Goal: Task Accomplishment & Management: Use online tool/utility

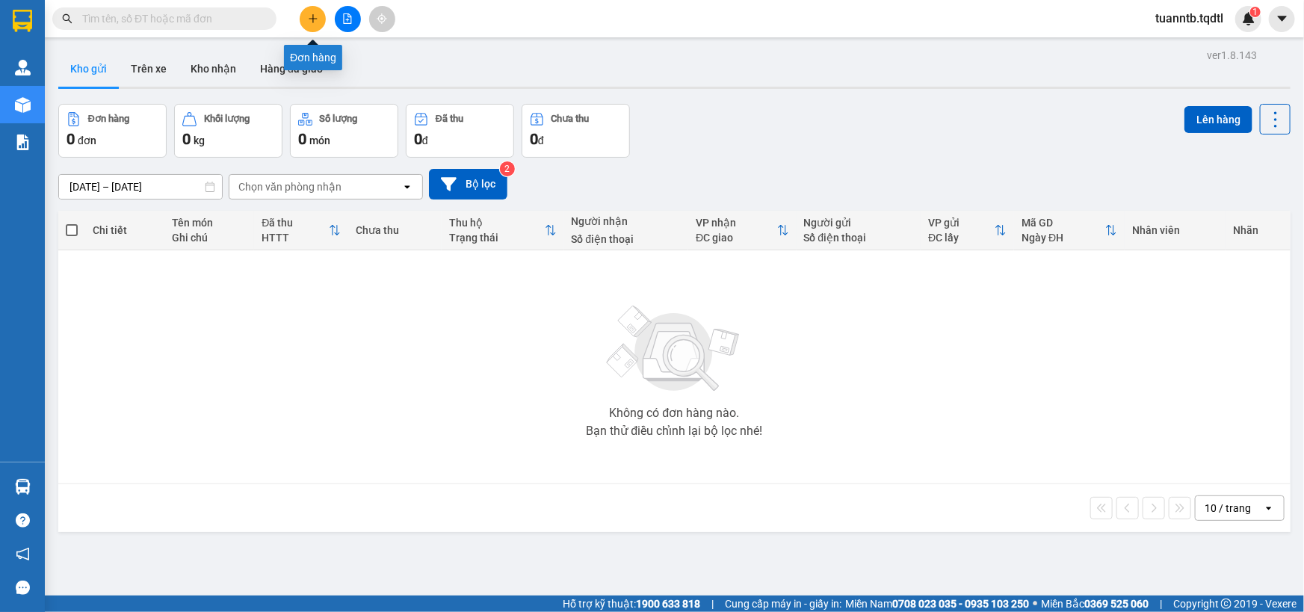
click at [338, 25] on button at bounding box center [348, 19] width 26 height 26
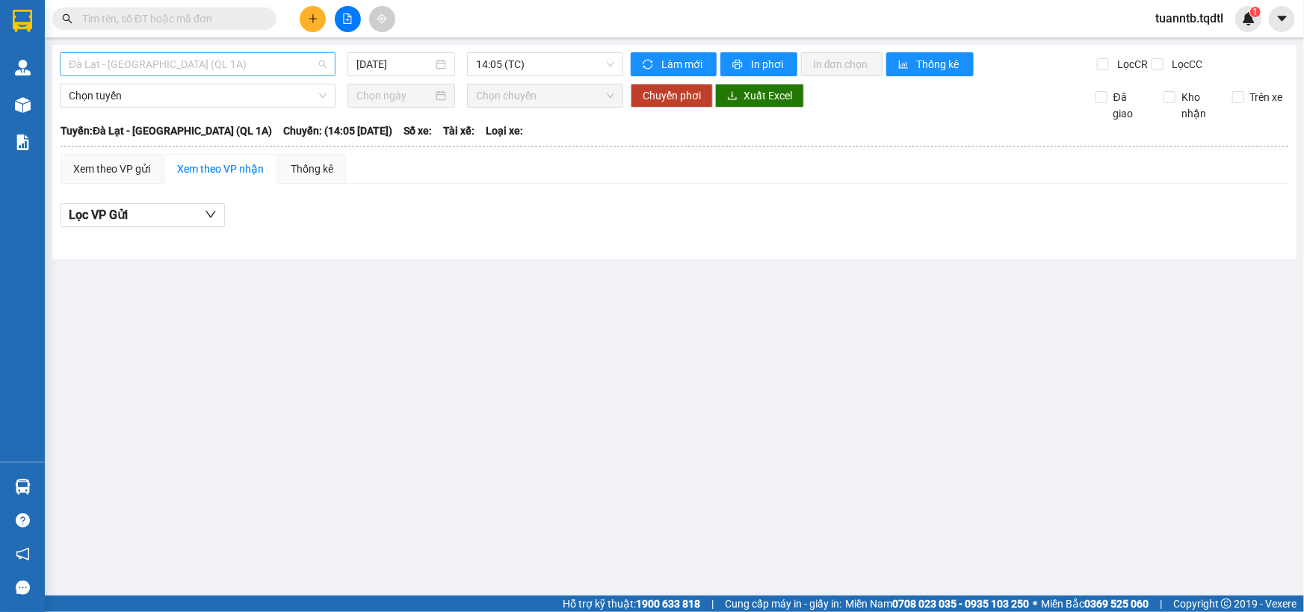
click at [278, 60] on span "Đà Lạt - [GEOGRAPHIC_DATA] (QL 1A)" at bounding box center [198, 64] width 258 height 22
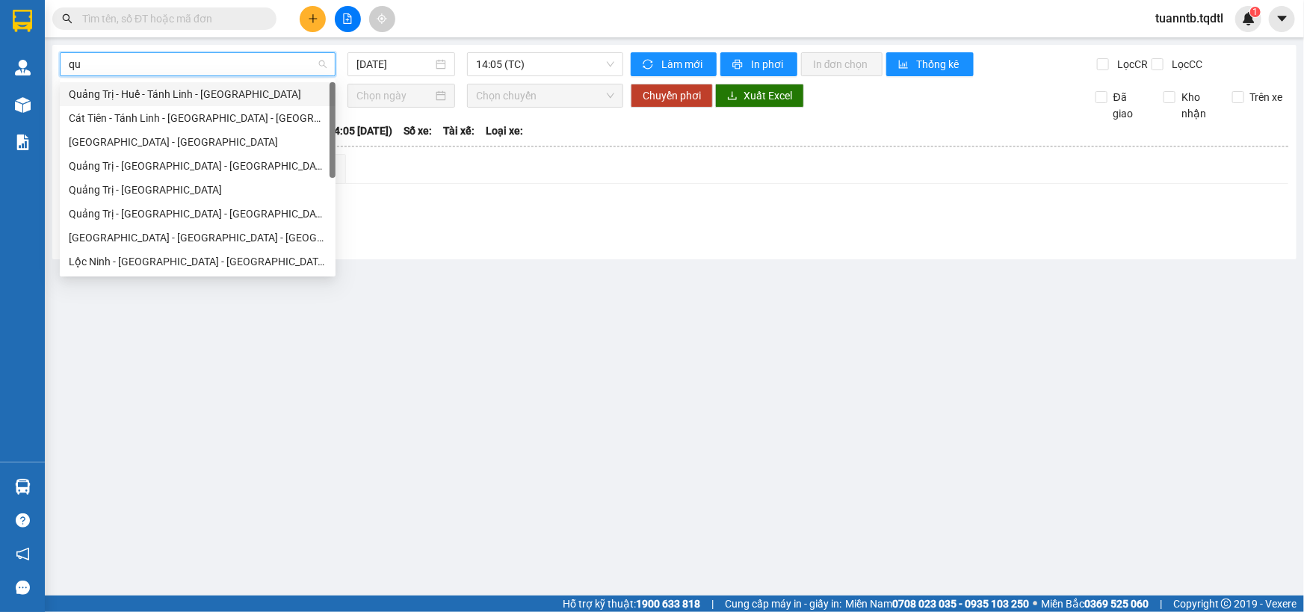
type input "qua"
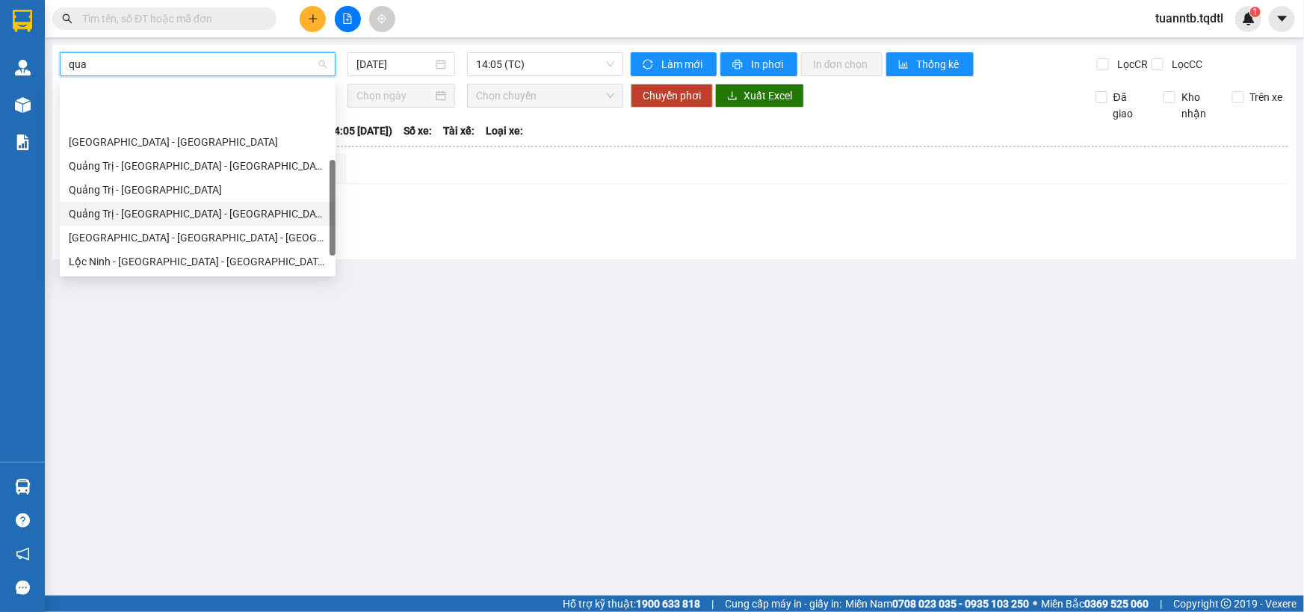
scroll to position [95, 0]
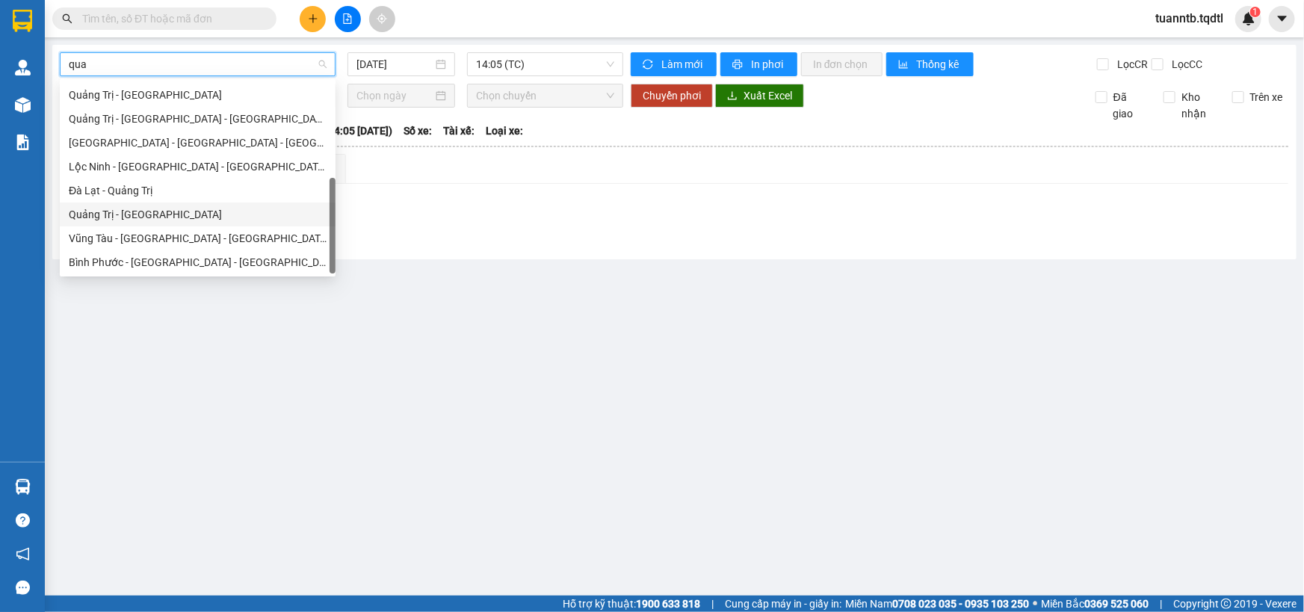
click at [127, 206] on div "Quảng Trị - Đà Lạt" at bounding box center [198, 214] width 258 height 16
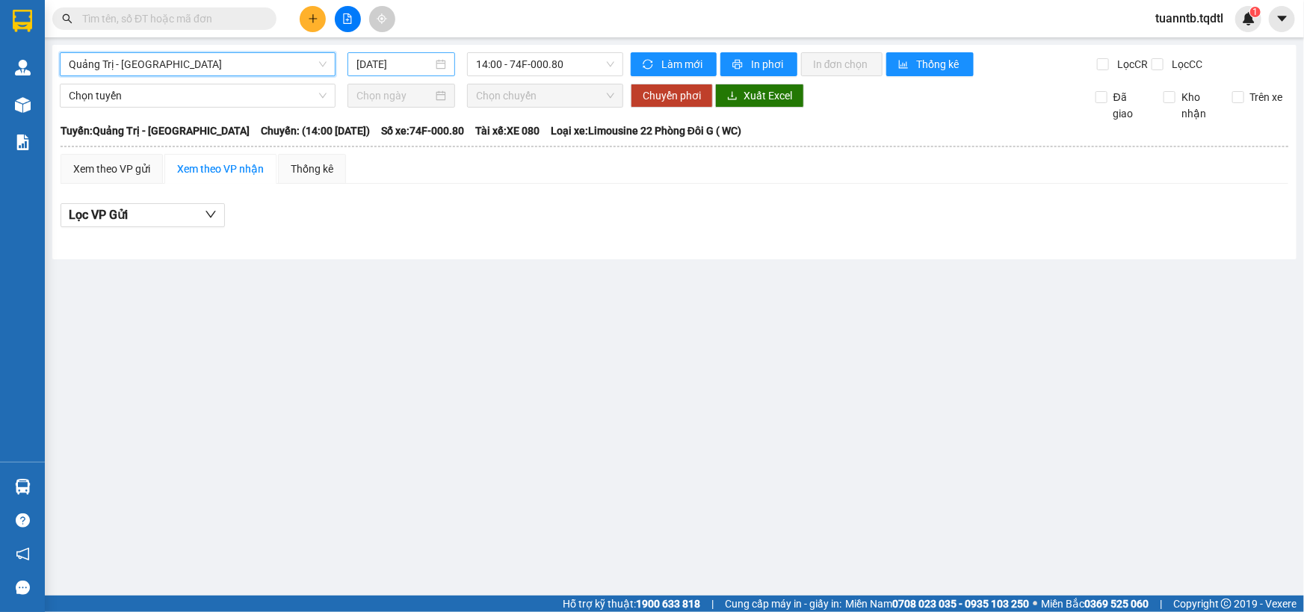
click at [380, 64] on input "12/09/2025" at bounding box center [394, 64] width 76 height 16
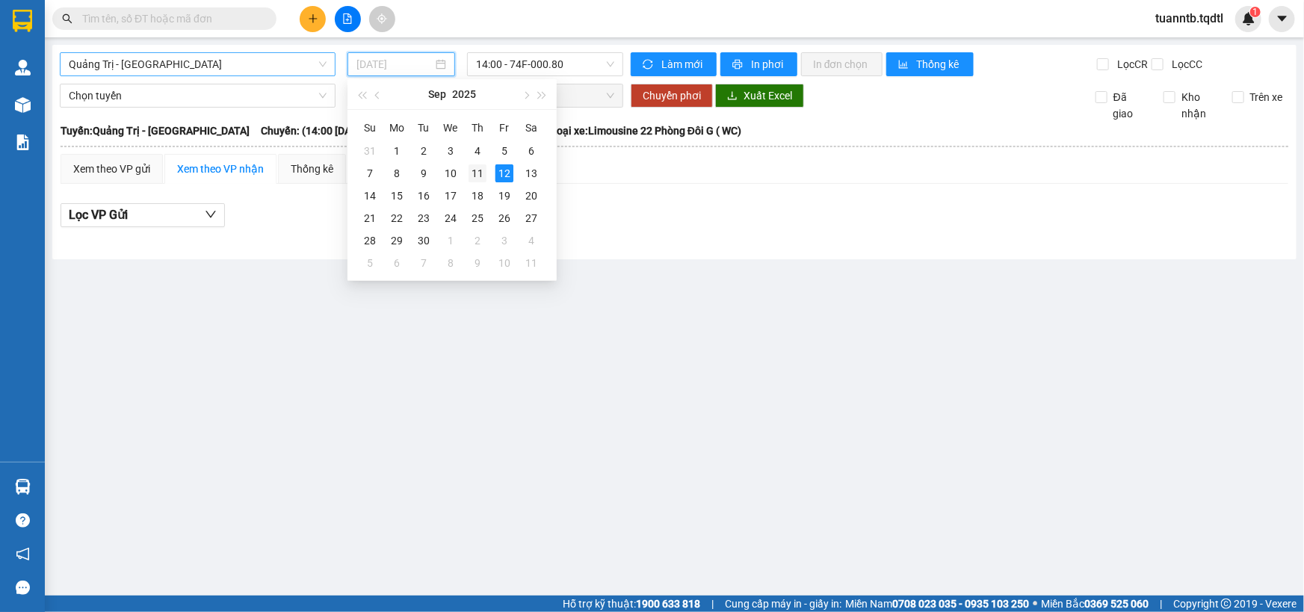
click at [478, 171] on div "11" at bounding box center [477, 173] width 18 height 18
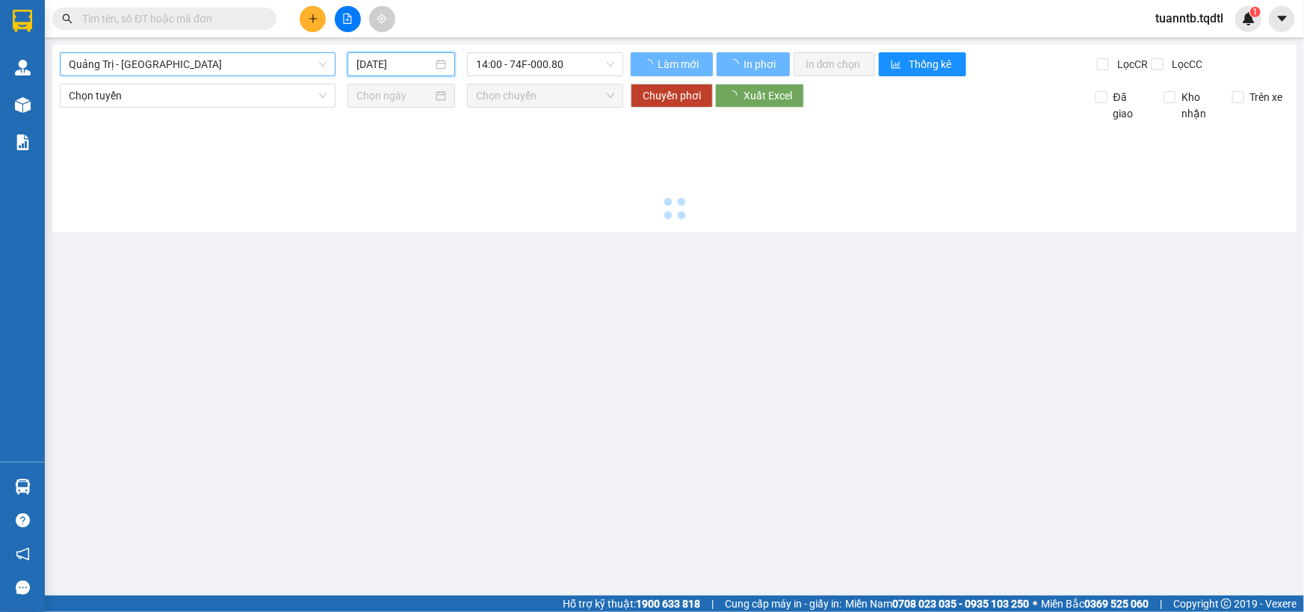
type input "11/09/2025"
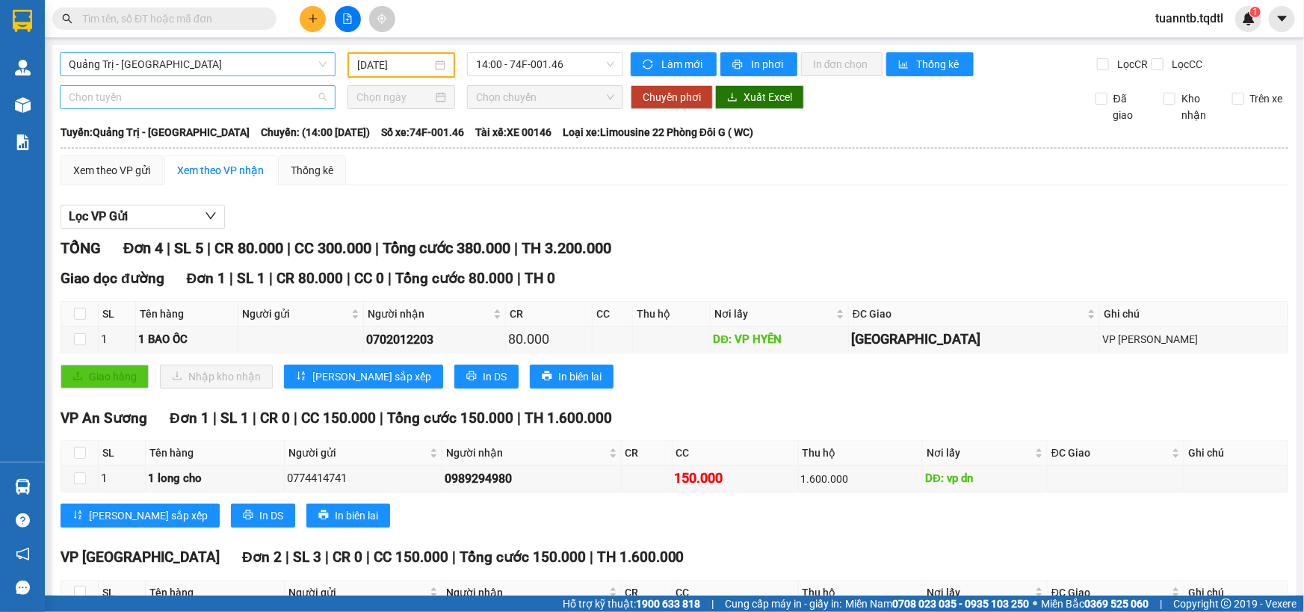
drag, startPoint x: 423, startPoint y: 392, endPoint x: 182, endPoint y: 95, distance: 382.5
click at [182, 95] on span "Chọn tuyến" at bounding box center [198, 97] width 258 height 22
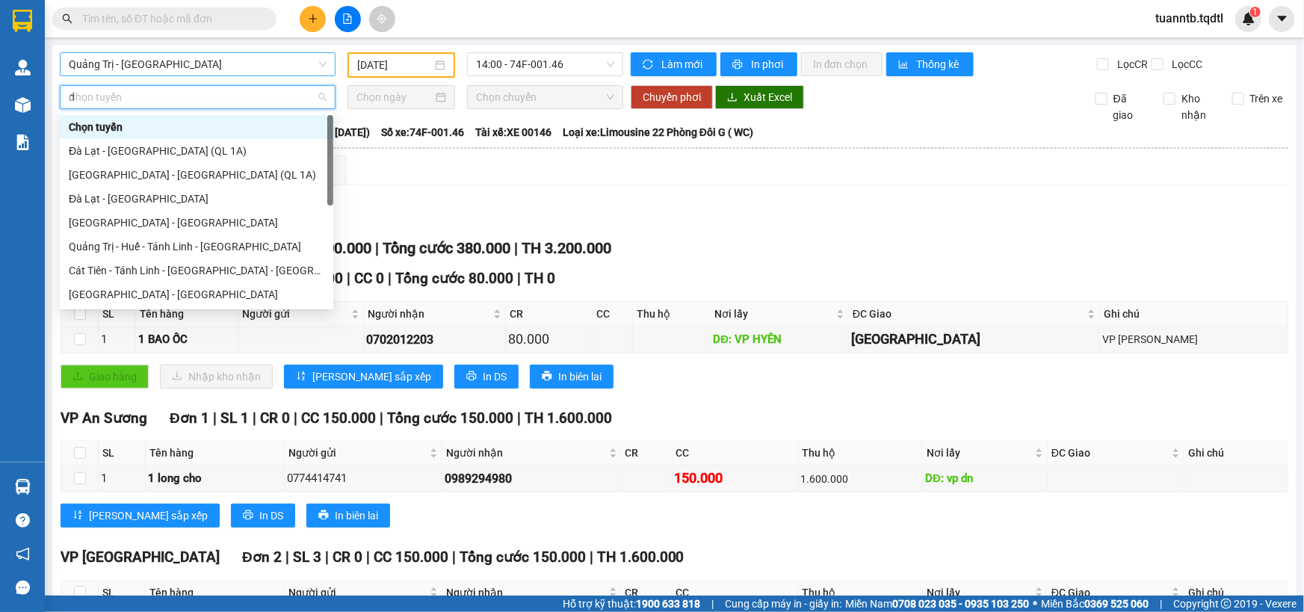
type input "da"
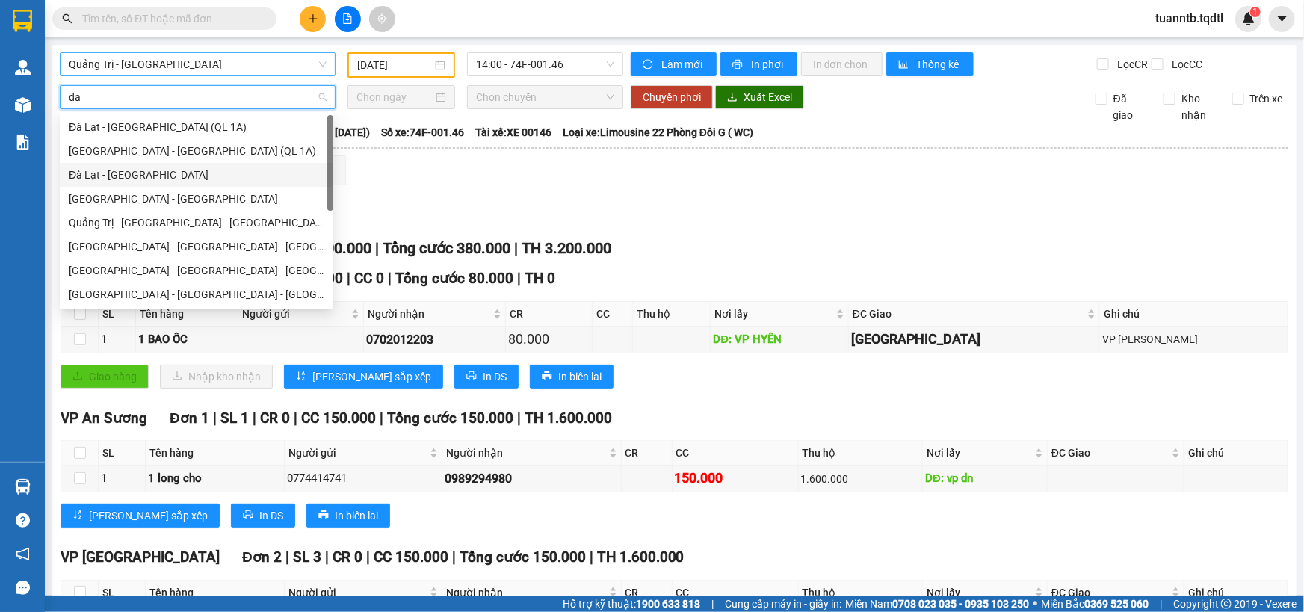
scroll to position [95, 0]
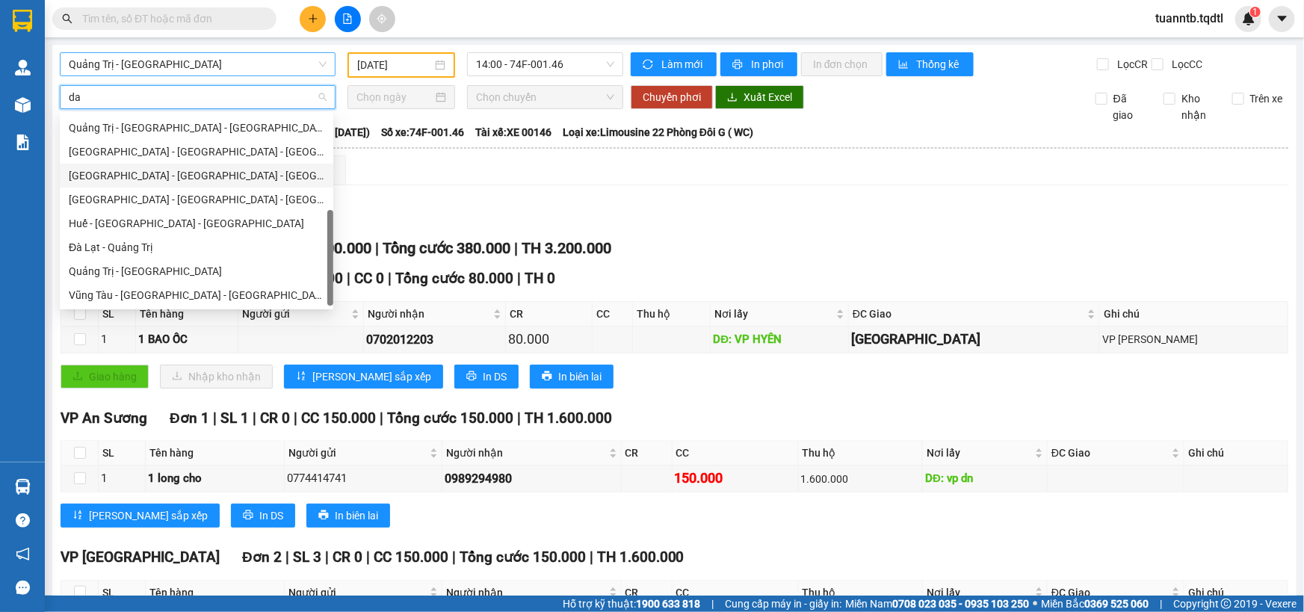
click at [132, 179] on div "Đà Nẵng - Nha Trang - Đà Lạt" at bounding box center [197, 175] width 256 height 16
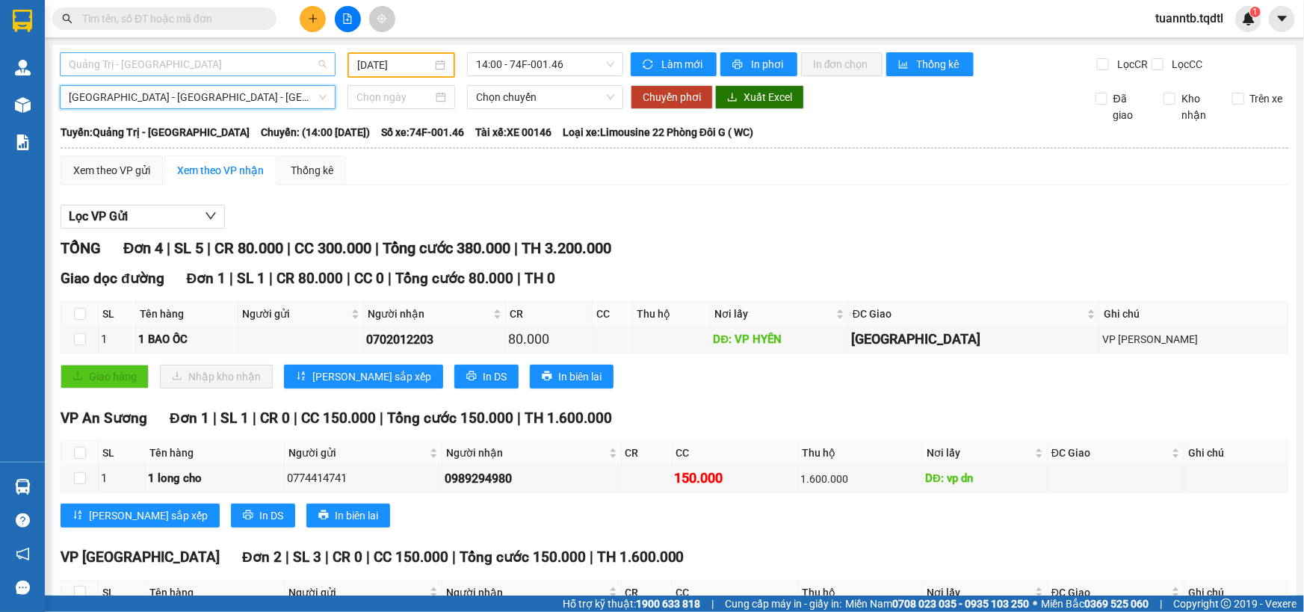
click at [267, 60] on span "Quảng Trị - Đà Lạt" at bounding box center [198, 64] width 258 height 22
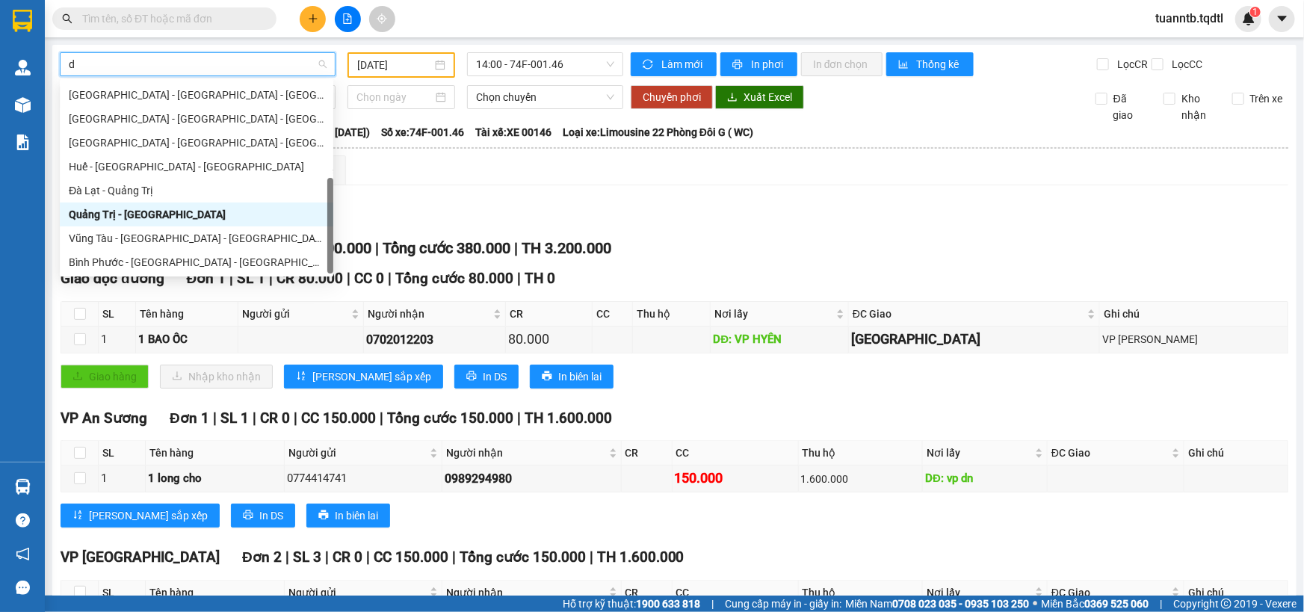
type input "da"
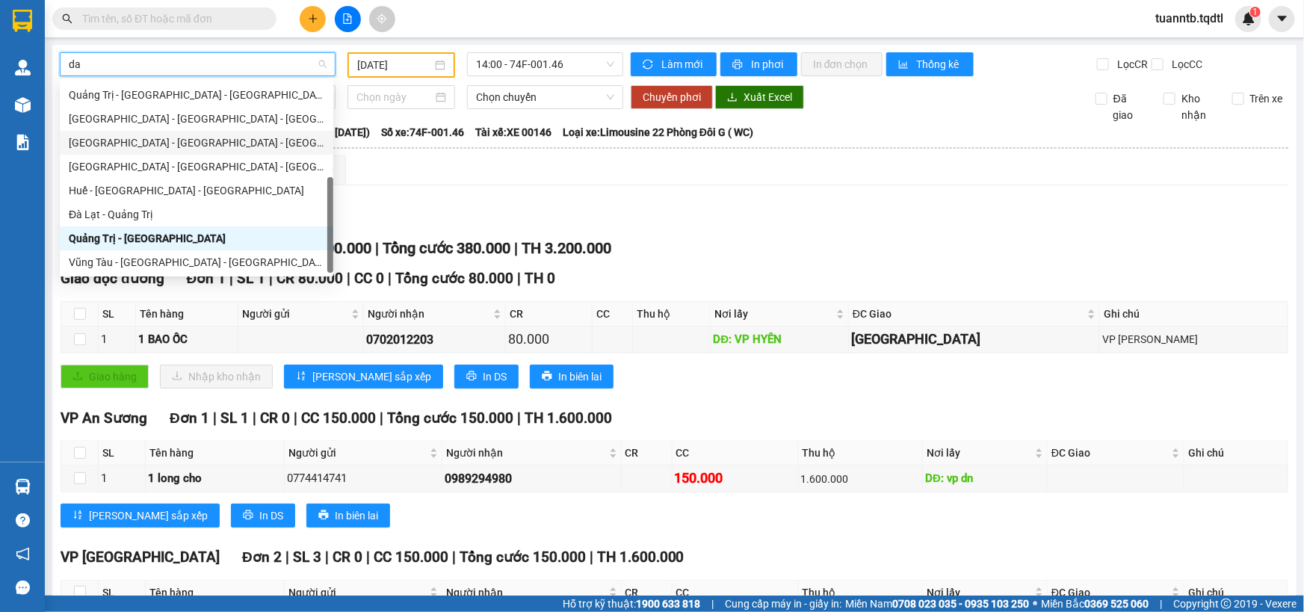
click at [149, 144] on div "Đà Nẵng - Nha Trang - Đà Lạt" at bounding box center [197, 142] width 256 height 16
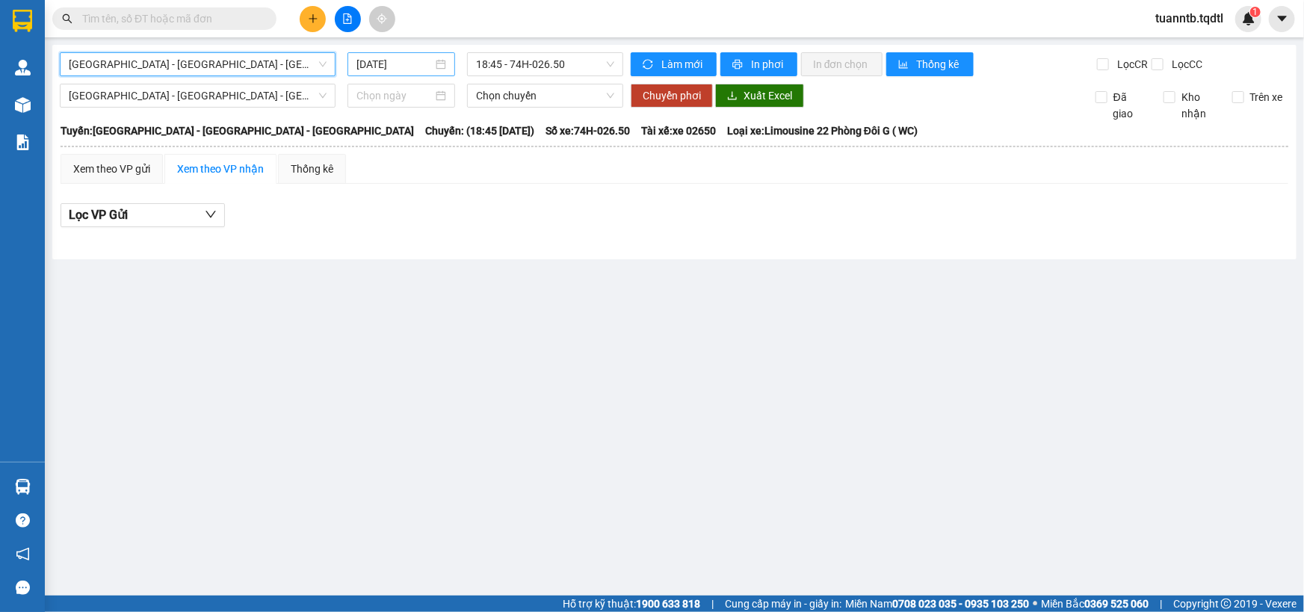
click at [380, 59] on input "12/09/2025" at bounding box center [394, 64] width 76 height 16
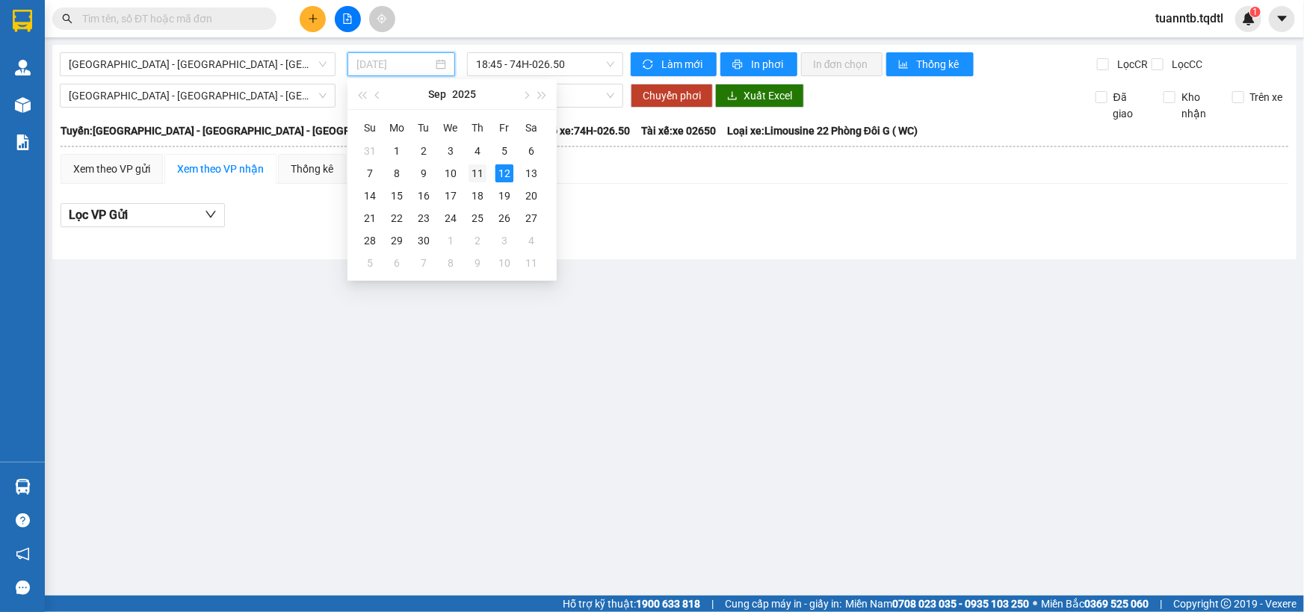
click at [471, 176] on div "11" at bounding box center [477, 173] width 18 height 18
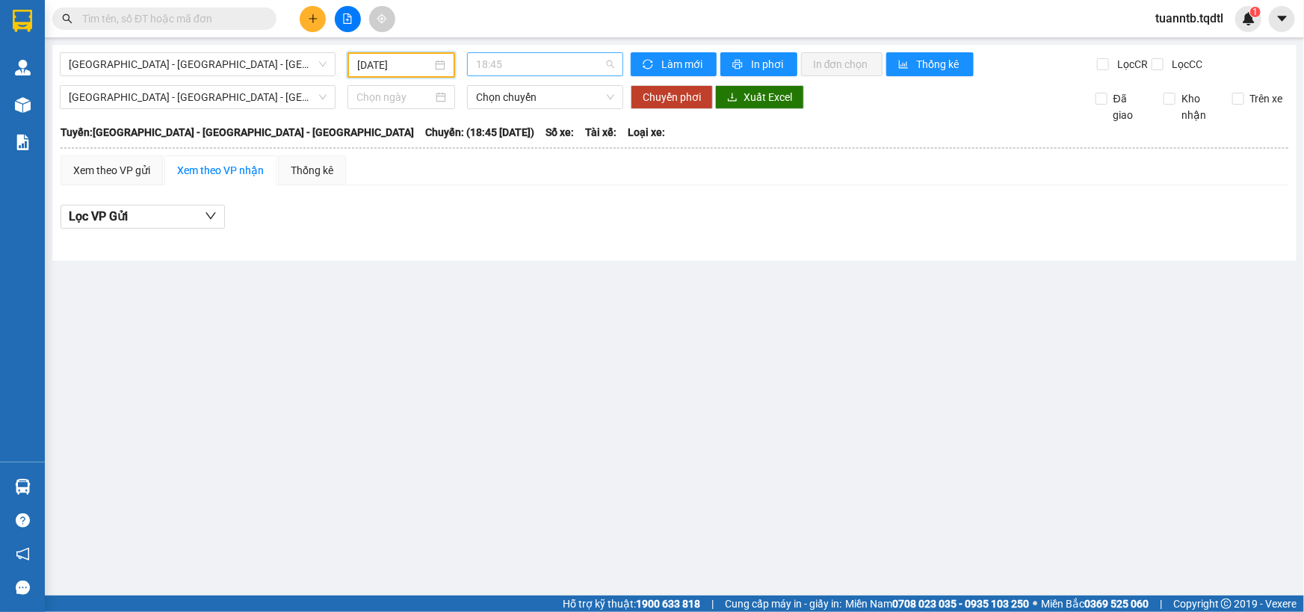
click at [538, 61] on span "18:45" at bounding box center [545, 64] width 138 height 22
click at [414, 64] on input "11/09/2025" at bounding box center [394, 65] width 75 height 16
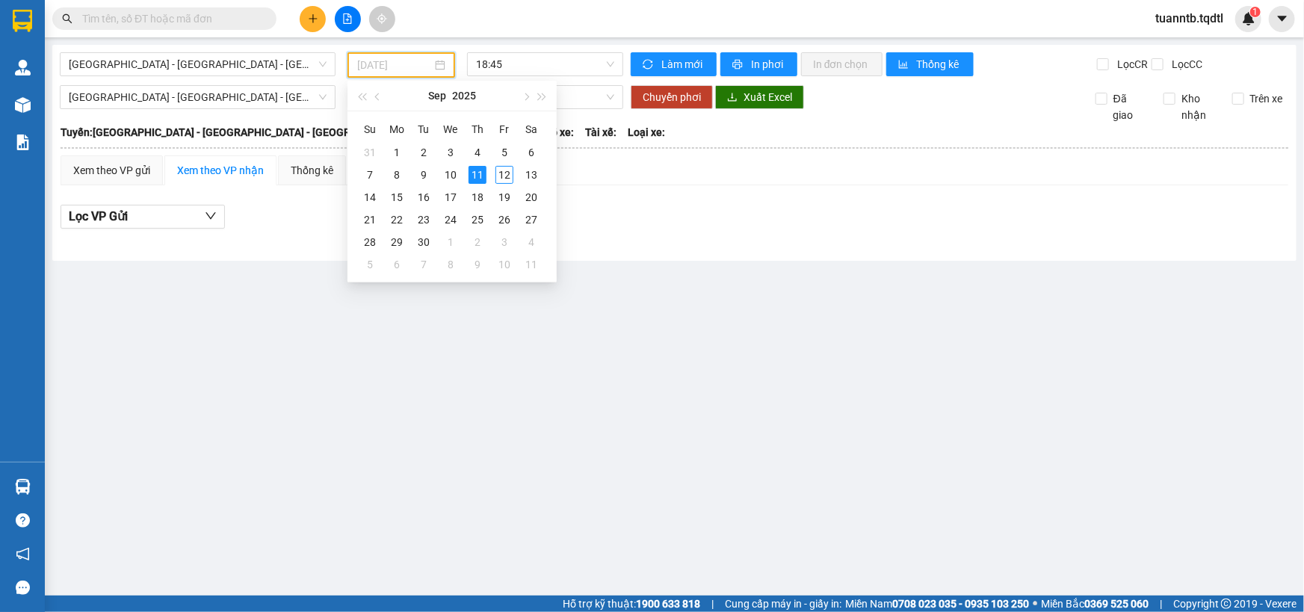
type input "11/09/2025"
click at [558, 63] on span "18:45" at bounding box center [545, 64] width 138 height 22
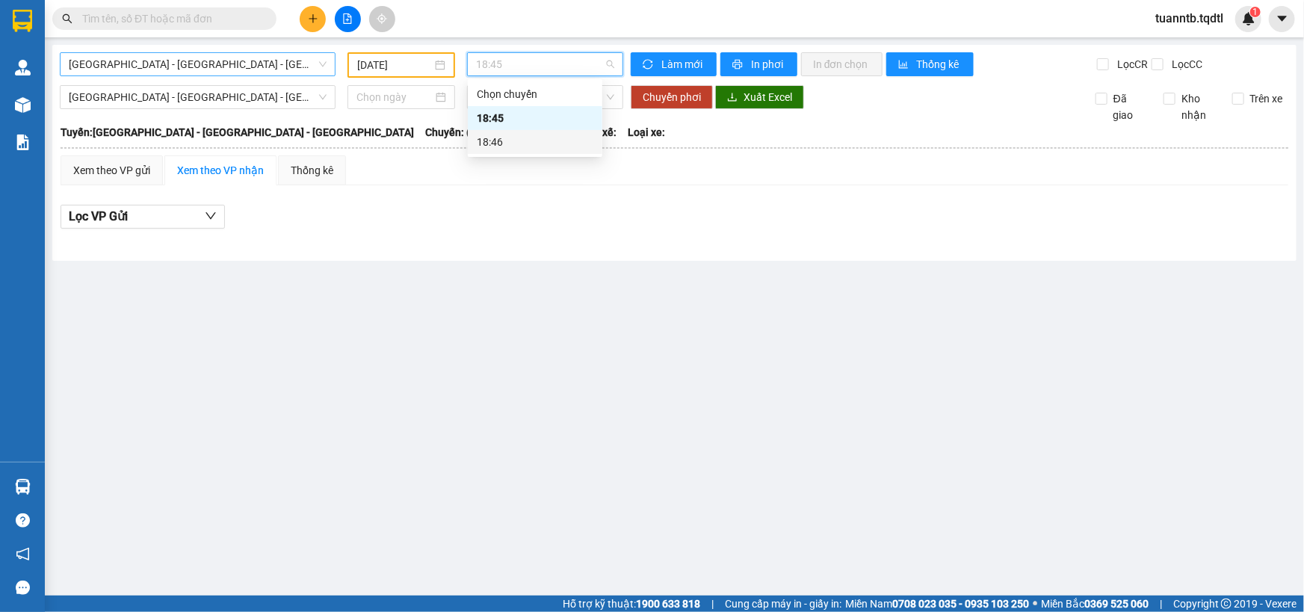
click at [179, 68] on span "Đà Nẵng - Nha Trang - Đà Lạt" at bounding box center [198, 64] width 258 height 22
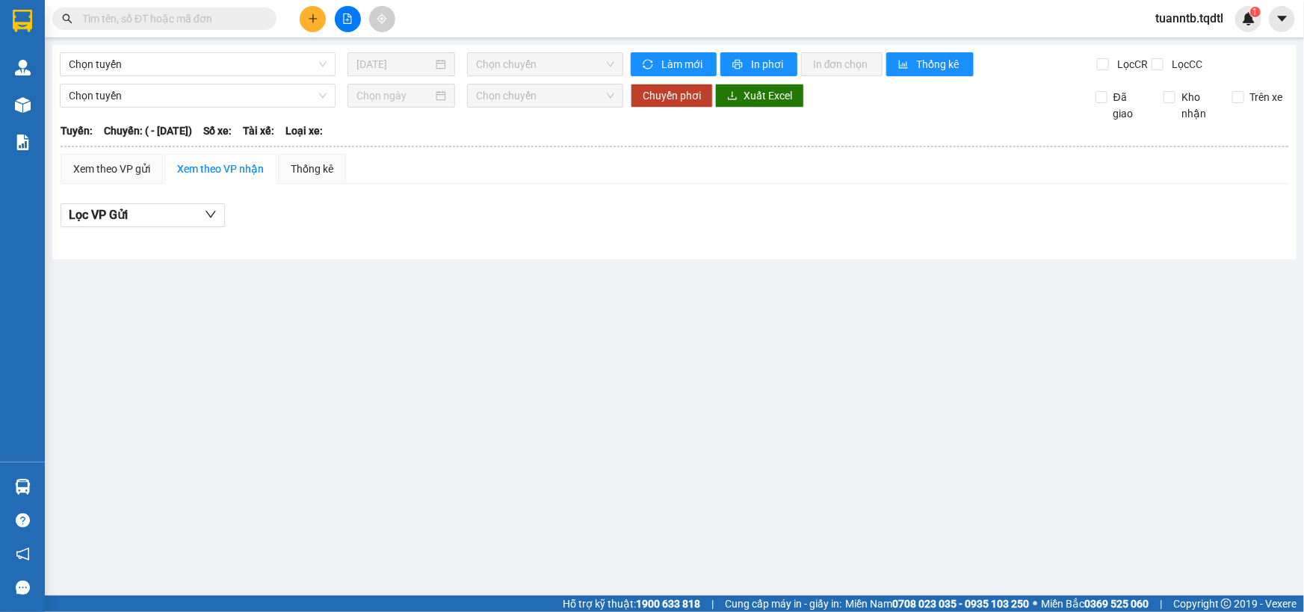
type input "[DATE]"
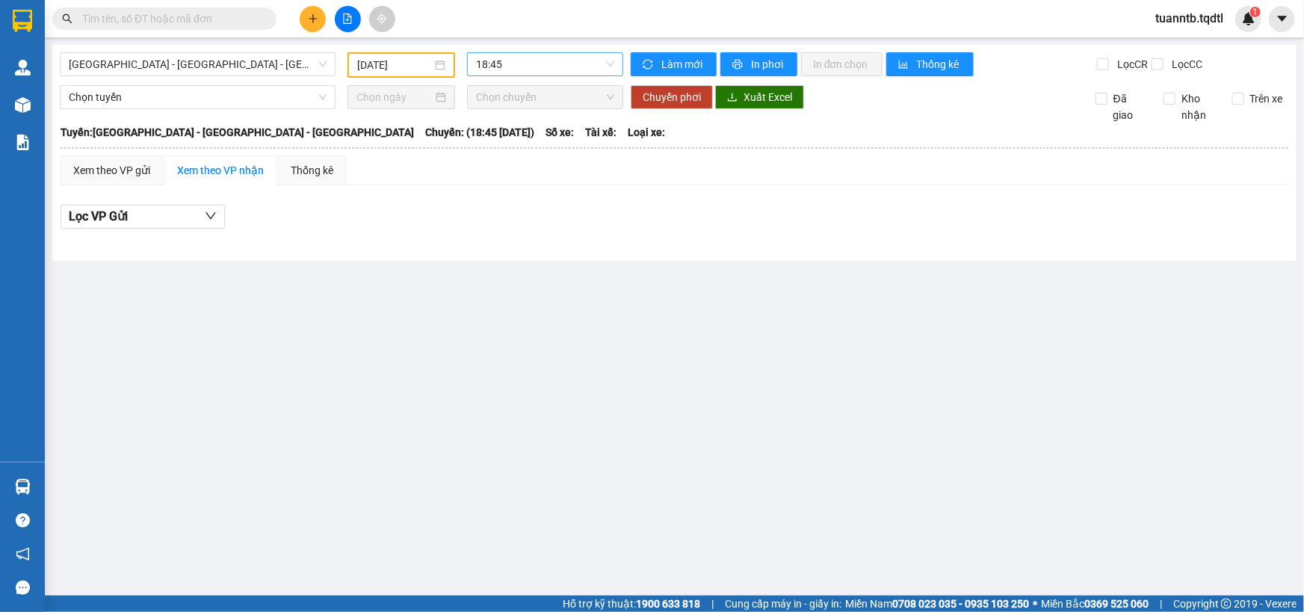
click at [475, 67] on div "18:45" at bounding box center [545, 64] width 156 height 24
click at [527, 135] on div "18:46" at bounding box center [535, 142] width 117 height 16
click at [508, 58] on span "18:46" at bounding box center [545, 64] width 138 height 22
click at [389, 75] on div "[DATE]" at bounding box center [401, 64] width 108 height 25
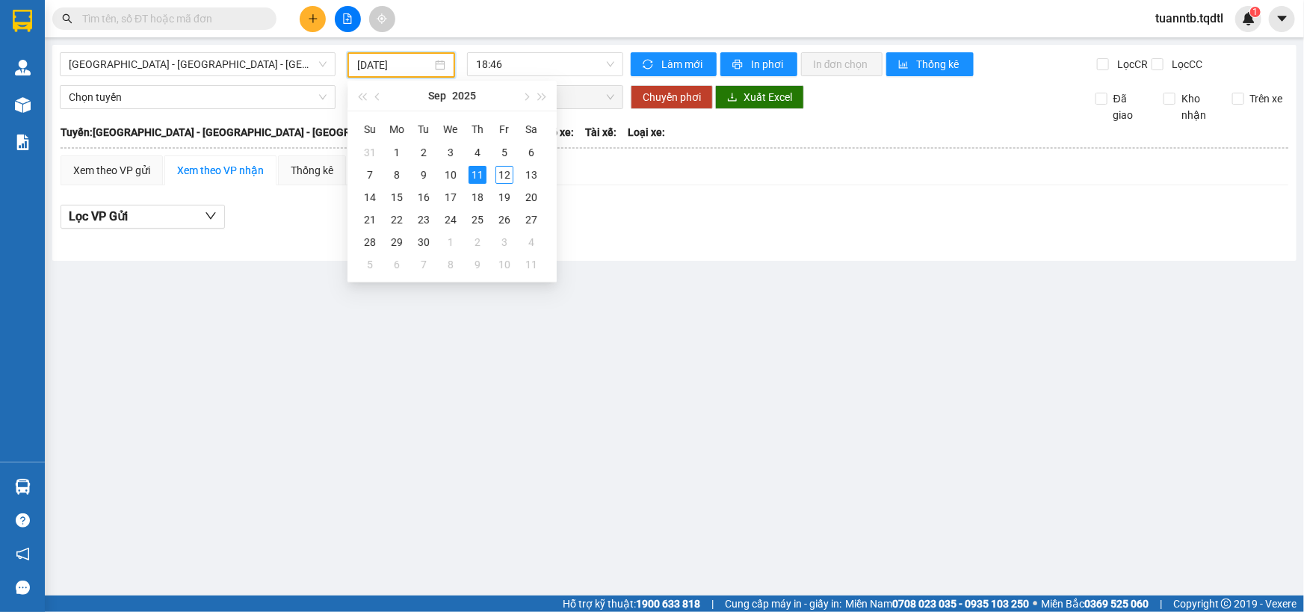
click at [389, 73] on div "[DATE]" at bounding box center [401, 64] width 108 height 25
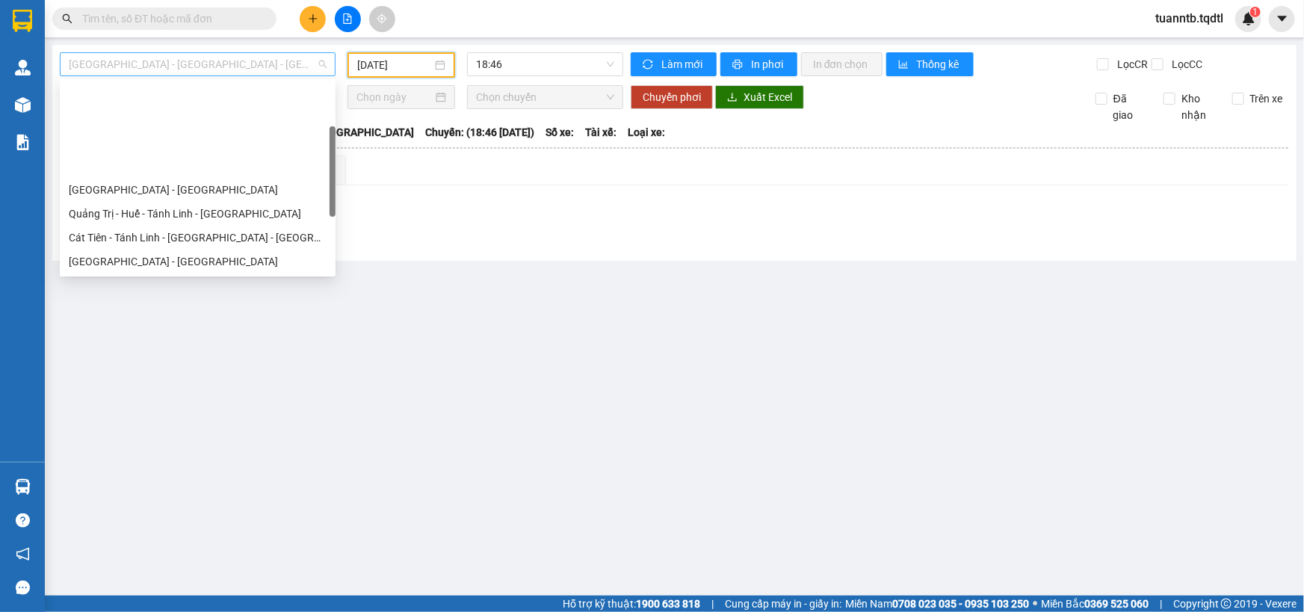
click at [237, 64] on span "Đà Nẵng - Nha Trang - Đà Lạt" at bounding box center [198, 64] width 258 height 22
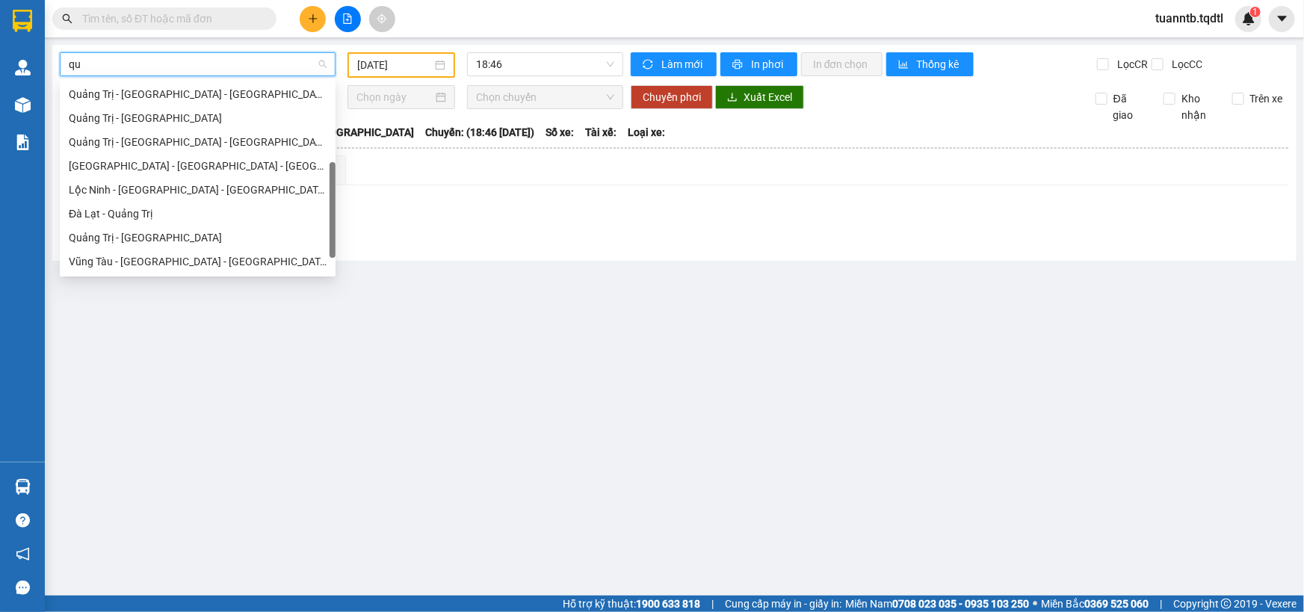
scroll to position [95, 0]
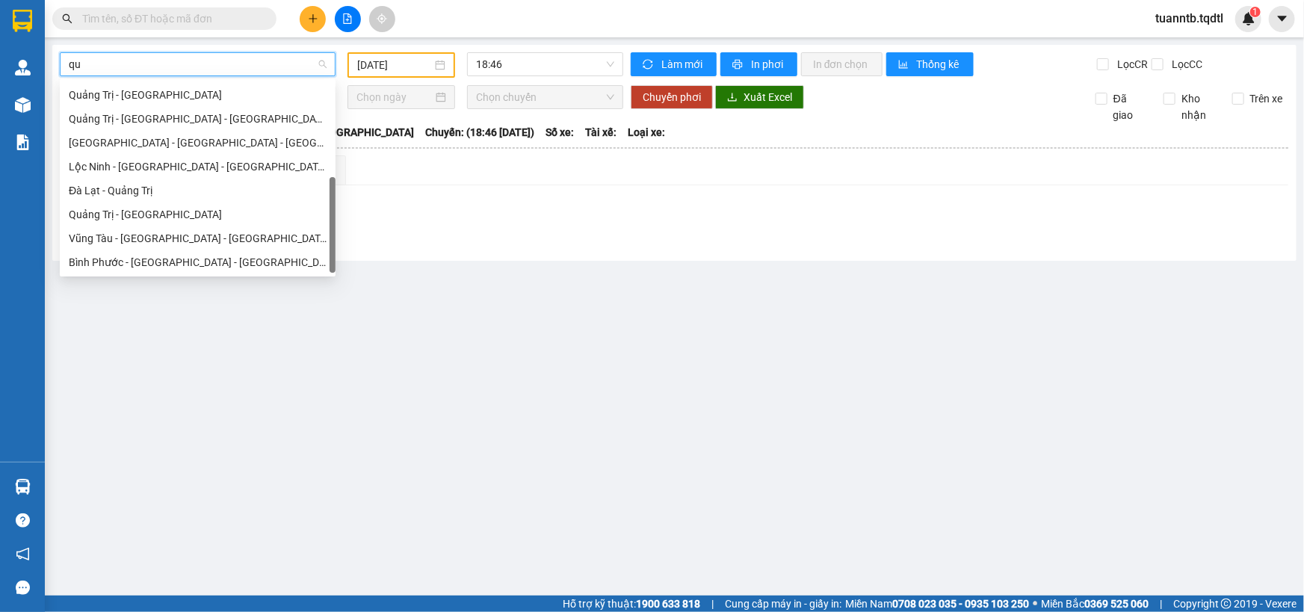
type input "qua"
click at [174, 214] on div "Quảng Trị - Đà Lạt" at bounding box center [198, 214] width 258 height 16
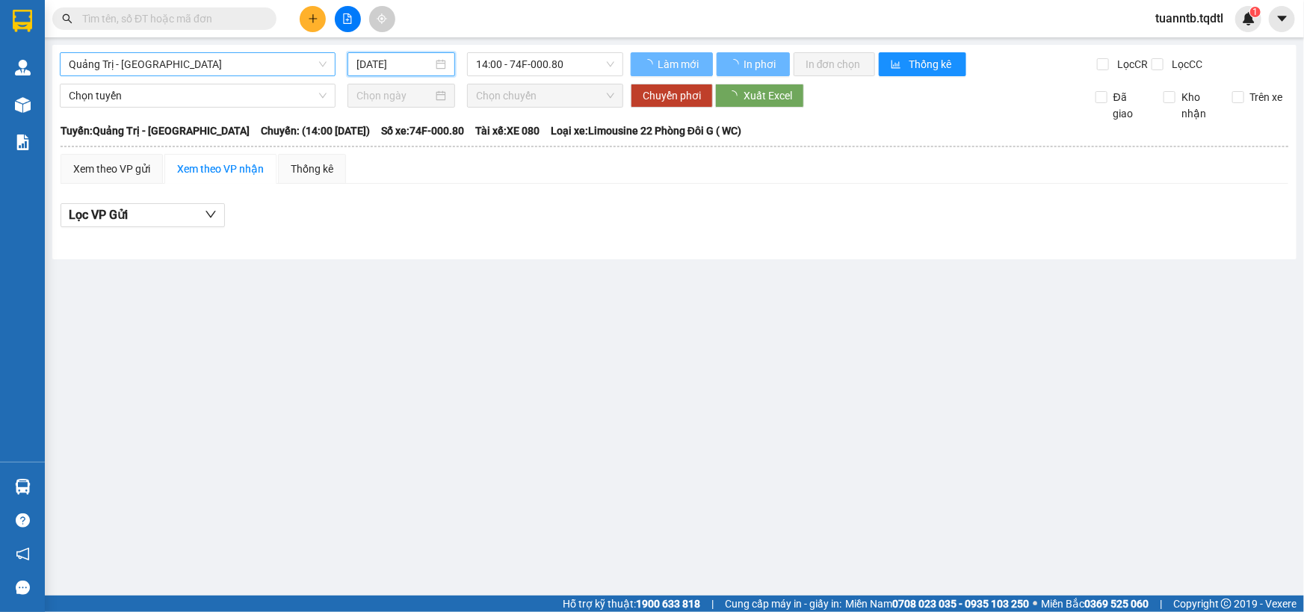
click at [383, 64] on input "12/09/2025" at bounding box center [394, 64] width 76 height 16
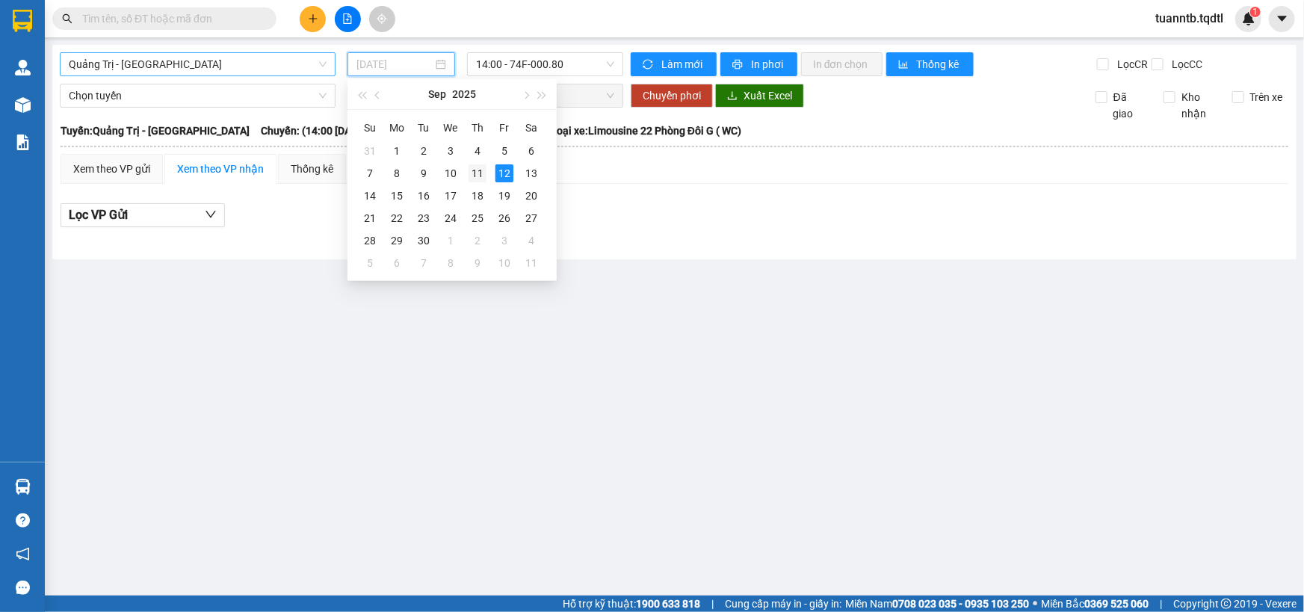
click at [468, 171] on div "11" at bounding box center [477, 173] width 18 height 18
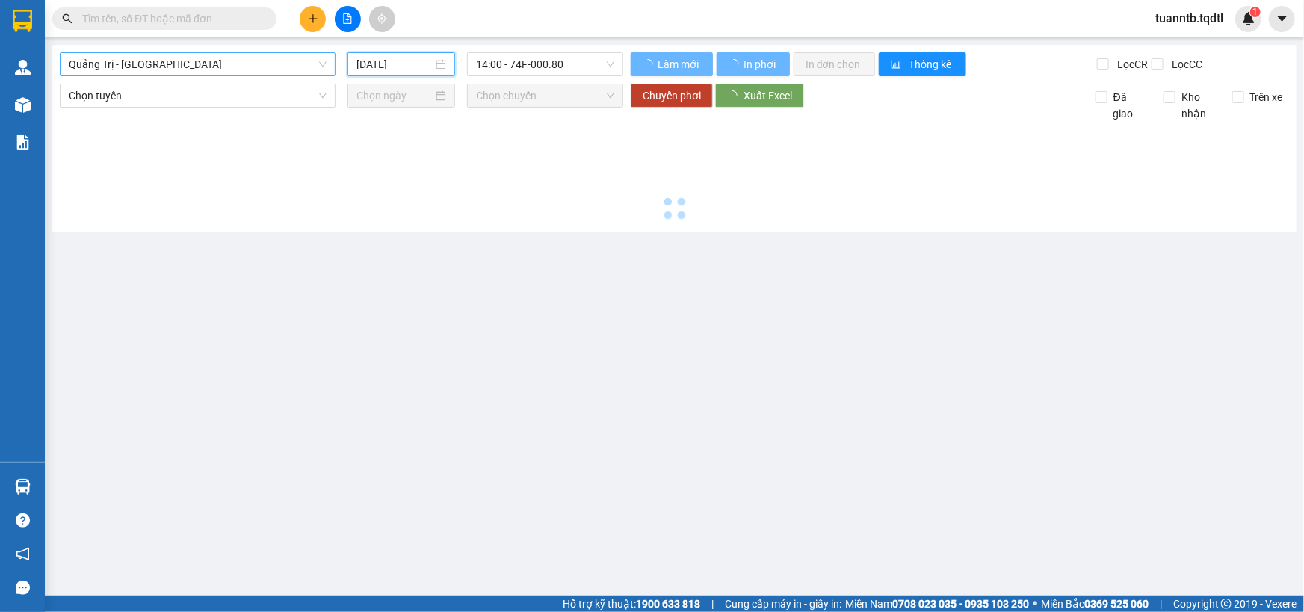
type input "11/09/2025"
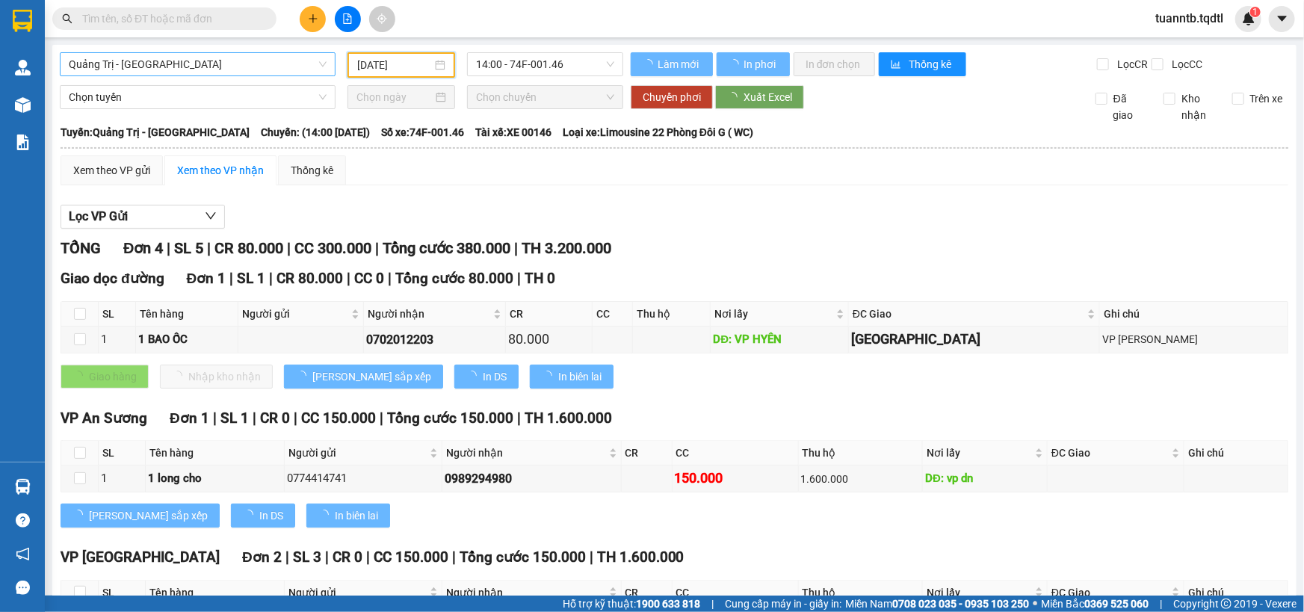
click at [550, 68] on span "14:00 - 74F-001.46" at bounding box center [545, 64] width 138 height 22
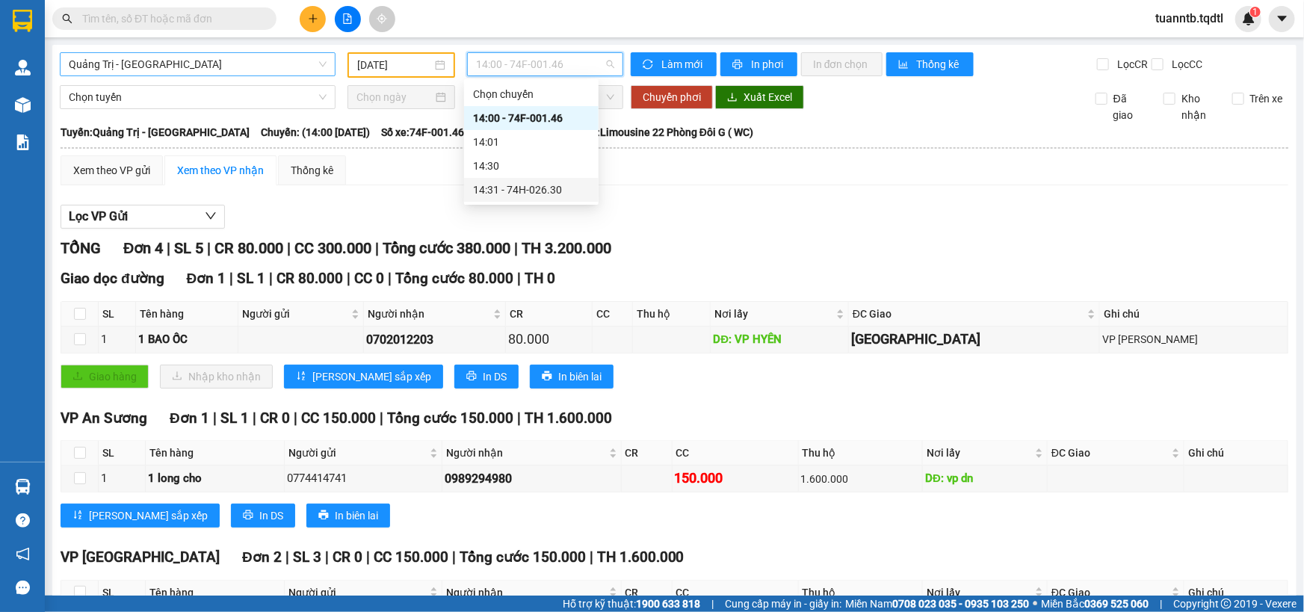
click at [557, 191] on div "14:31 - 74H-026.30" at bounding box center [531, 190] width 117 height 16
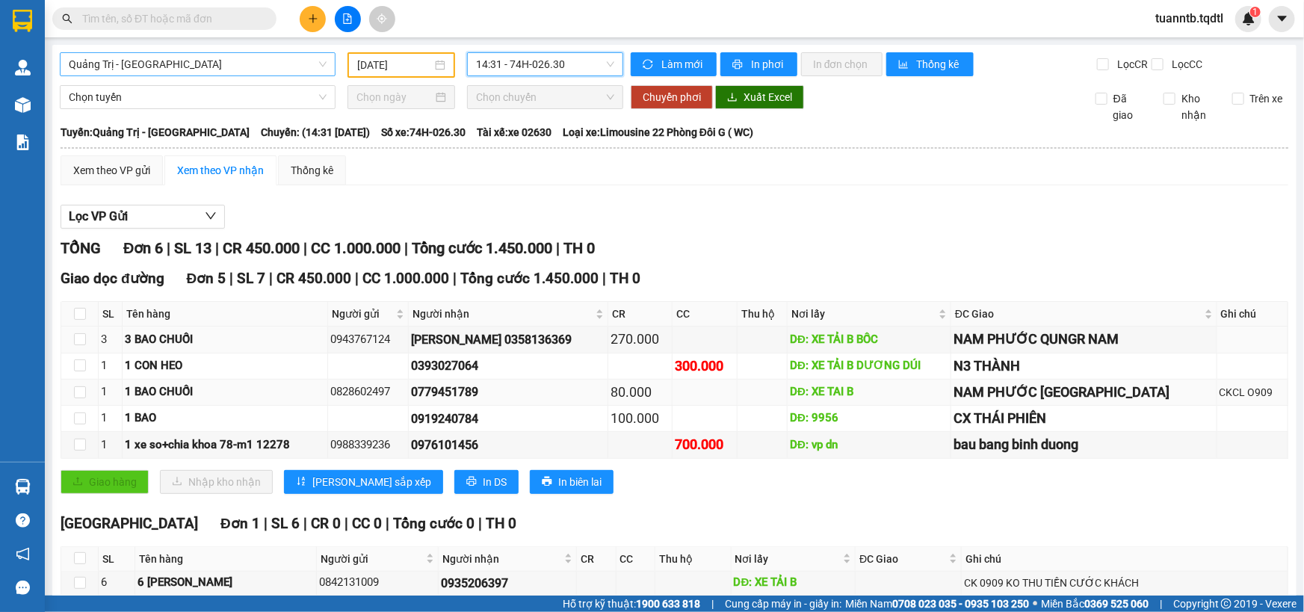
scroll to position [75, 0]
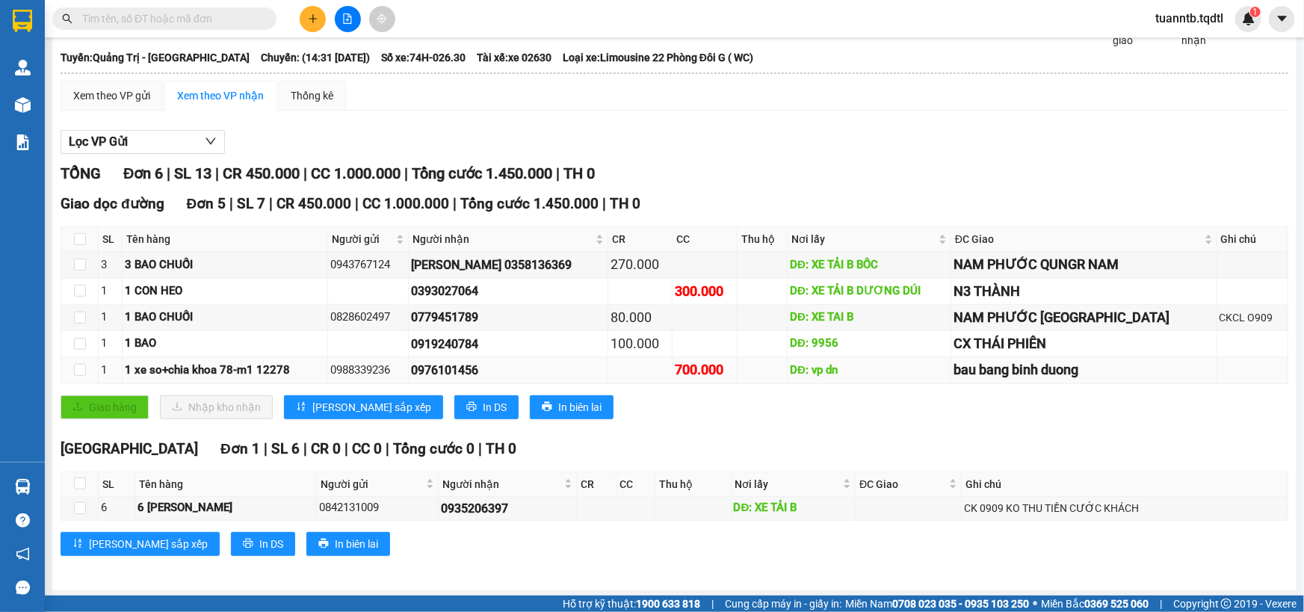
click at [72, 364] on td at bounding box center [79, 370] width 37 height 26
click at [75, 366] on input "checkbox" at bounding box center [80, 370] width 12 height 12
checkbox input "true"
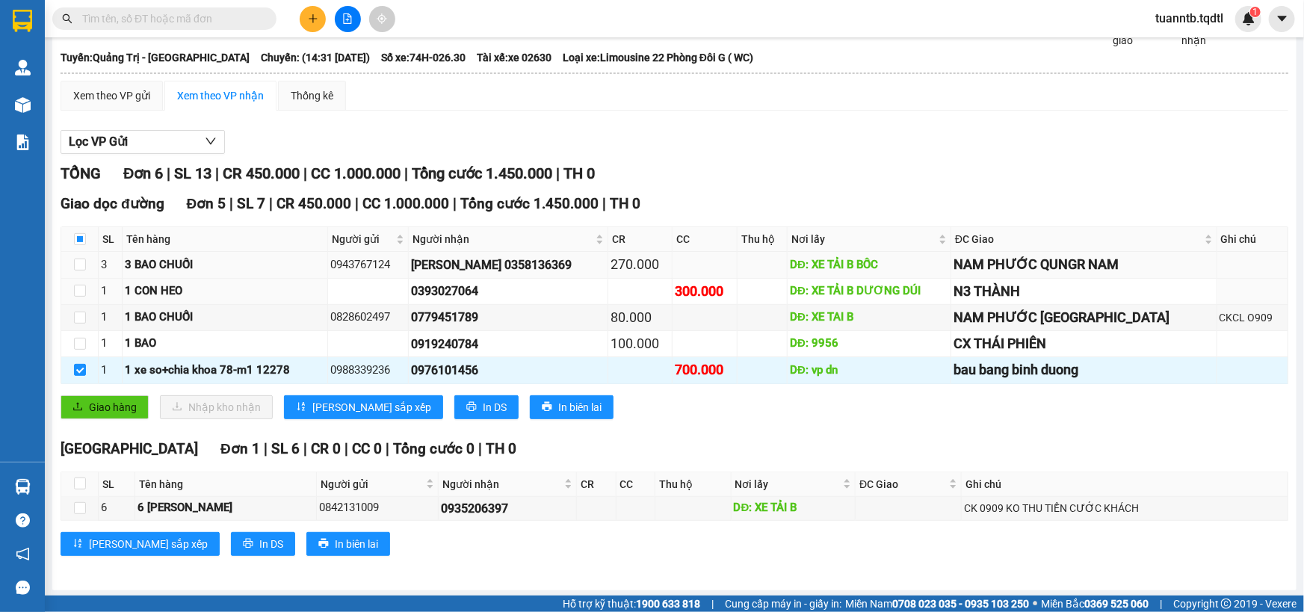
scroll to position [0, 0]
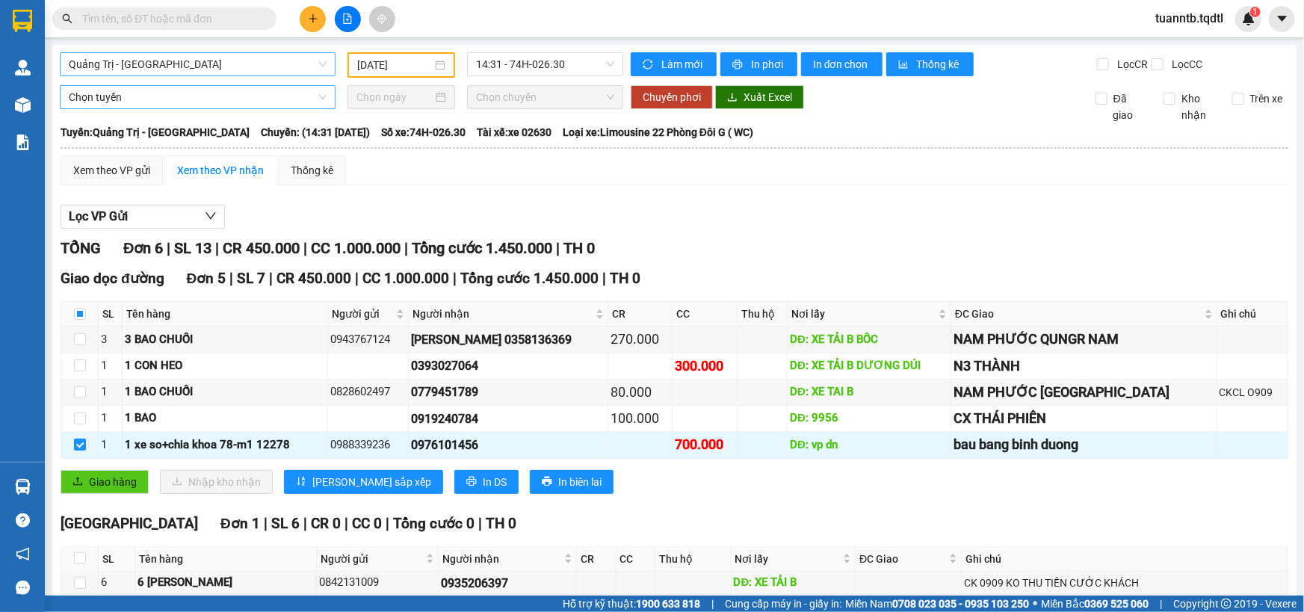
click at [96, 104] on span "Chọn tuyến" at bounding box center [198, 97] width 258 height 22
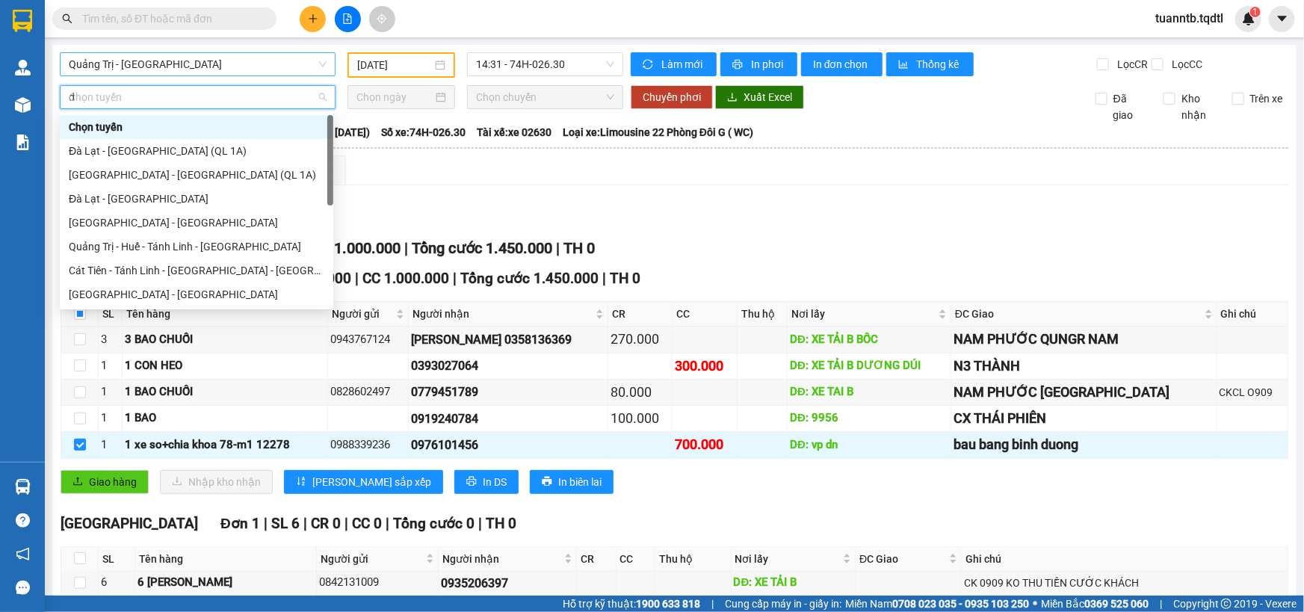
type input "da"
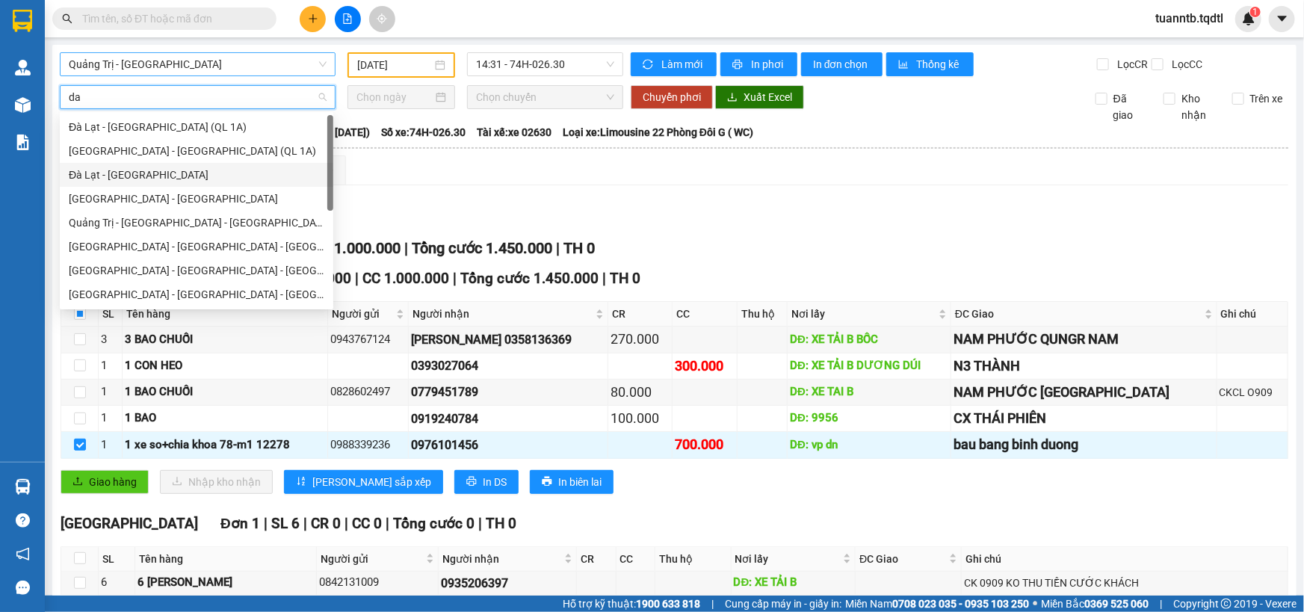
click at [112, 171] on div "Đà Lạt - Sài Gòn" at bounding box center [197, 175] width 256 height 16
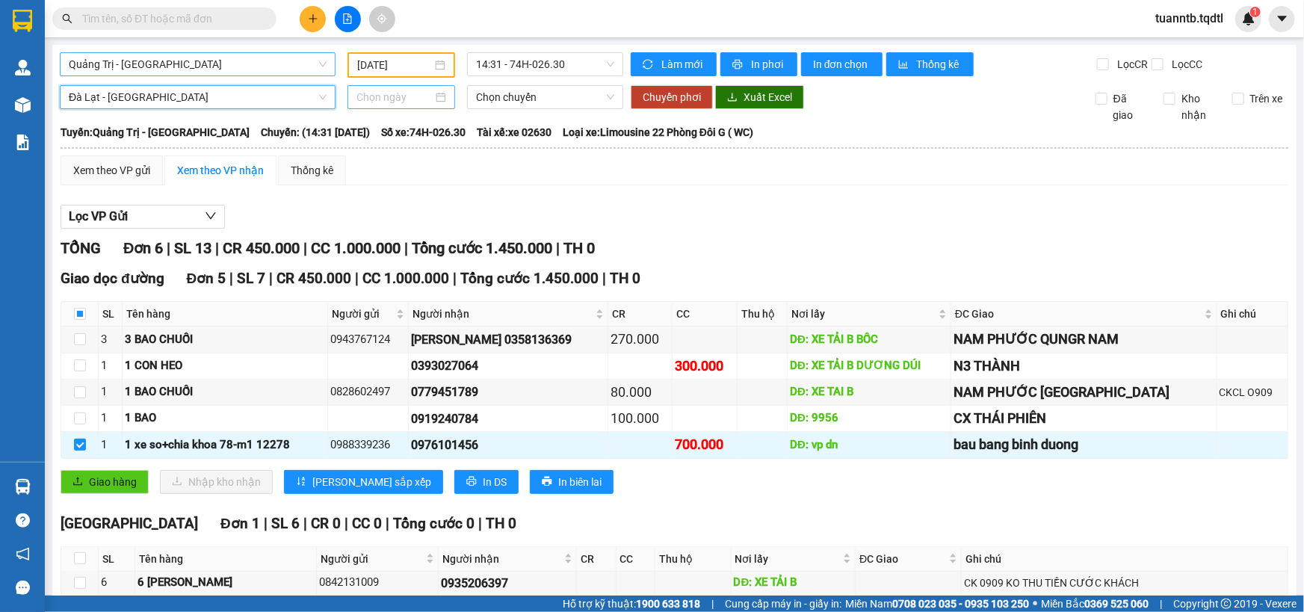
click at [357, 101] on input at bounding box center [394, 97] width 76 height 16
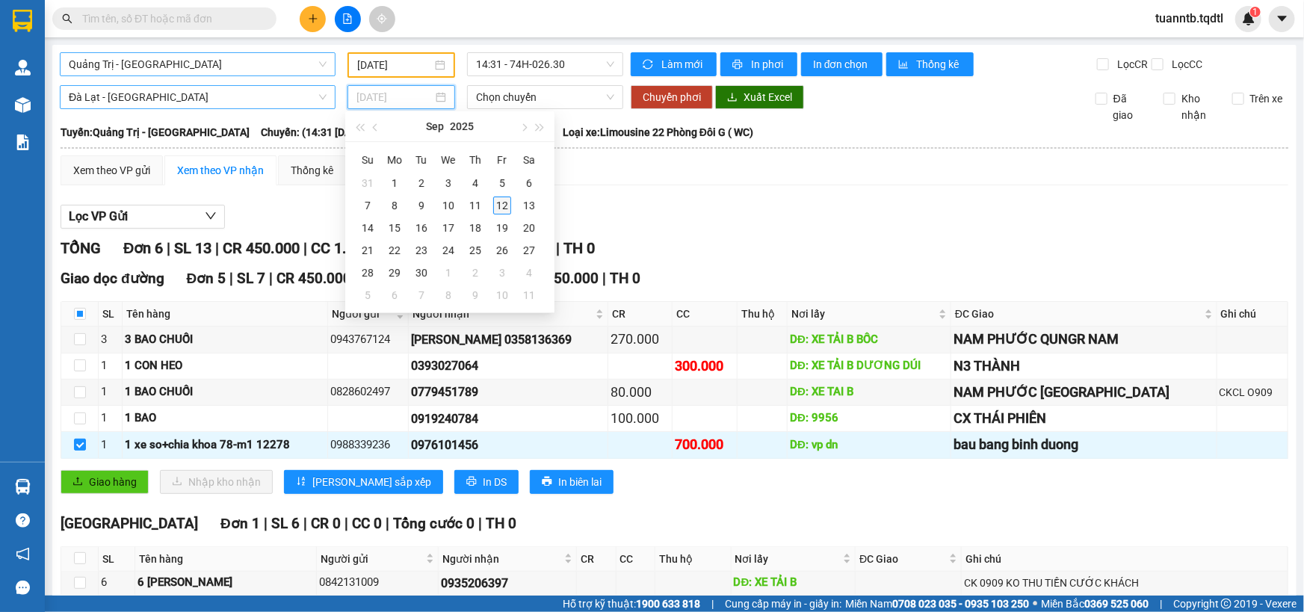
type input "12/09/2025"
click at [508, 207] on div "12" at bounding box center [502, 205] width 18 height 18
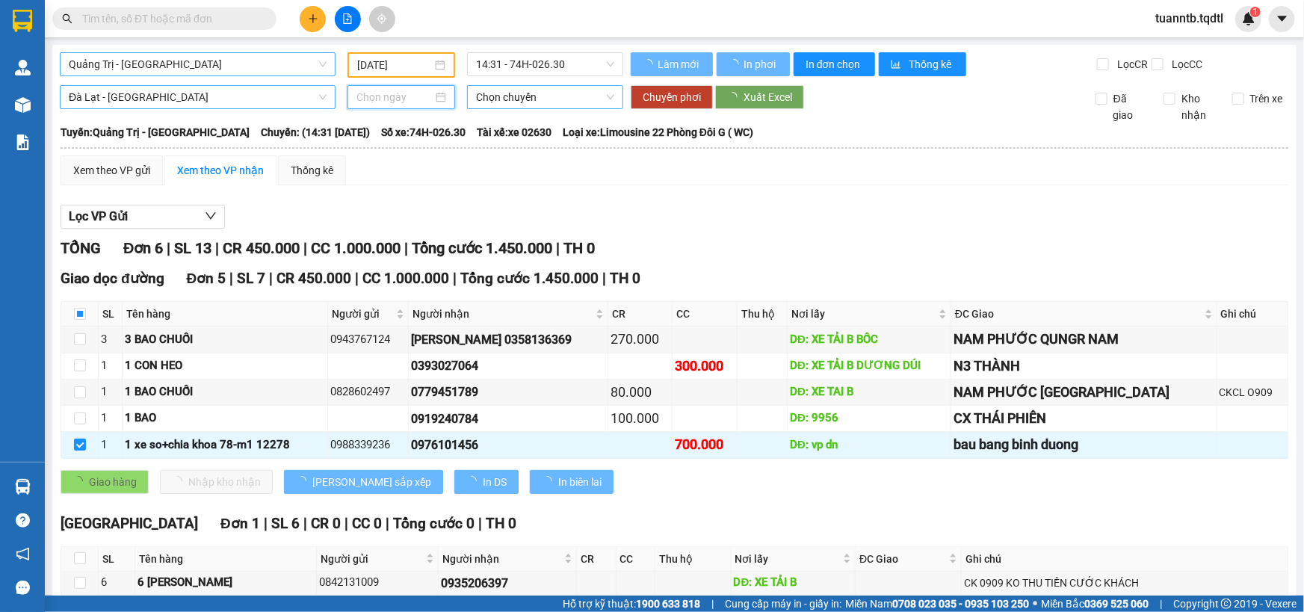
type input "12/09/2025"
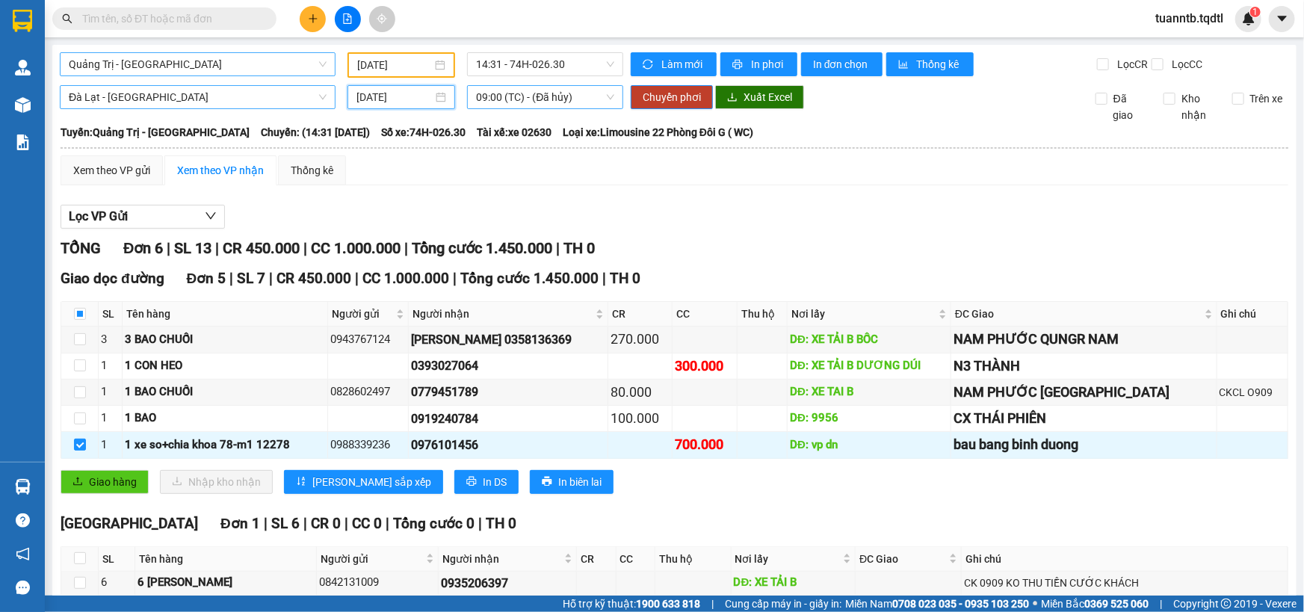
click at [545, 101] on span "09:00 (TC) - (Đã hủy)" at bounding box center [545, 97] width 138 height 22
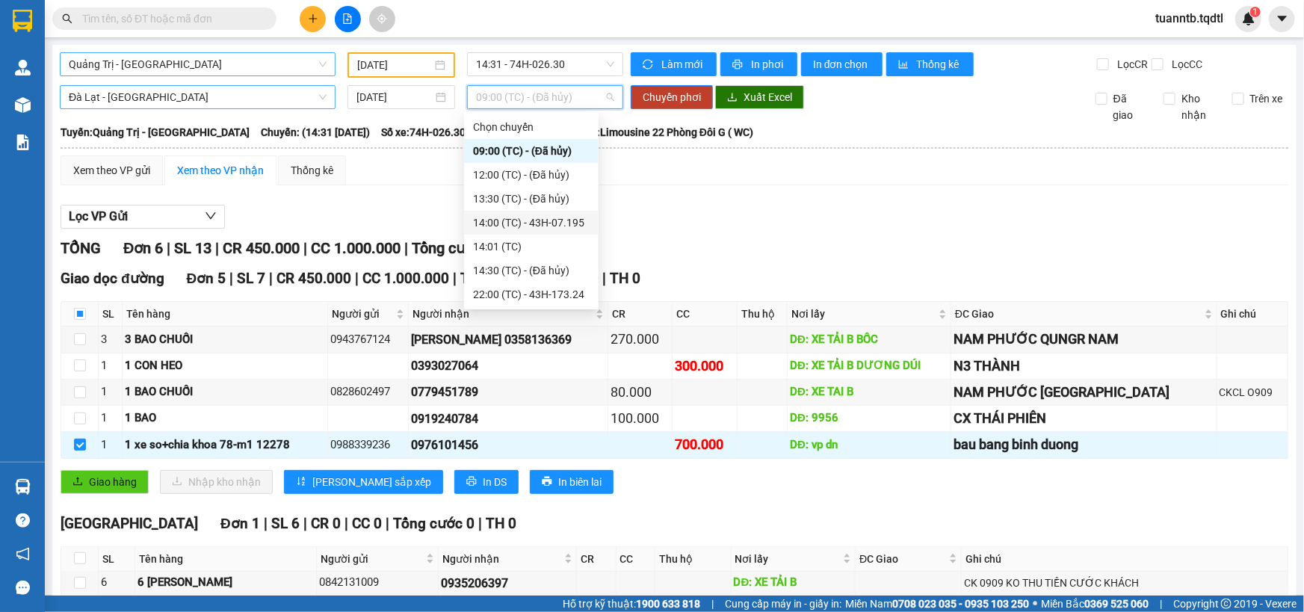
click at [549, 223] on div "14:00 (TC) - 43H-07.195" at bounding box center [531, 222] width 117 height 16
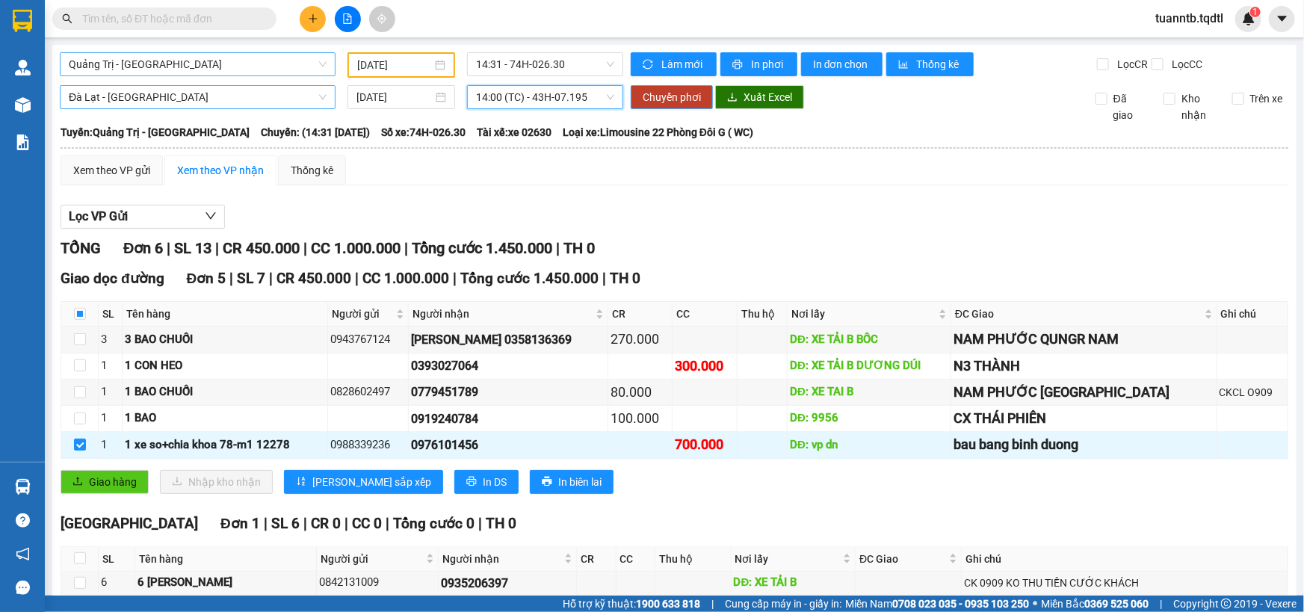
click at [666, 90] on span "Chuyển phơi" at bounding box center [672, 97] width 58 height 16
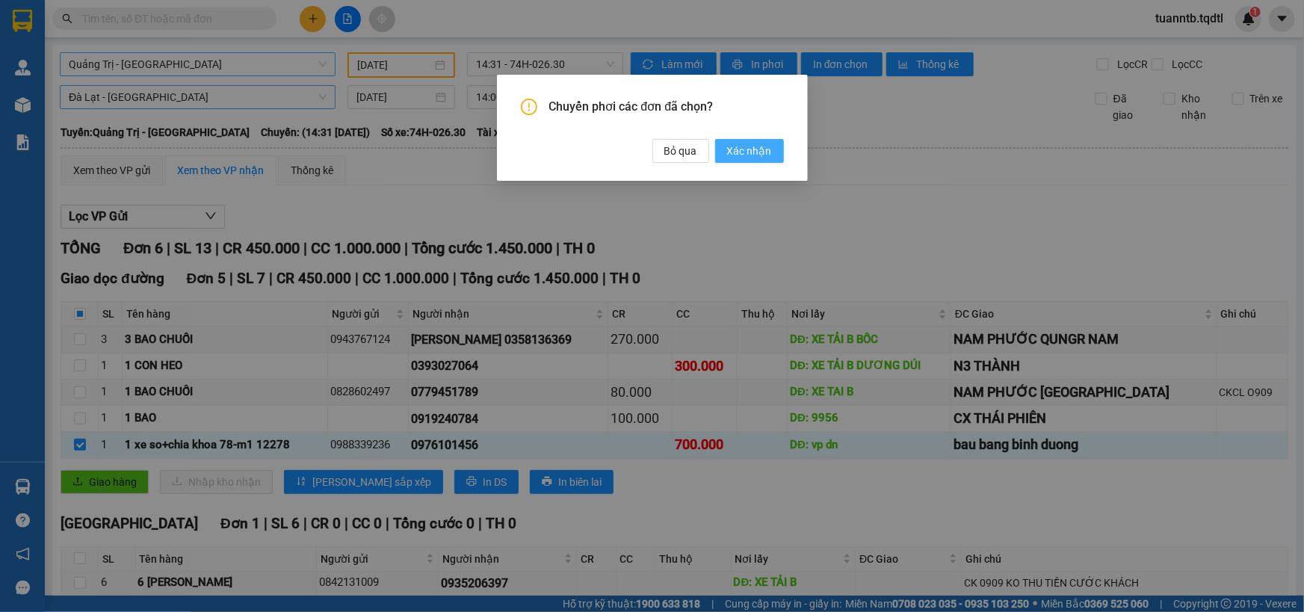
click at [746, 149] on span "Xác nhận" at bounding box center [749, 151] width 45 height 16
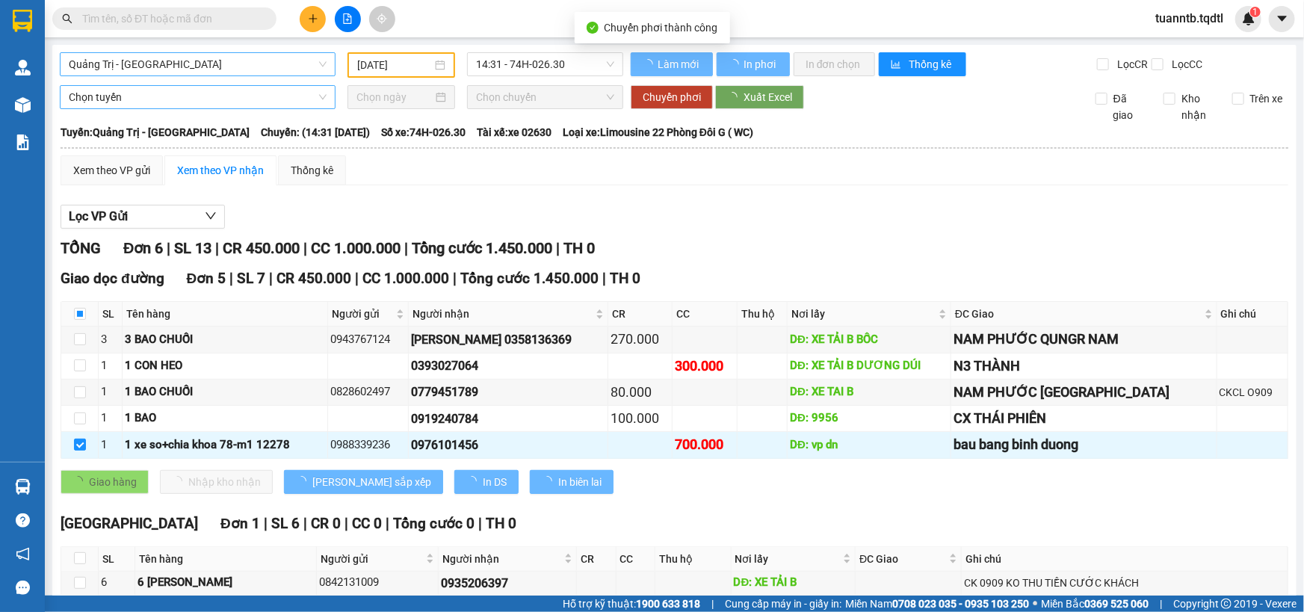
checkbox input "true"
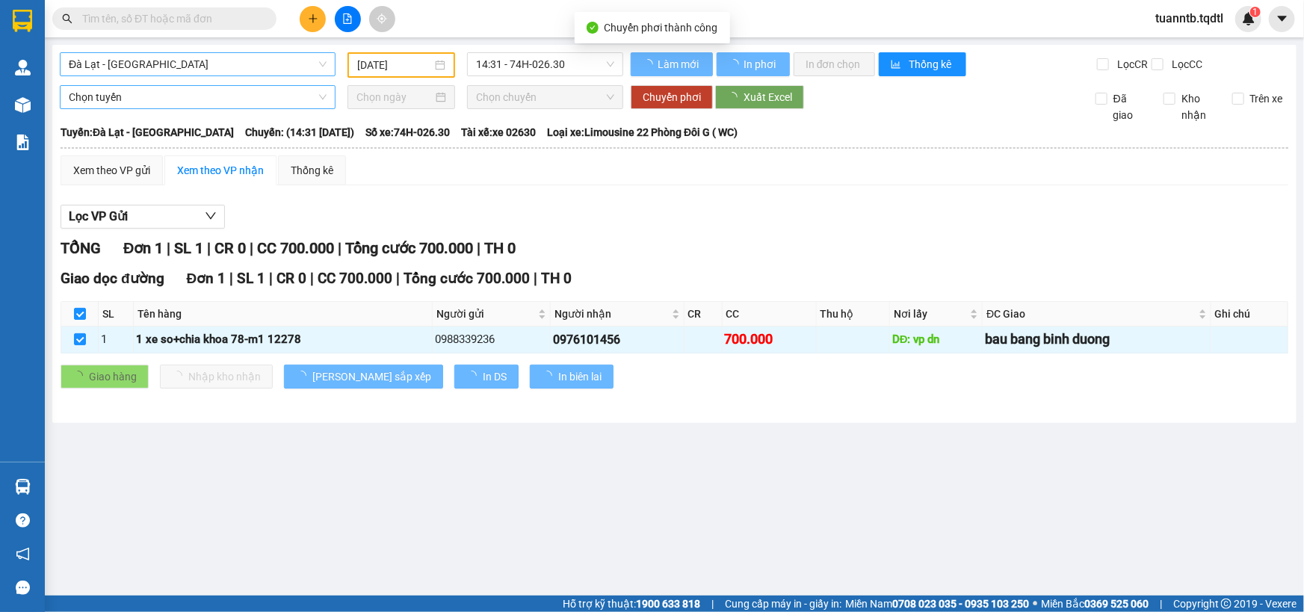
type input "12/09/2025"
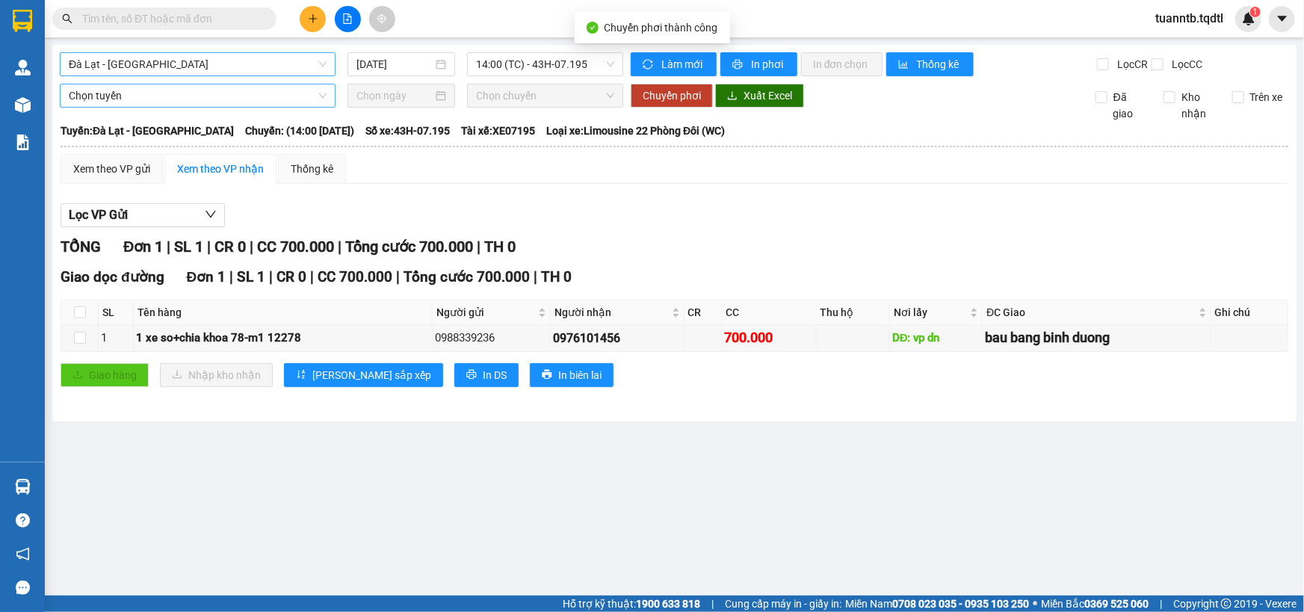
checkbox input "false"
click at [279, 64] on span "Đà Lạt - Sài Gòn" at bounding box center [198, 64] width 258 height 22
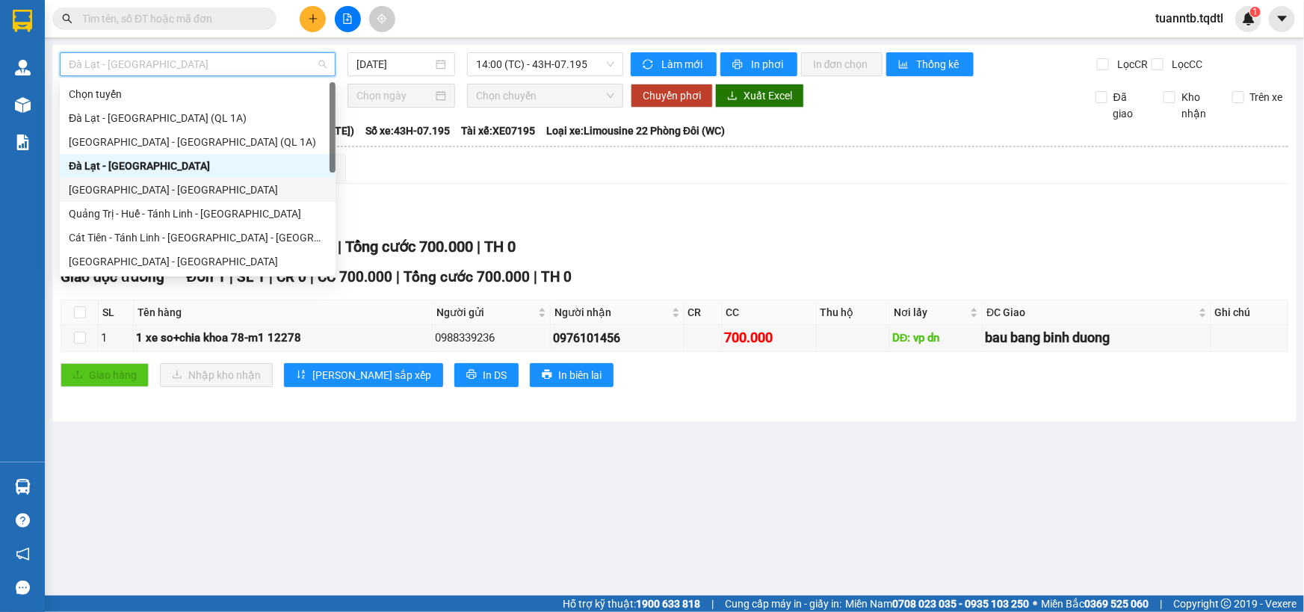
click at [737, 238] on div "TỔNG Đơn 1 | SL 1 | CR 0 | CC 700.000 | Tổng cước 700.000 | TH 0" at bounding box center [675, 246] width 1228 height 23
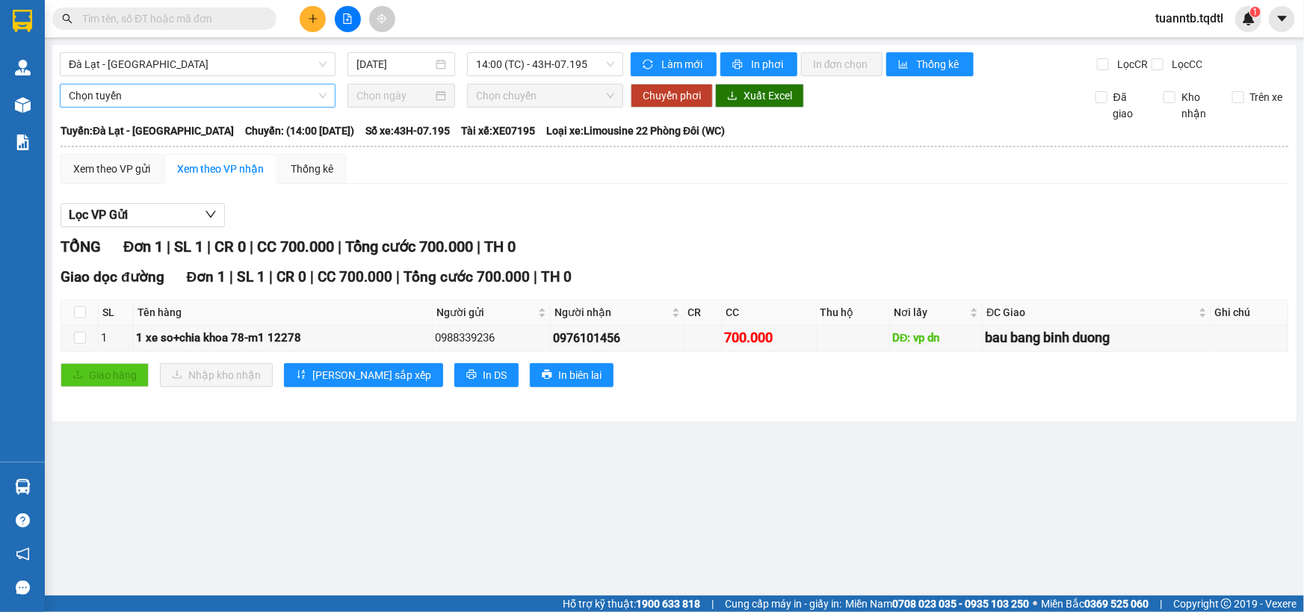
click at [72, 315] on th at bounding box center [79, 312] width 37 height 25
click at [85, 312] on th at bounding box center [79, 312] width 37 height 25
click at [82, 307] on input "checkbox" at bounding box center [80, 312] width 12 height 12
checkbox input "true"
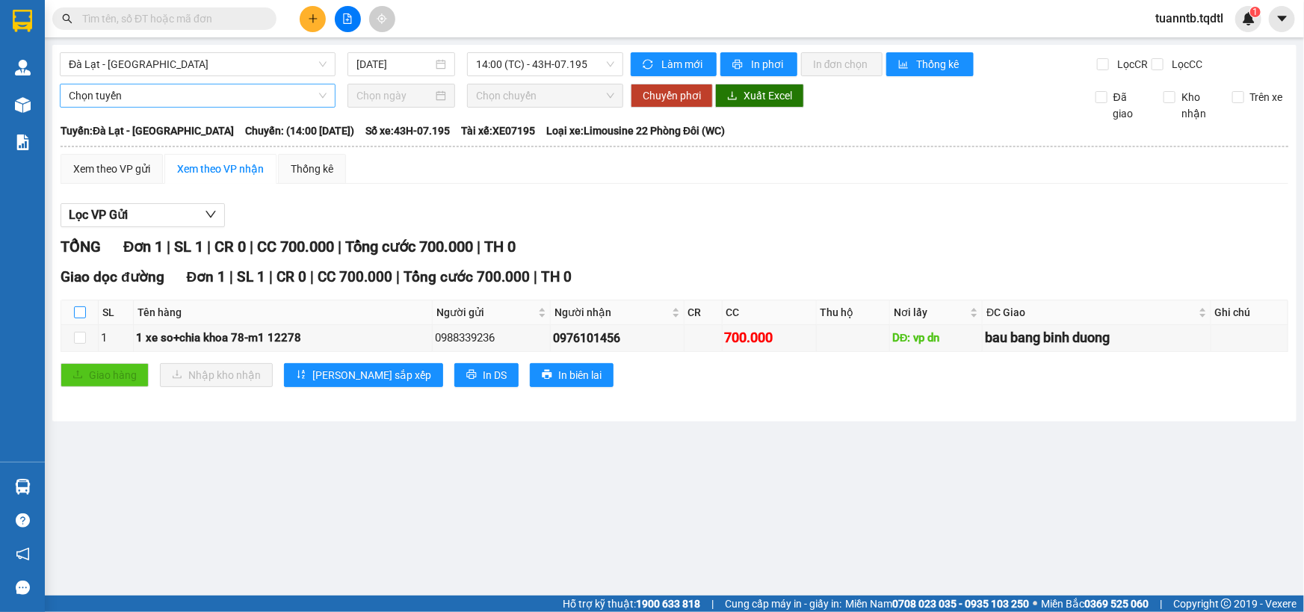
checkbox input "true"
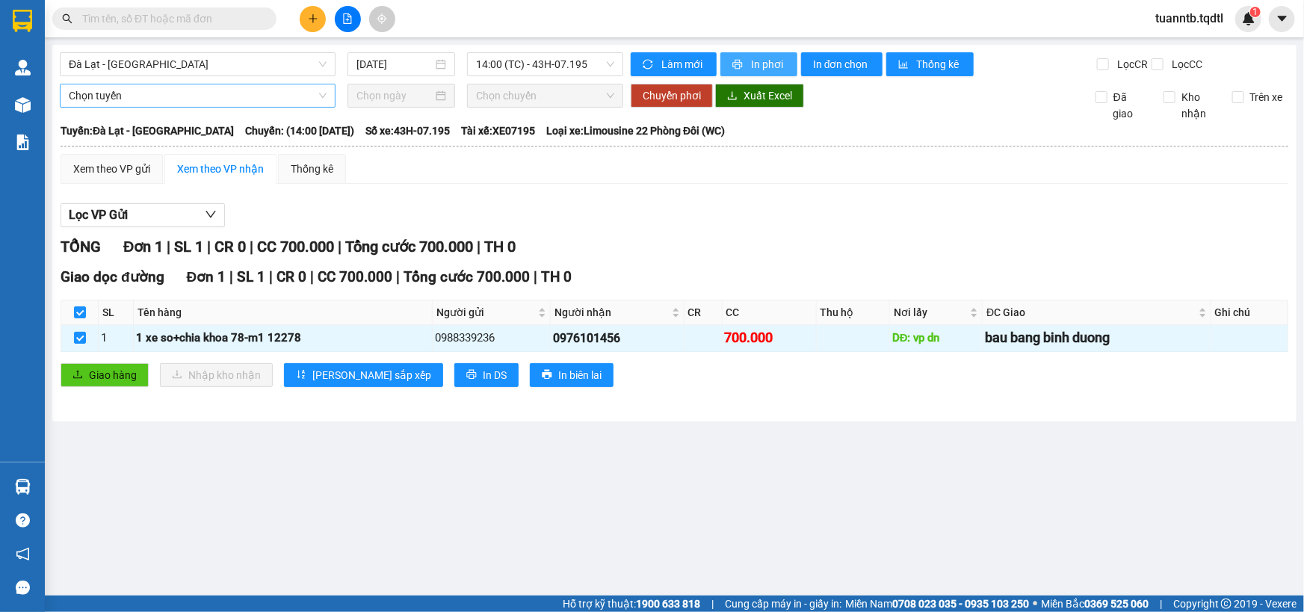
click at [732, 69] on span "printer" at bounding box center [738, 65] width 13 height 12
click at [747, 69] on button "In phơi" at bounding box center [758, 64] width 77 height 24
click at [762, 58] on span "In phơi" at bounding box center [768, 64] width 34 height 16
click at [752, 61] on span "In phơi" at bounding box center [768, 64] width 34 height 16
click at [756, 62] on span "In phơi" at bounding box center [768, 64] width 34 height 16
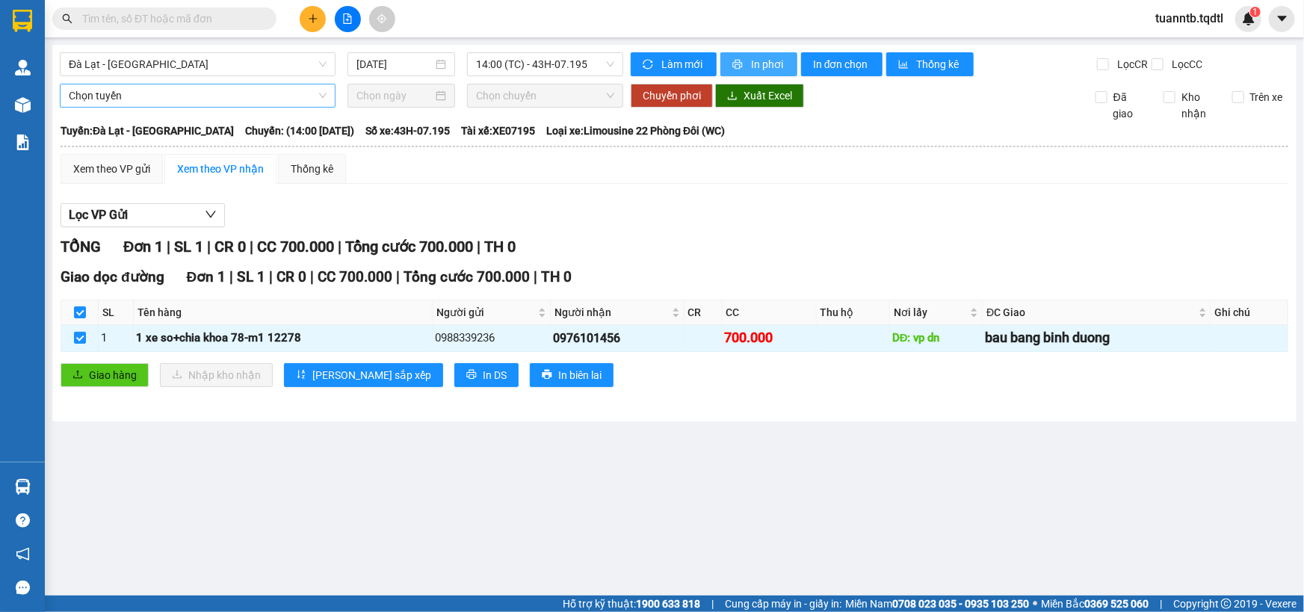
click at [751, 67] on span "In phơi" at bounding box center [768, 64] width 34 height 16
drag, startPoint x: 739, startPoint y: 64, endPoint x: 843, endPoint y: 232, distance: 197.6
click at [739, 64] on icon "printer" at bounding box center [737, 64] width 10 height 10
click at [744, 69] on button "In phơi" at bounding box center [758, 64] width 77 height 24
click at [556, 64] on span "14:00 (TC) - 43H-07.195" at bounding box center [545, 64] width 138 height 22
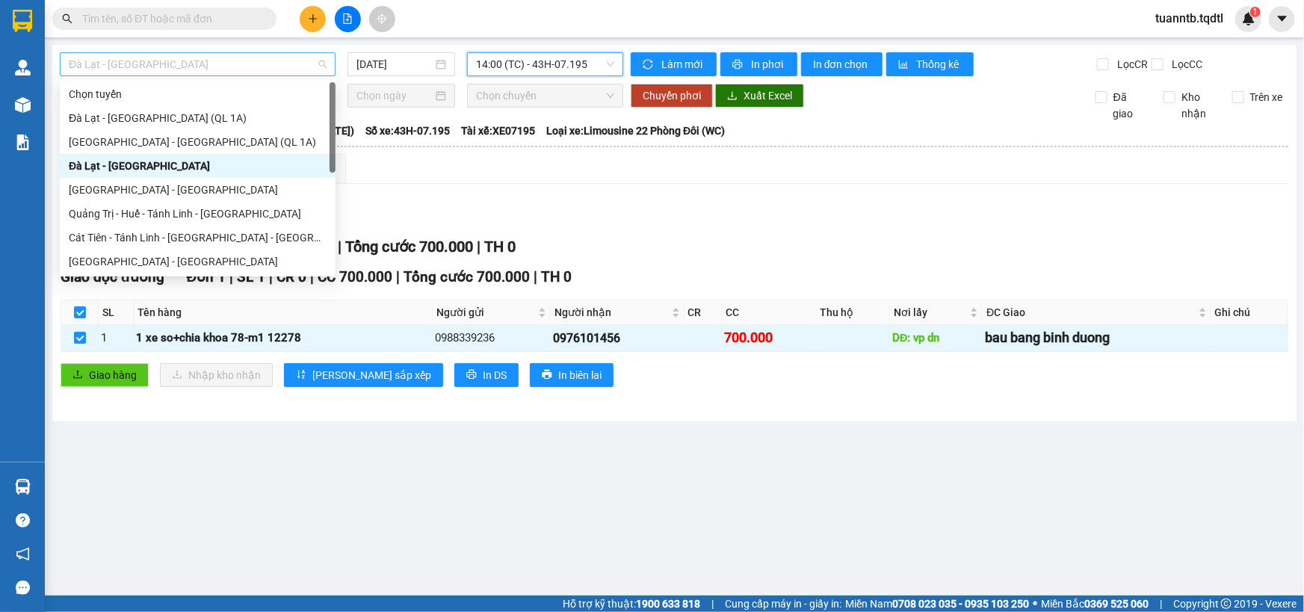
click at [154, 58] on span "Đà Lạt - Sài Gòn" at bounding box center [198, 64] width 258 height 22
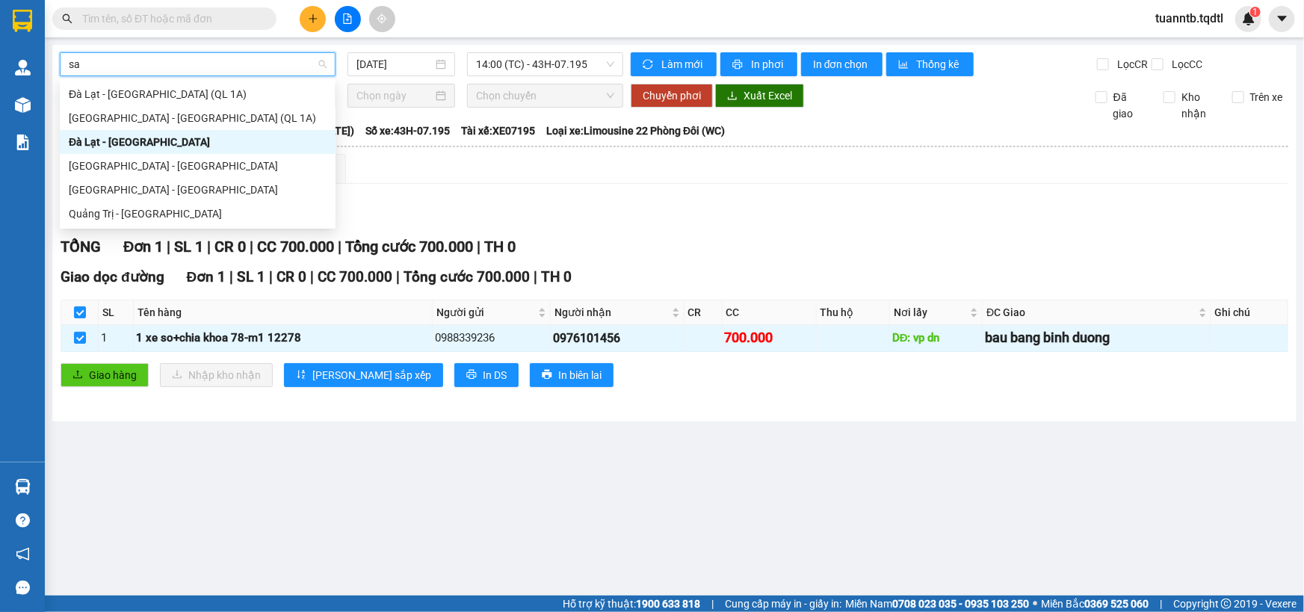
type input "sai"
click at [152, 163] on div "Sài Gòn - Đà Lạt" at bounding box center [198, 166] width 258 height 16
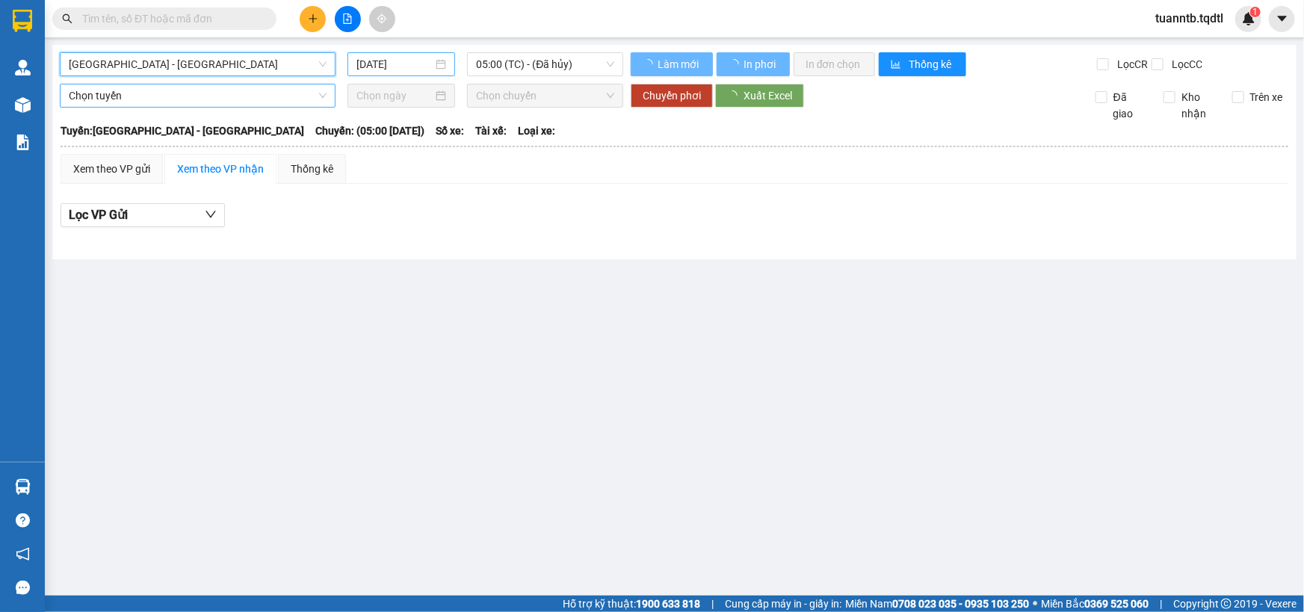
click at [403, 61] on input "12/09/2025" at bounding box center [394, 64] width 76 height 16
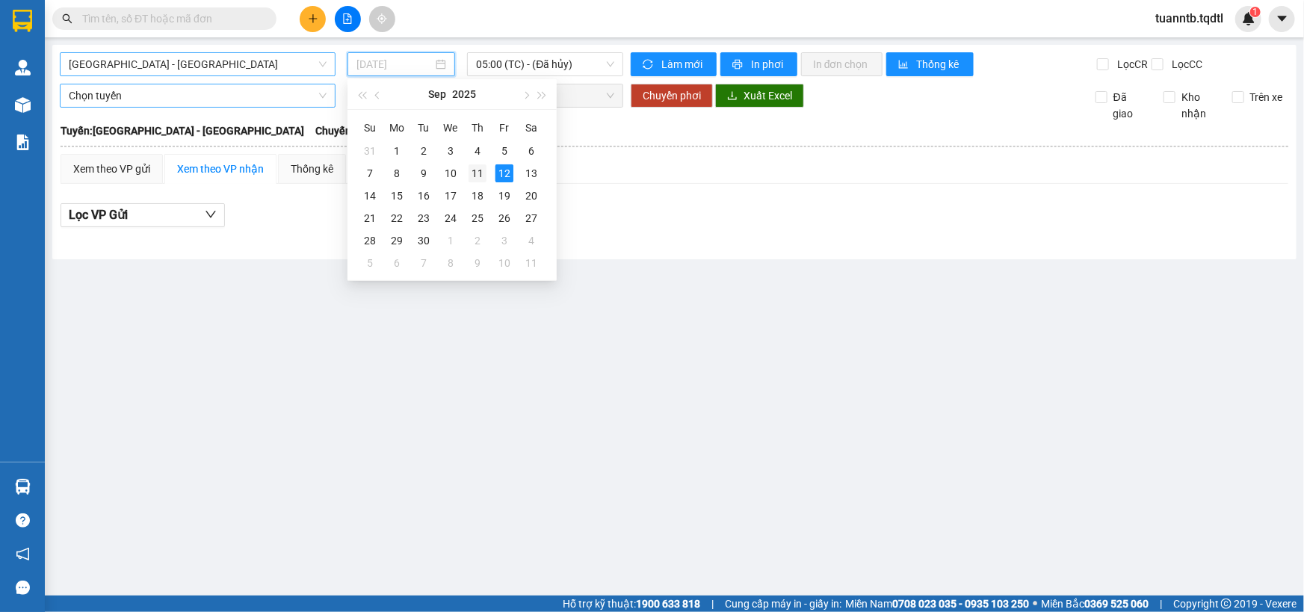
click at [478, 175] on div "11" at bounding box center [477, 173] width 18 height 18
type input "11/09/2025"
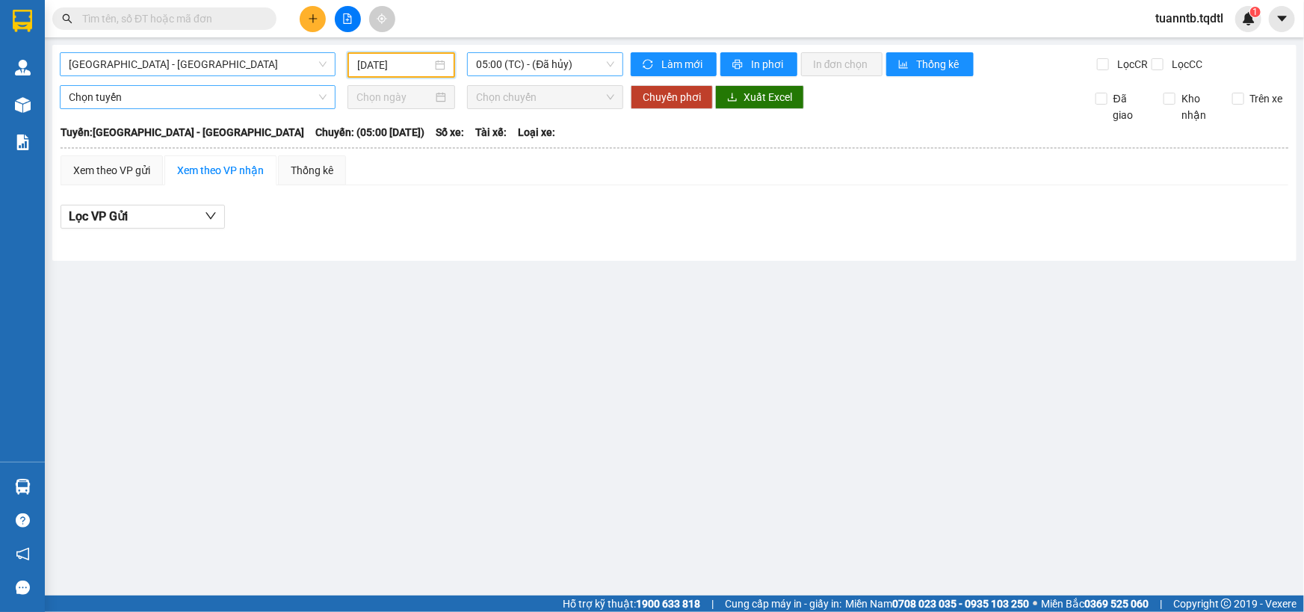
click at [575, 57] on span "05:00 (TC) - (Đã hủy)" at bounding box center [545, 64] width 138 height 22
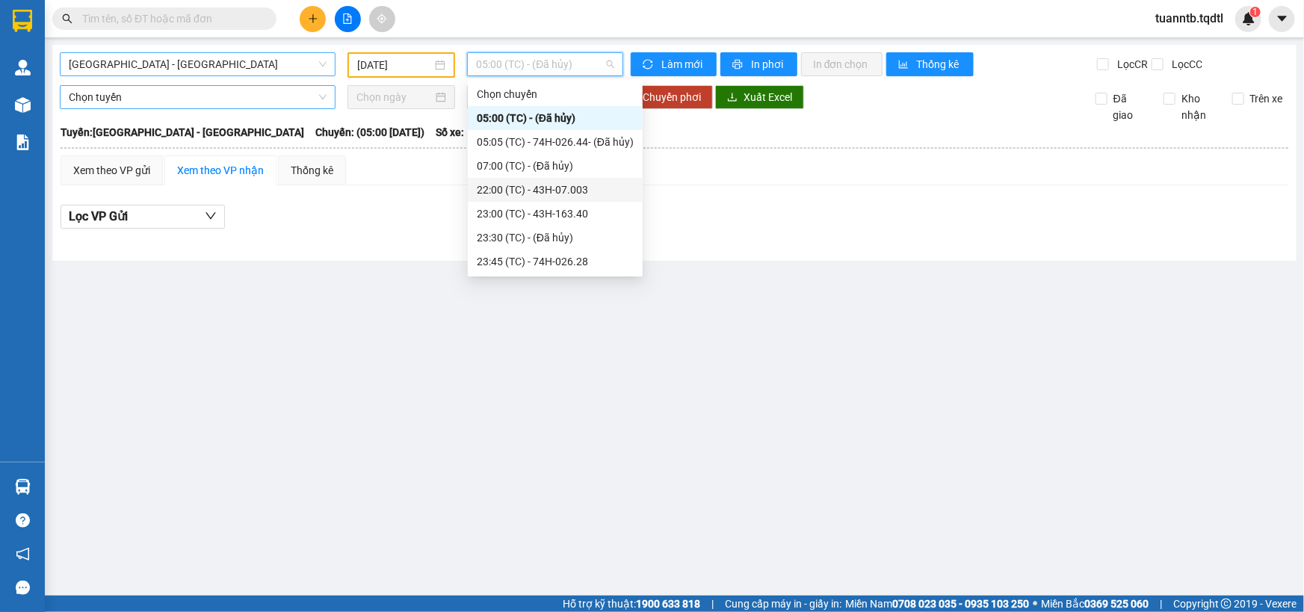
click at [560, 193] on div "22:00 (TC) - 43H-07.003" at bounding box center [555, 190] width 157 height 16
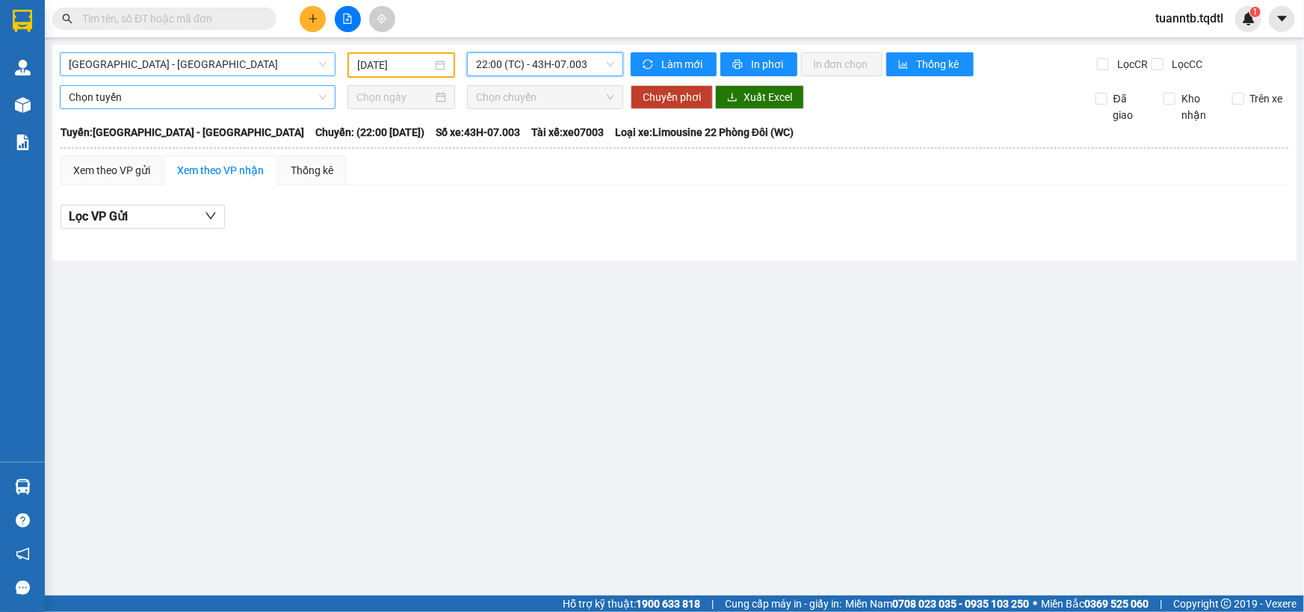
click at [528, 63] on span "22:00 (TC) - 43H-07.003" at bounding box center [545, 64] width 138 height 22
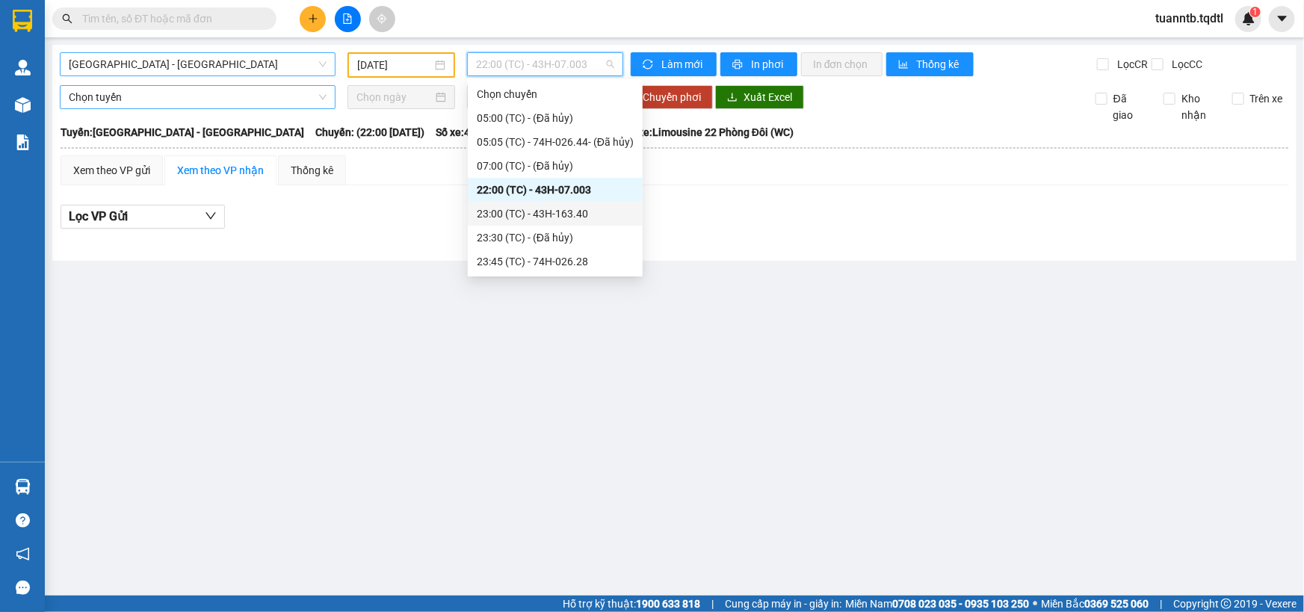
click at [531, 206] on div "23:00 (TC) - 43H-163.40" at bounding box center [555, 213] width 157 height 16
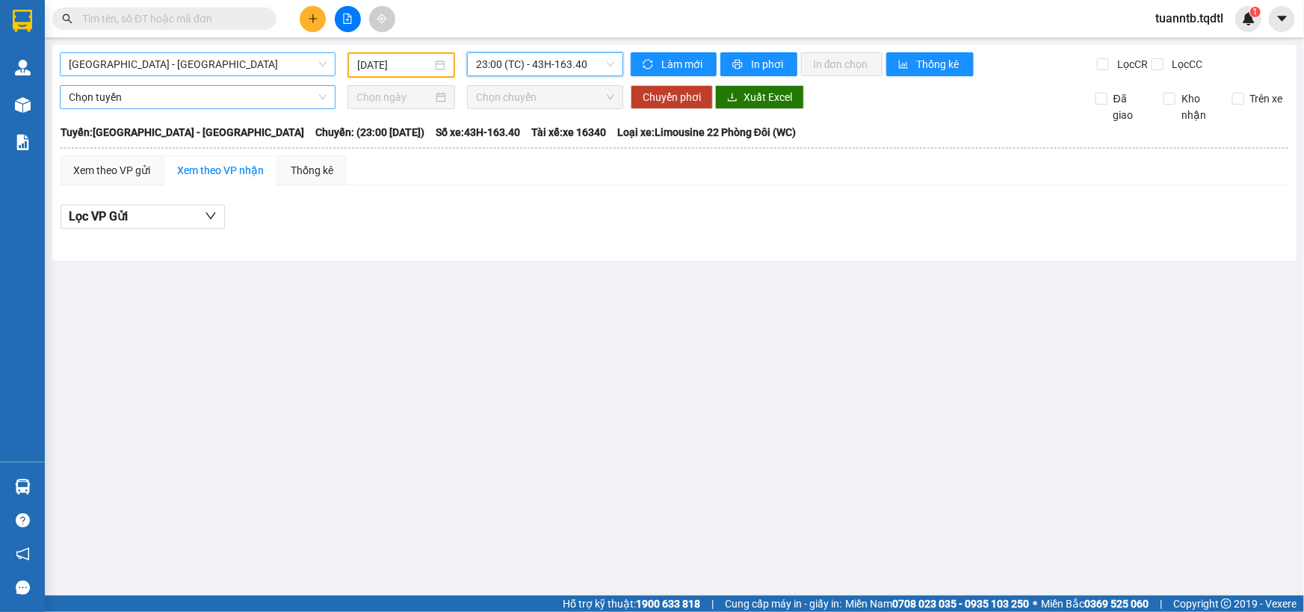
click at [545, 60] on span "23:00 (TC) - 43H-163.40" at bounding box center [545, 64] width 138 height 22
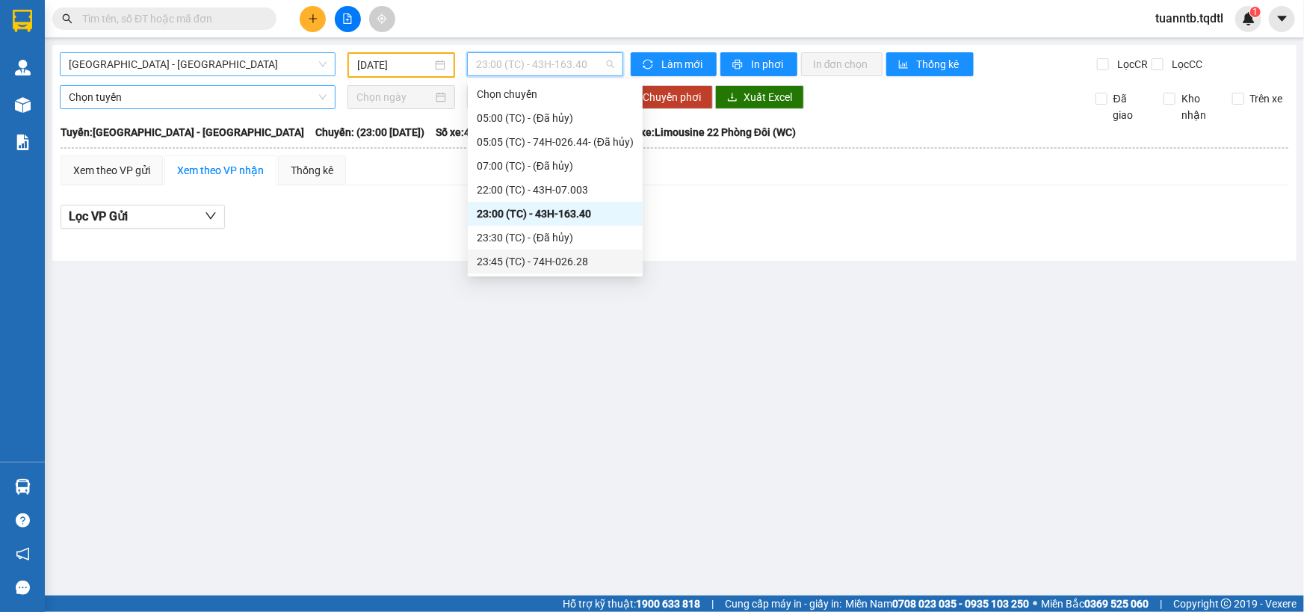
click at [582, 261] on div "23:45 (TC) - 74H-026.28" at bounding box center [555, 261] width 157 height 16
click at [558, 58] on span "23:45 (TC) - 74H-026.28" at bounding box center [545, 64] width 138 height 22
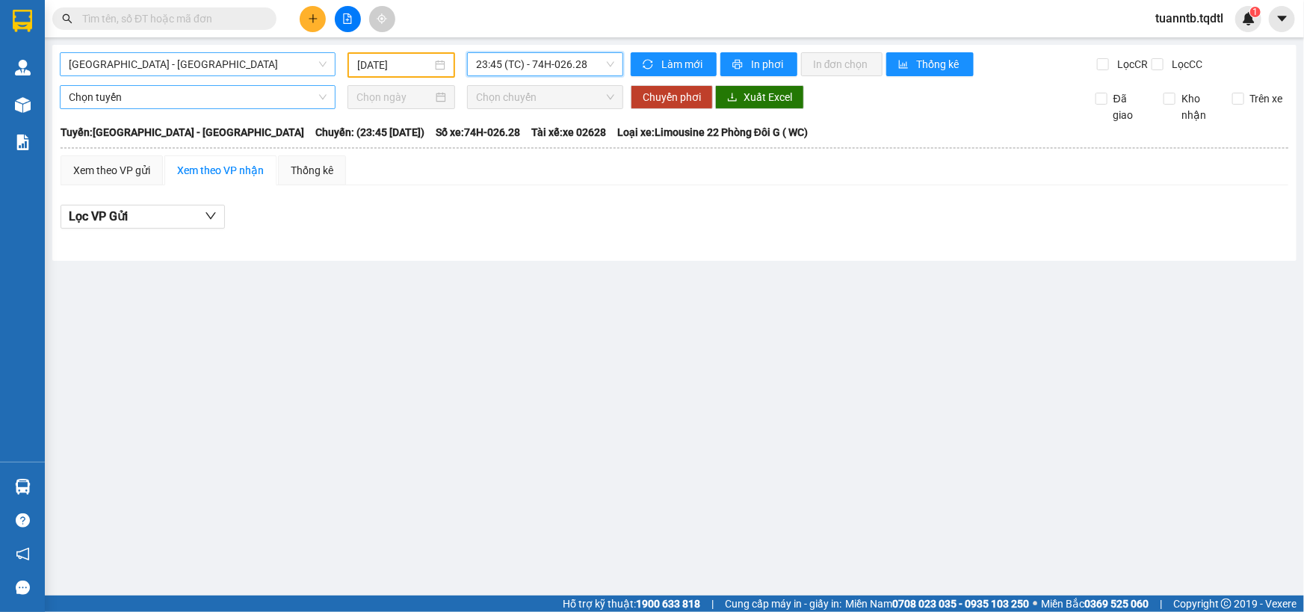
drag, startPoint x: 558, startPoint y: 58, endPoint x: 506, endPoint y: 65, distance: 52.8
click at [506, 66] on span "23:45 (TC) - 74H-026.28" at bounding box center [545, 64] width 138 height 22
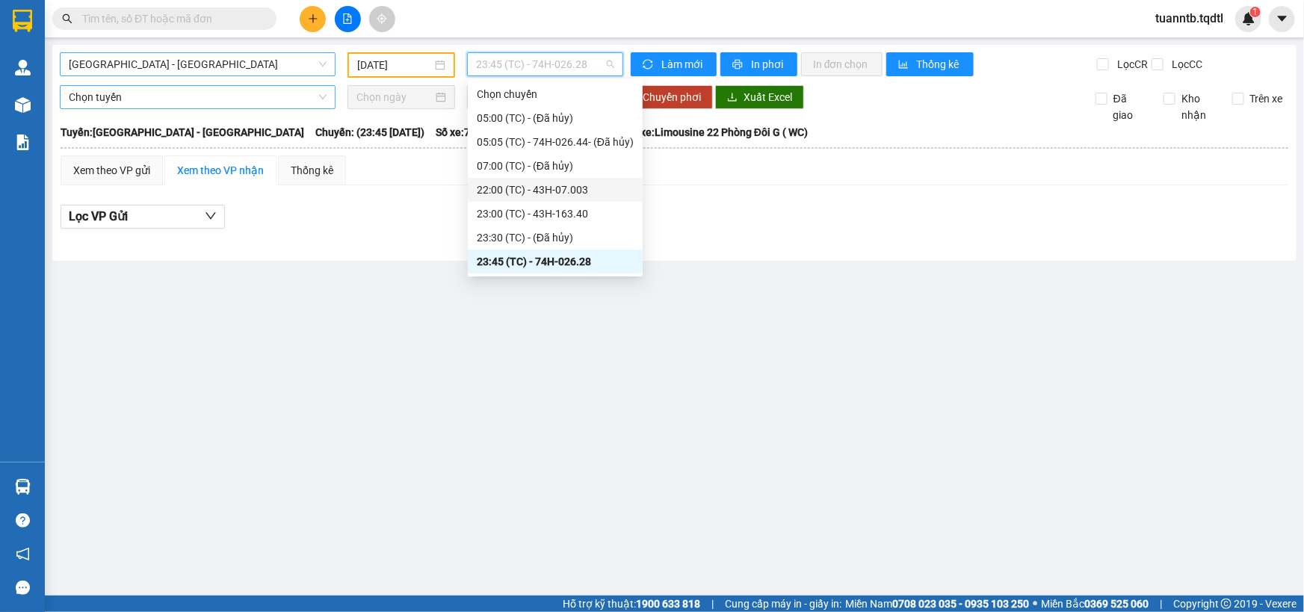
click at [572, 192] on div "22:00 (TC) - 43H-07.003" at bounding box center [555, 190] width 157 height 16
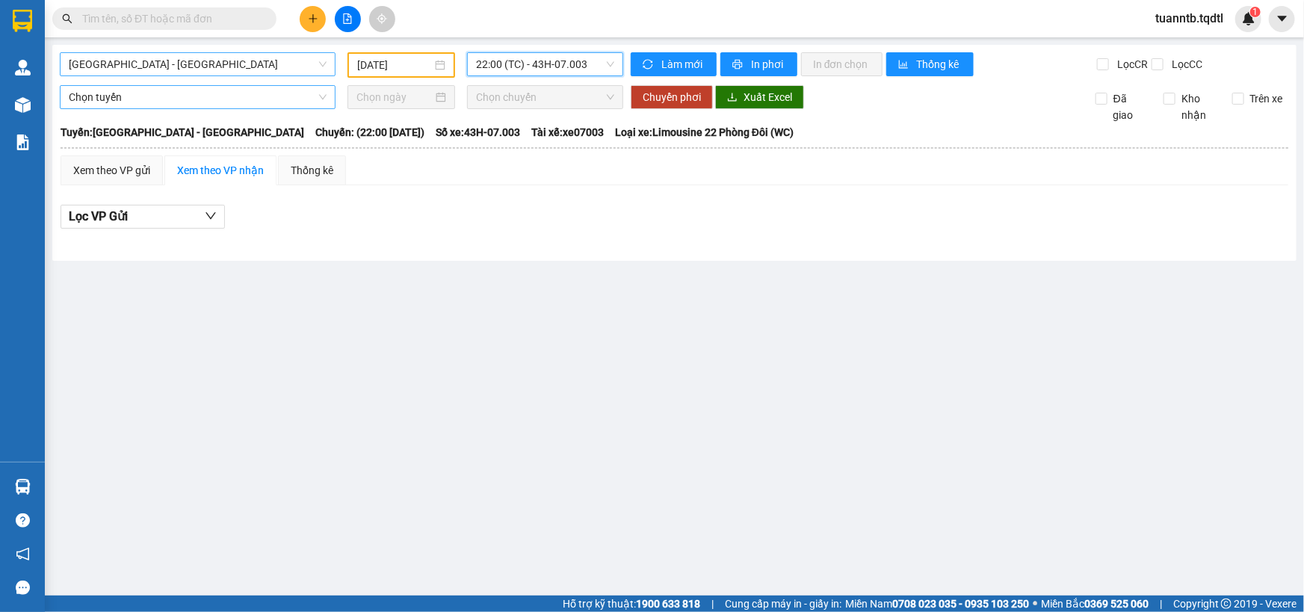
click at [127, 60] on span "Sài Gòn - Đà Lạt" at bounding box center [198, 64] width 258 height 22
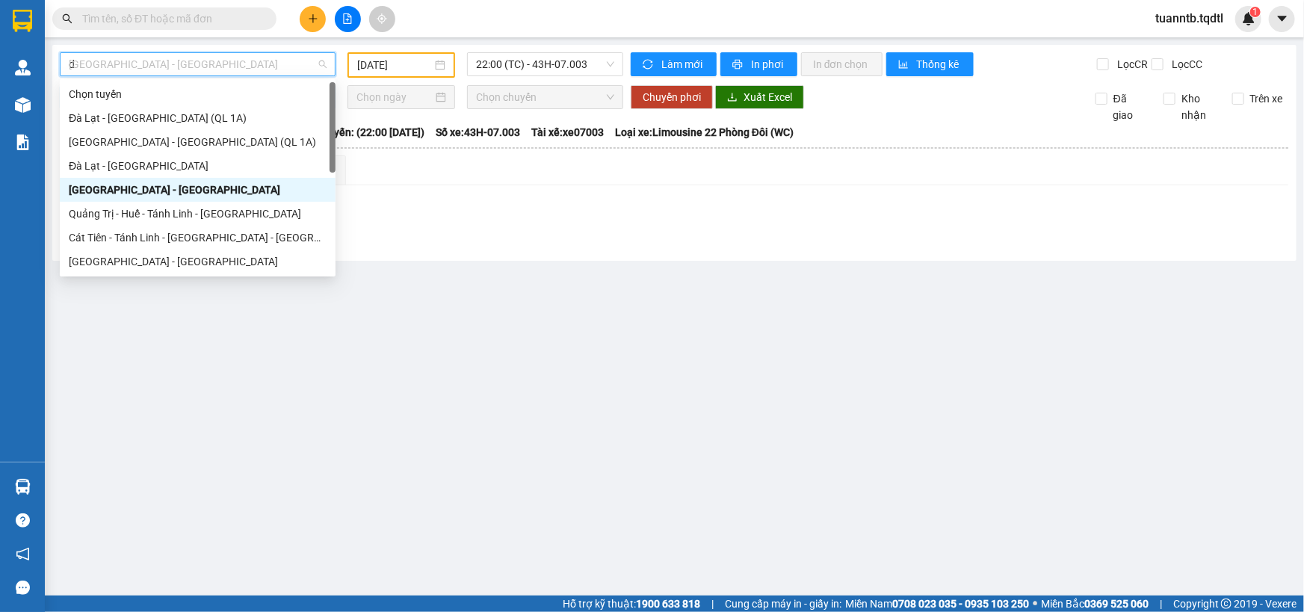
type input "da"
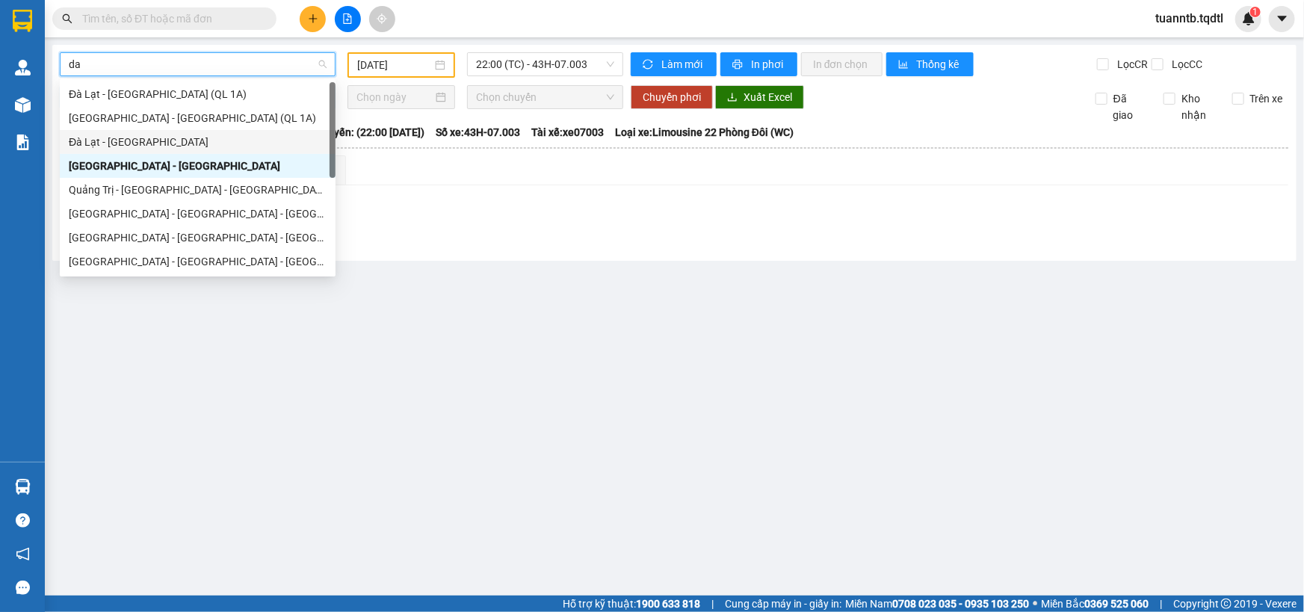
click at [111, 137] on div "Đà Lạt - Sài Gòn" at bounding box center [198, 142] width 258 height 16
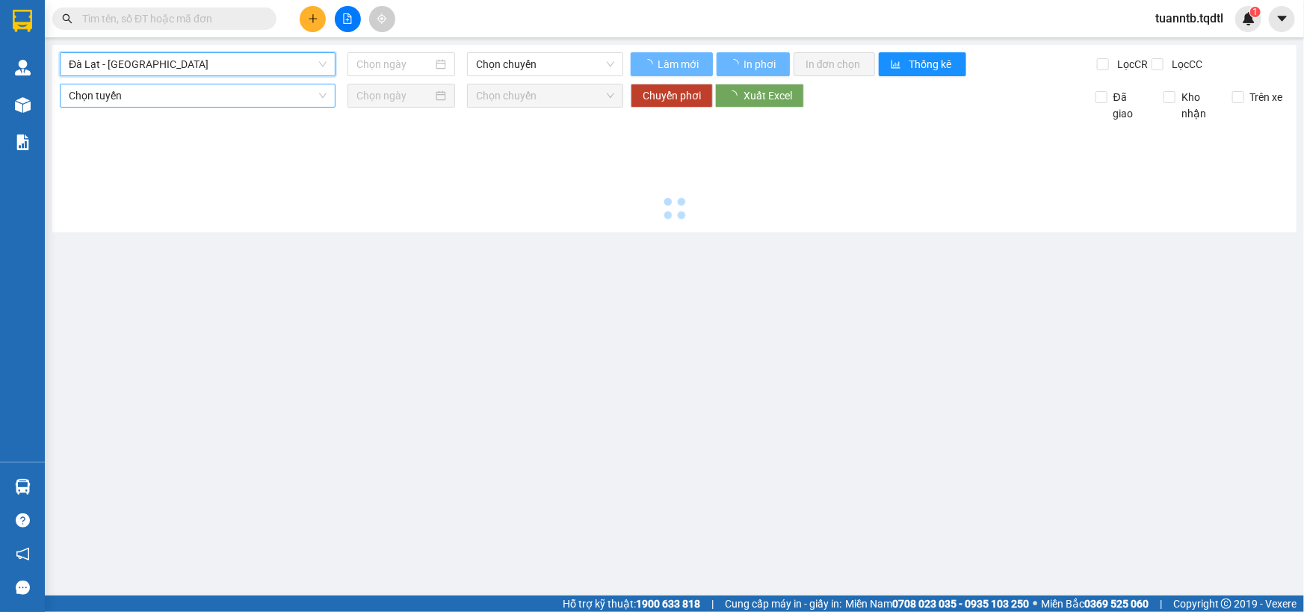
type input "12/09/2025"
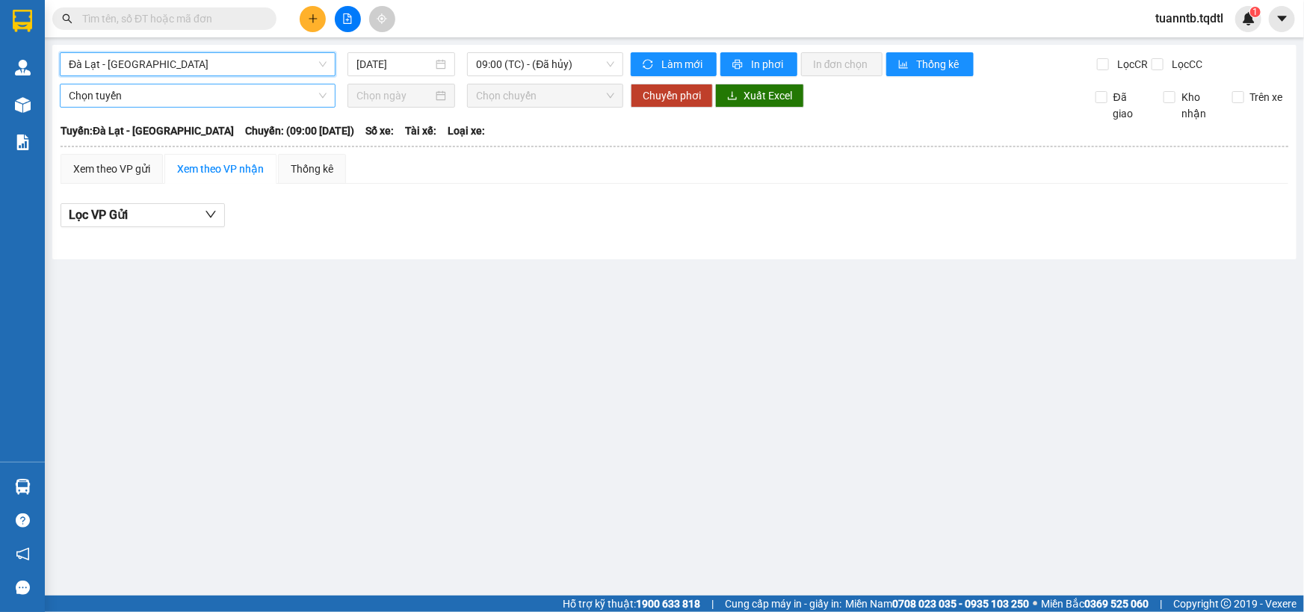
drag, startPoint x: 557, startPoint y: 75, endPoint x: 551, endPoint y: 96, distance: 21.8
click at [557, 75] on span "09:00 (TC) - (Đã hủy)" at bounding box center [545, 64] width 138 height 22
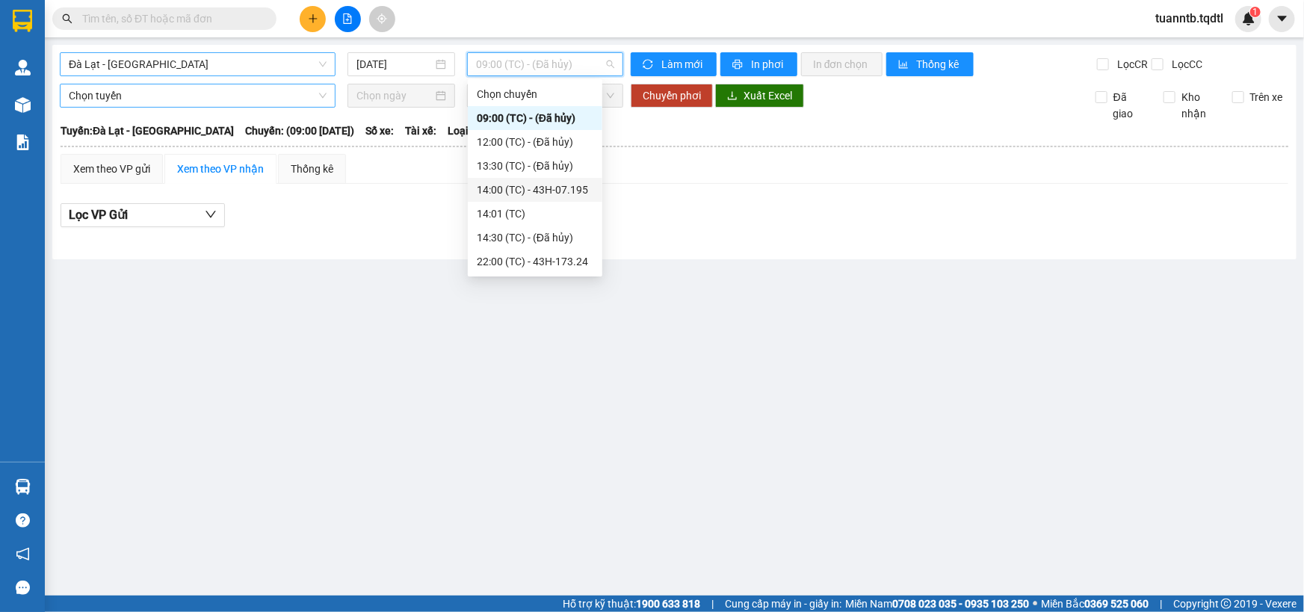
click at [558, 186] on div "14:00 (TC) - 43H-07.195" at bounding box center [535, 190] width 117 height 16
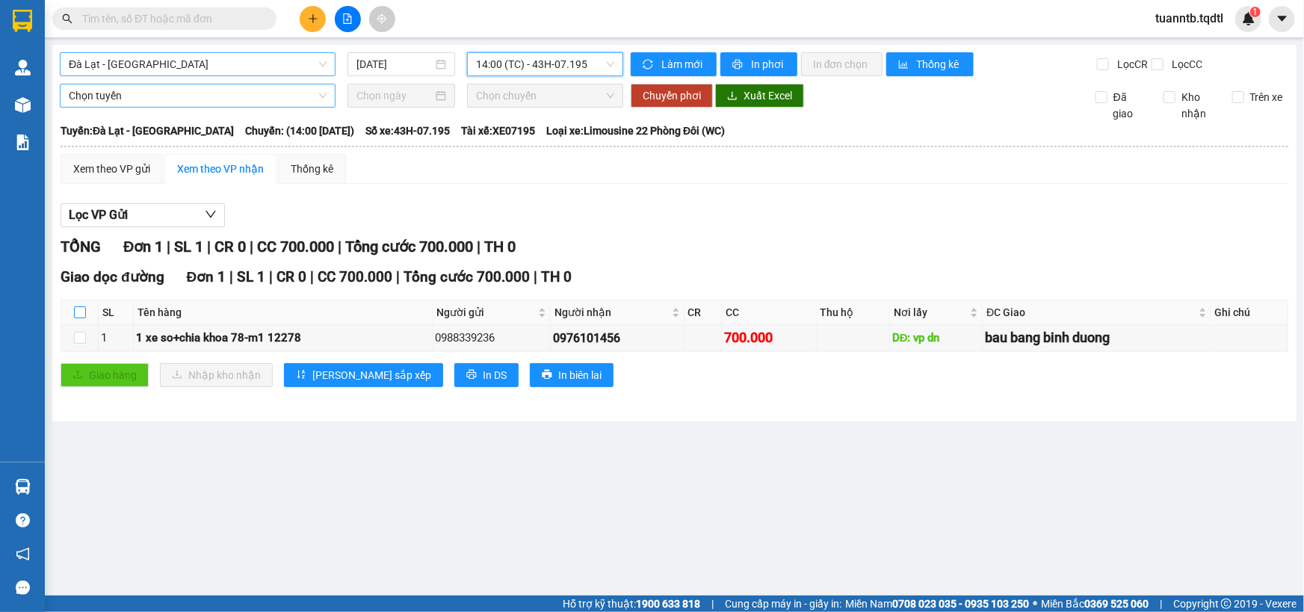
click at [81, 318] on input "checkbox" at bounding box center [80, 312] width 12 height 12
checkbox input "true"
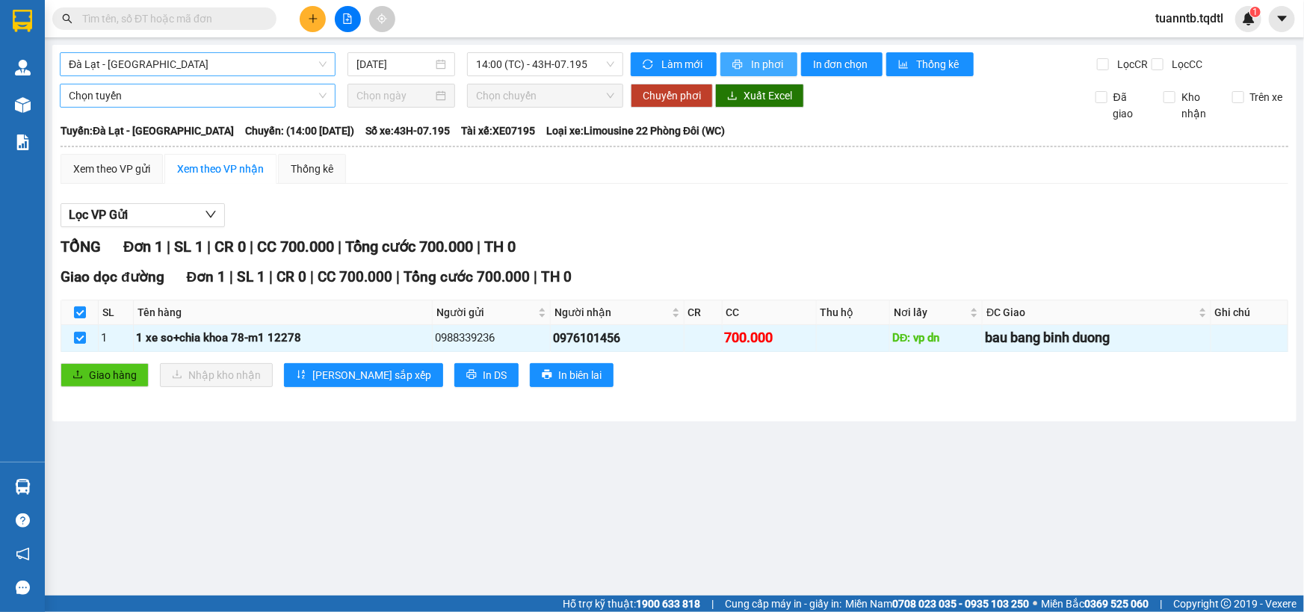
click at [728, 63] on button "In phơi" at bounding box center [758, 64] width 77 height 24
click at [232, 65] on span "Đà Lạt - Sài Gòn" at bounding box center [198, 64] width 258 height 22
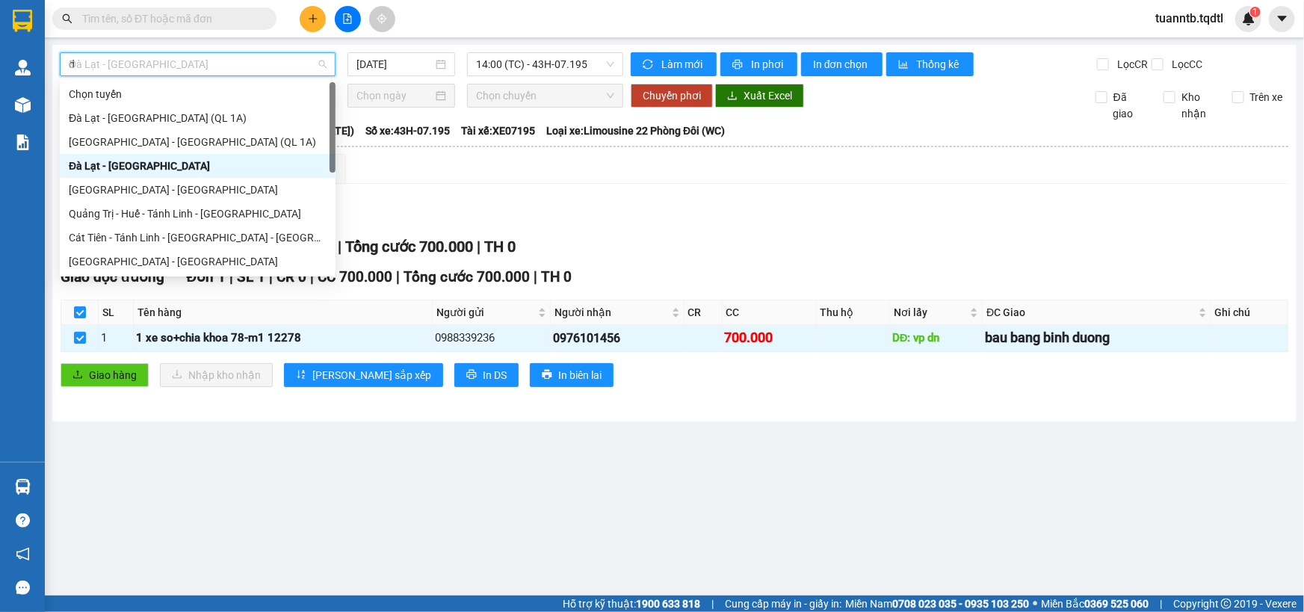
type input "da"
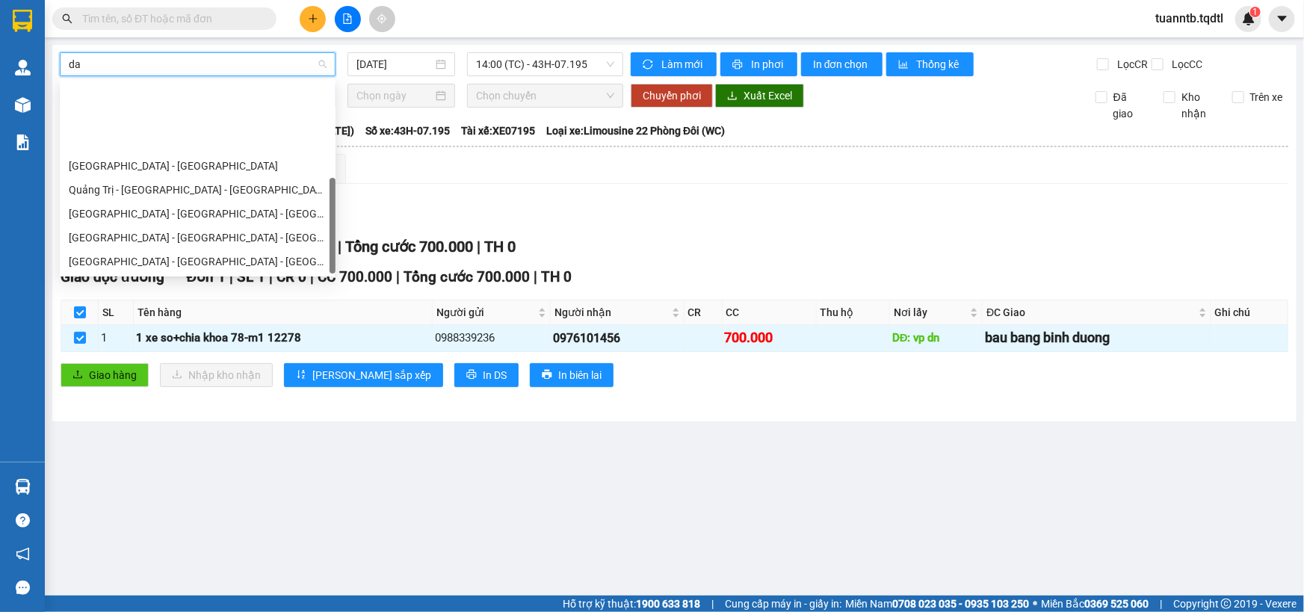
scroll to position [95, 0]
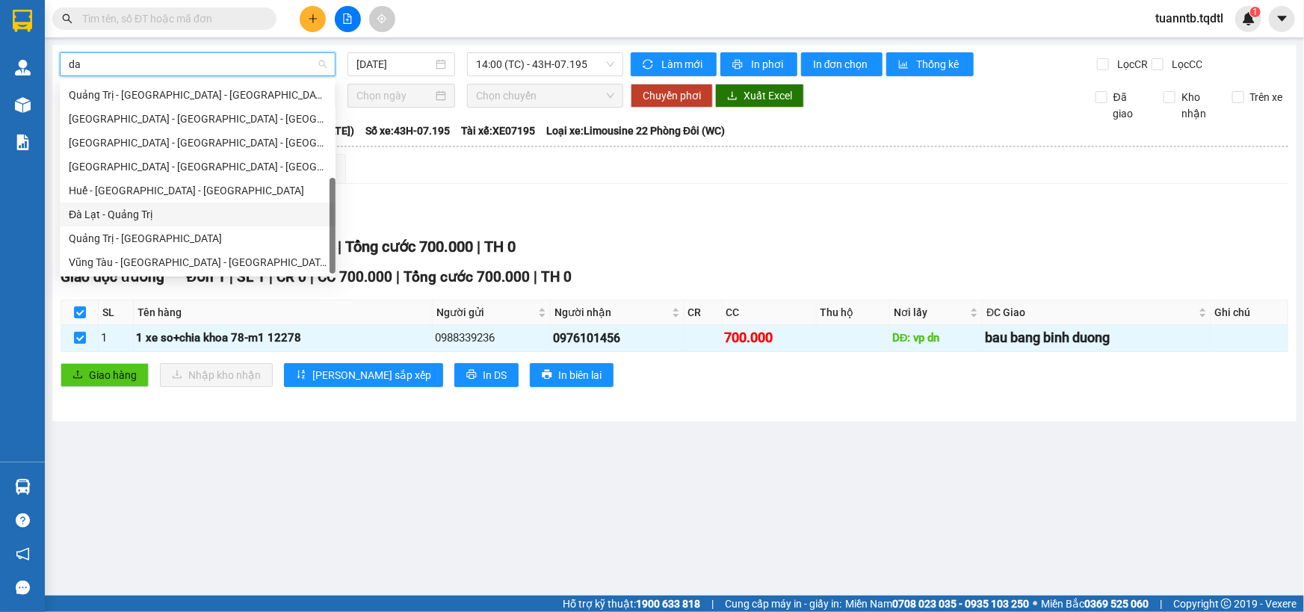
click at [139, 213] on div "Đà Lạt - Quảng Trị" at bounding box center [198, 214] width 258 height 16
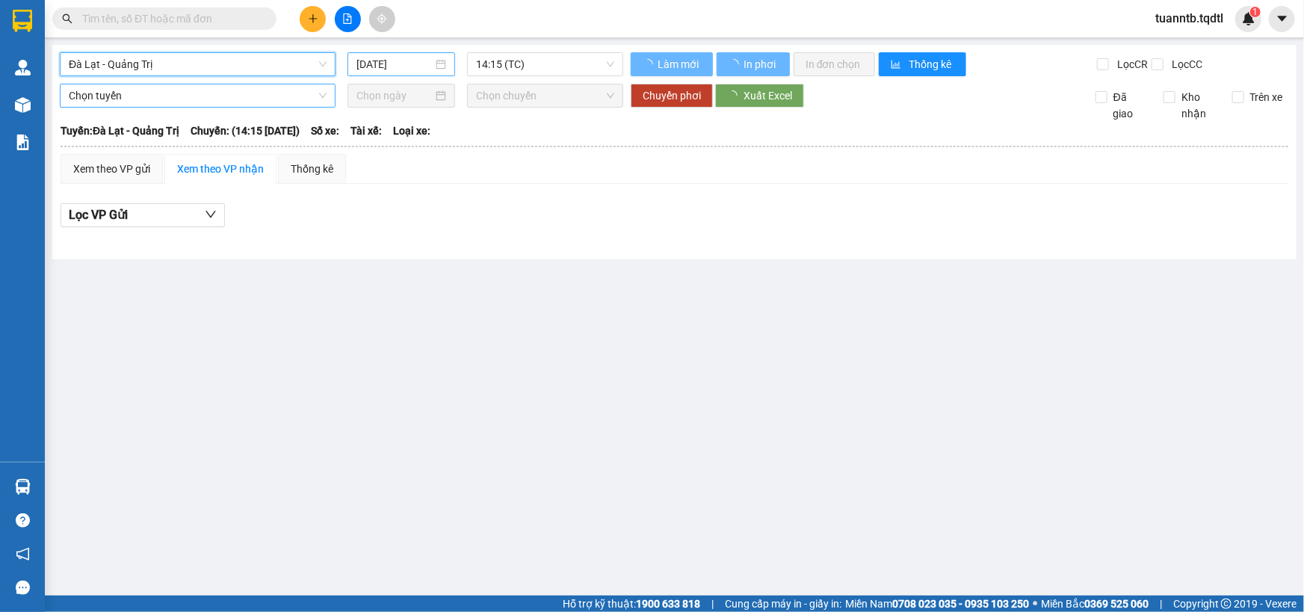
click at [392, 60] on input "12/09/2025" at bounding box center [394, 64] width 76 height 16
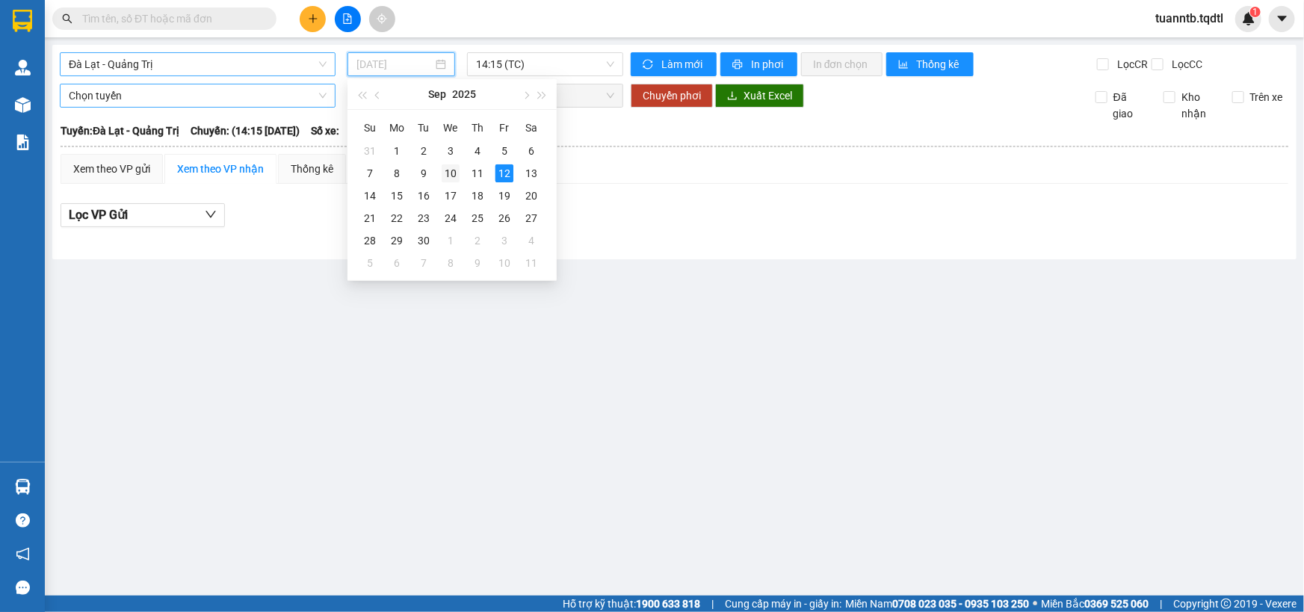
click at [446, 174] on div "10" at bounding box center [451, 173] width 18 height 18
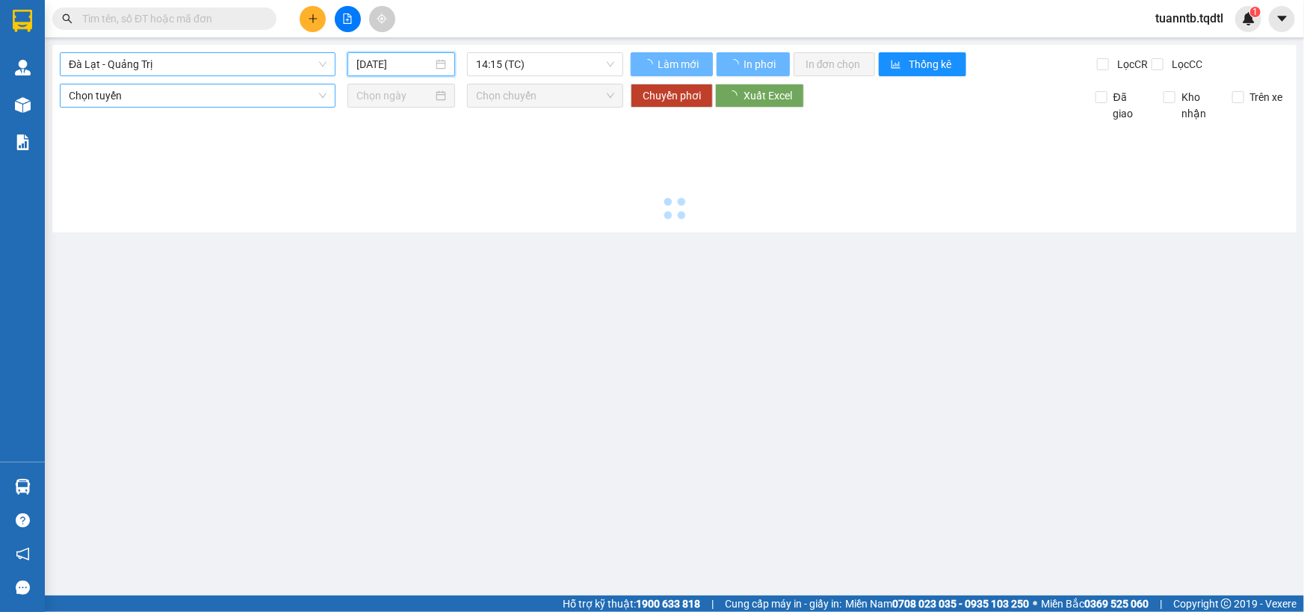
type input "10/09/2025"
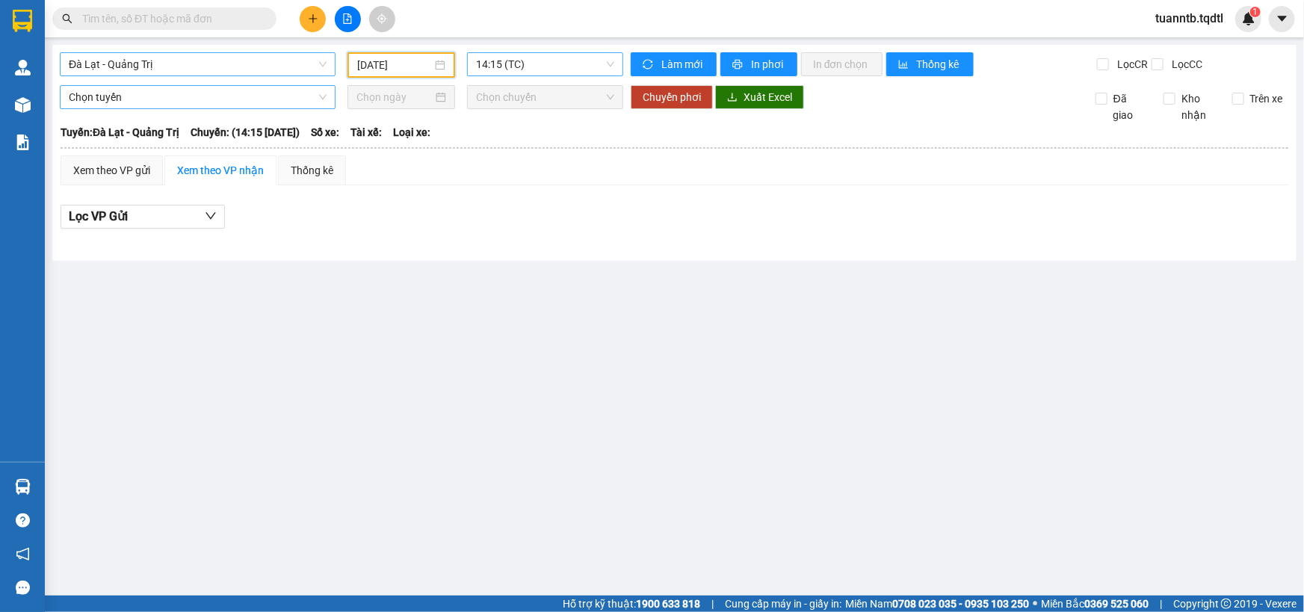
click at [527, 66] on span "14:15 (TC)" at bounding box center [545, 64] width 138 height 22
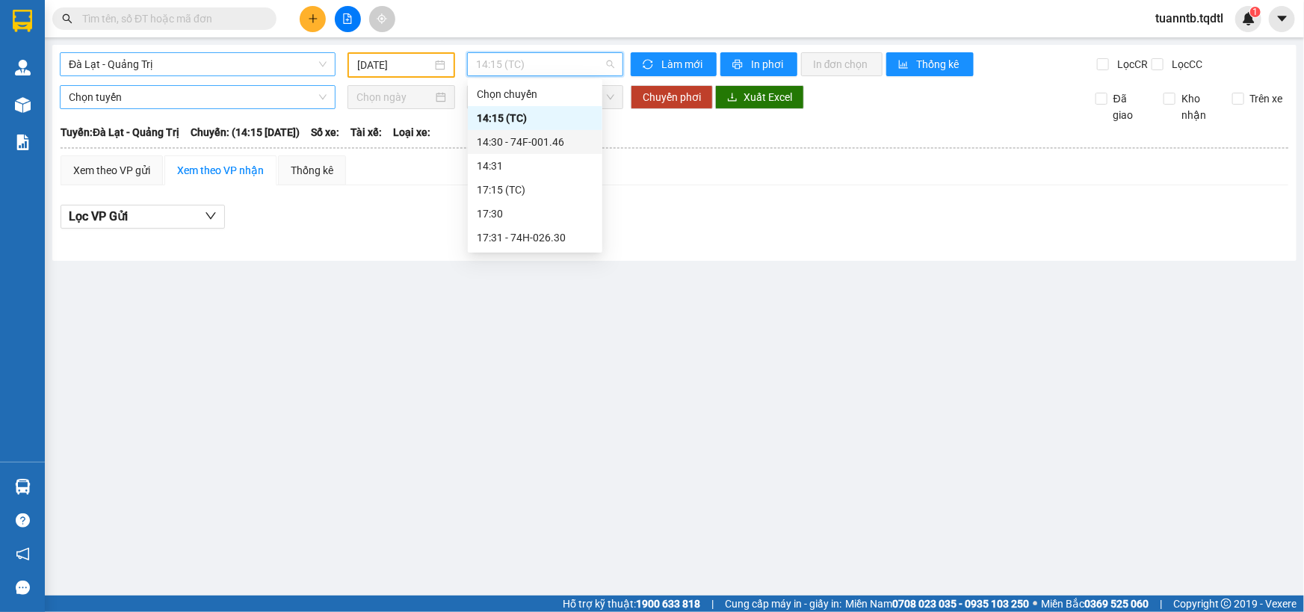
click at [544, 142] on div "14:30 - 74F-001.46" at bounding box center [535, 142] width 117 height 16
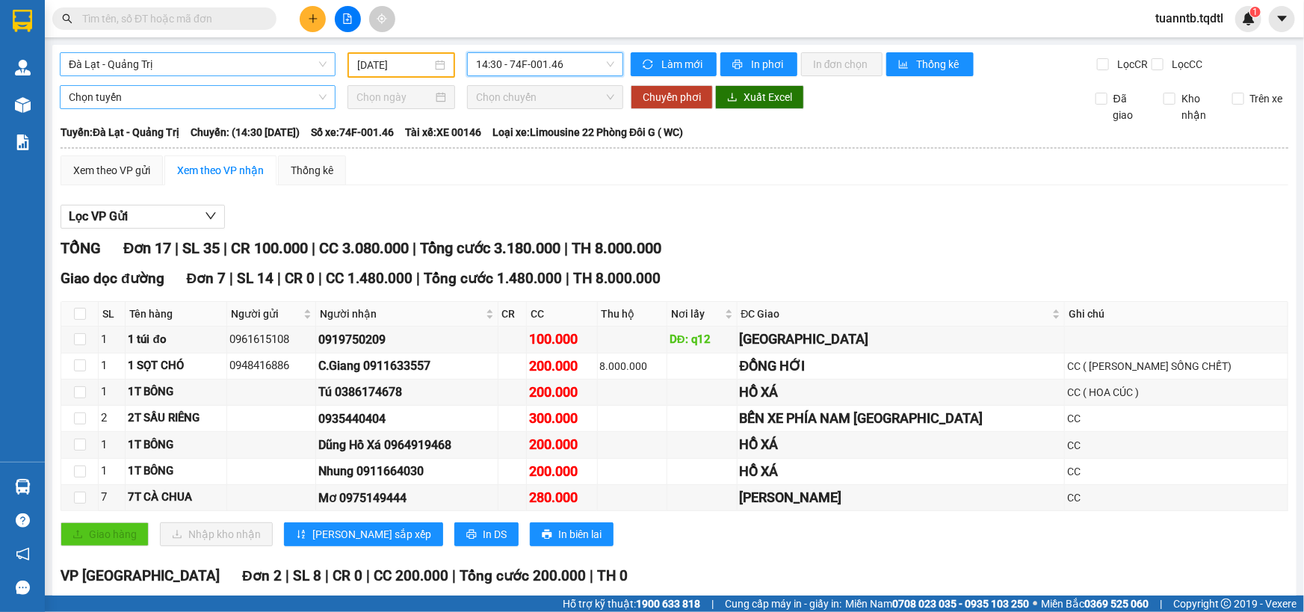
click at [149, 67] on span "Đà Lạt - Quảng Trị" at bounding box center [198, 64] width 258 height 22
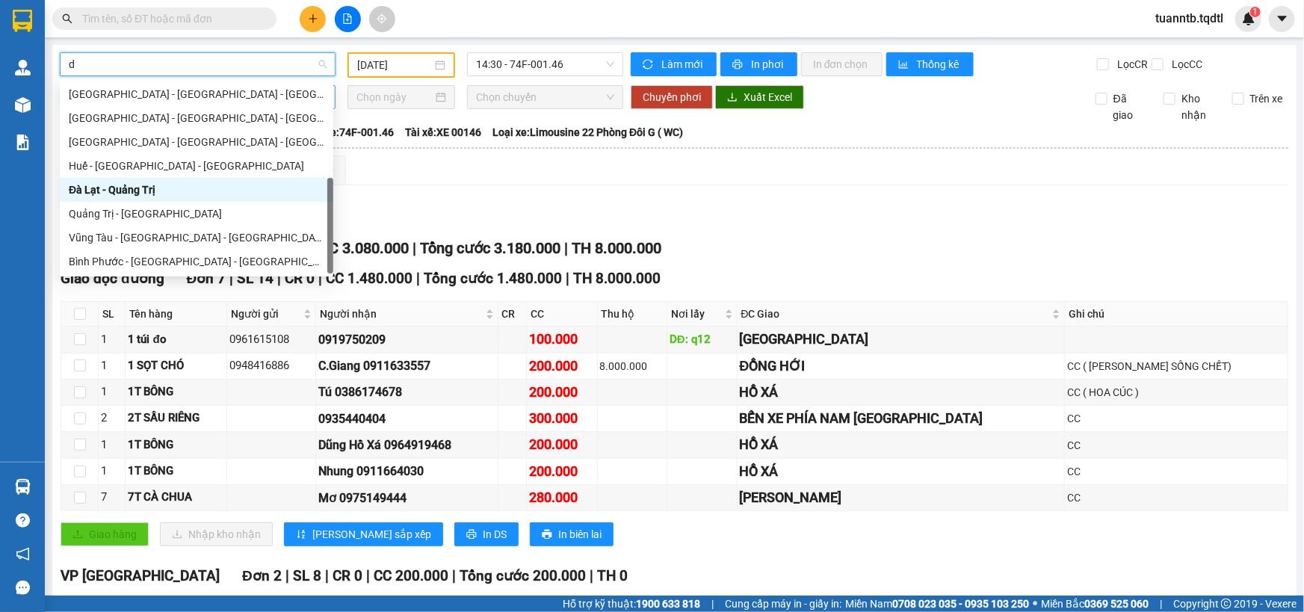
type input "da"
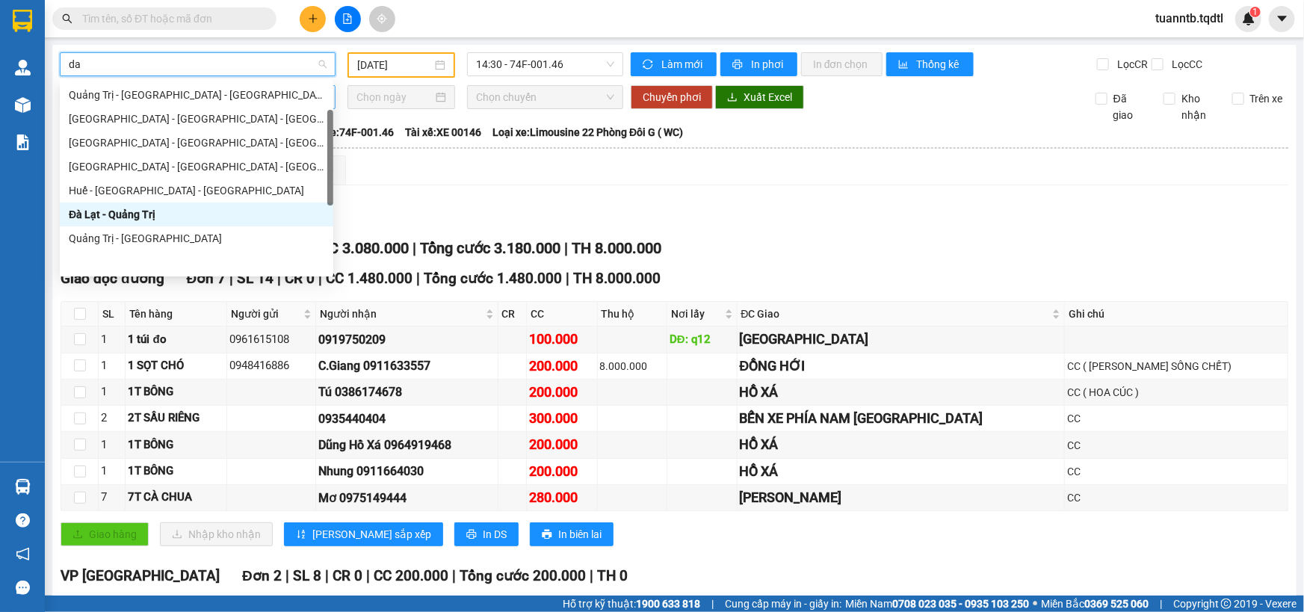
scroll to position [0, 0]
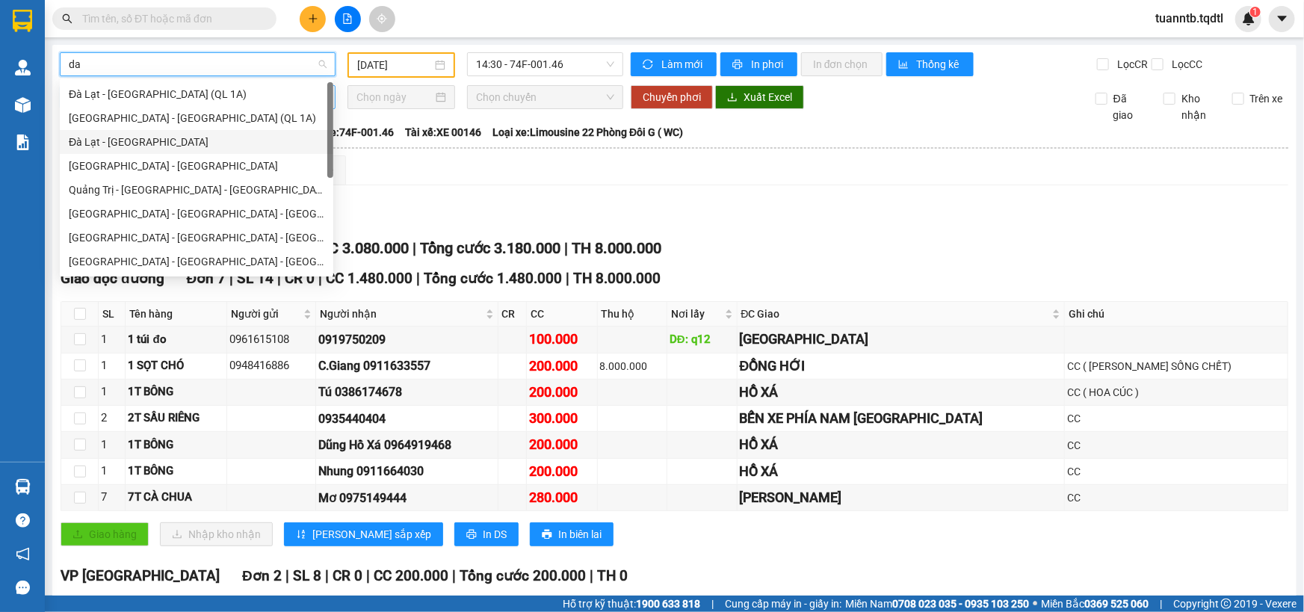
click at [105, 149] on div "Đà Lạt - Sài Gòn" at bounding box center [197, 142] width 256 height 16
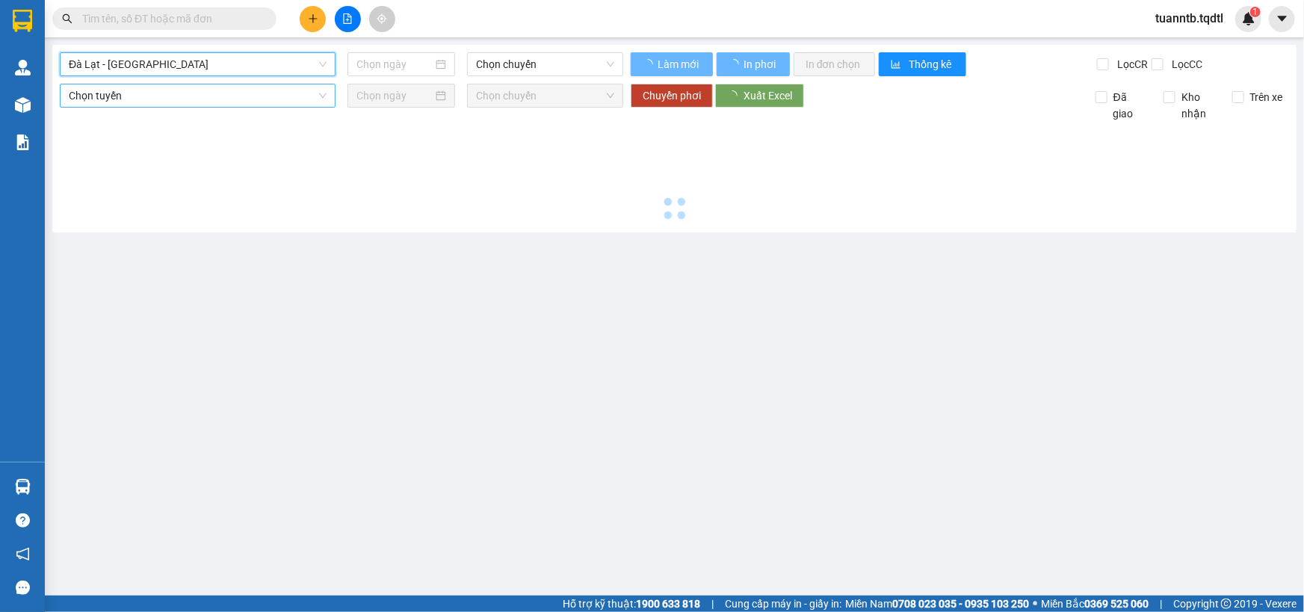
type input "12/09/2025"
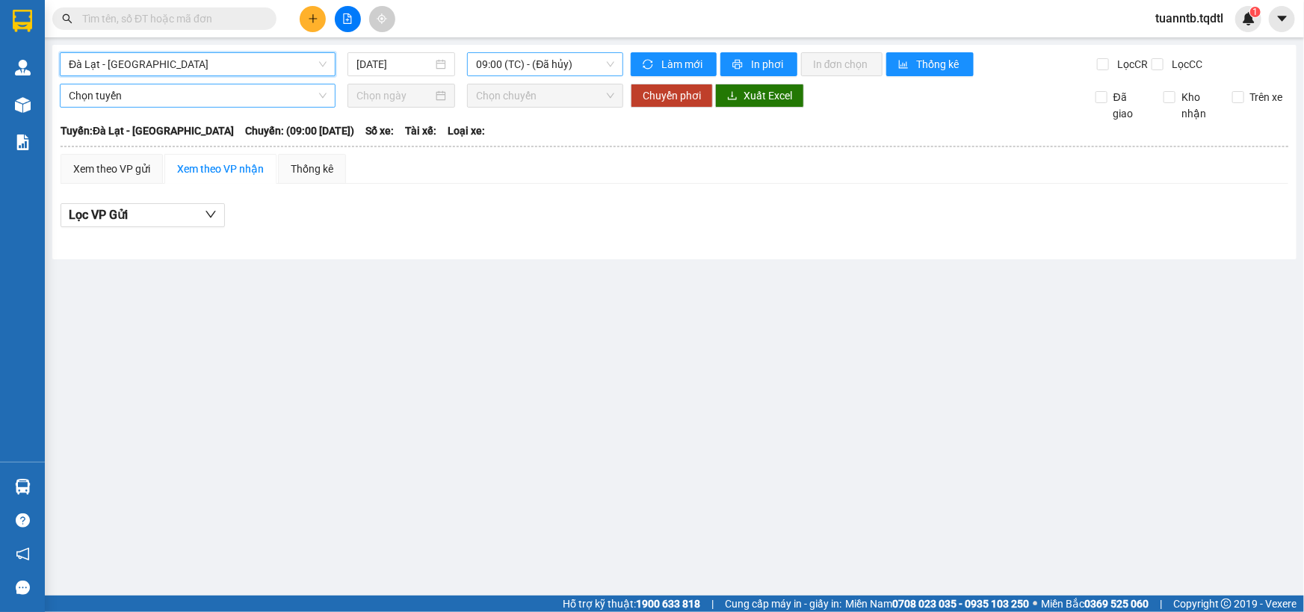
click at [509, 63] on span "09:00 (TC) - (Đã hủy)" at bounding box center [545, 64] width 138 height 22
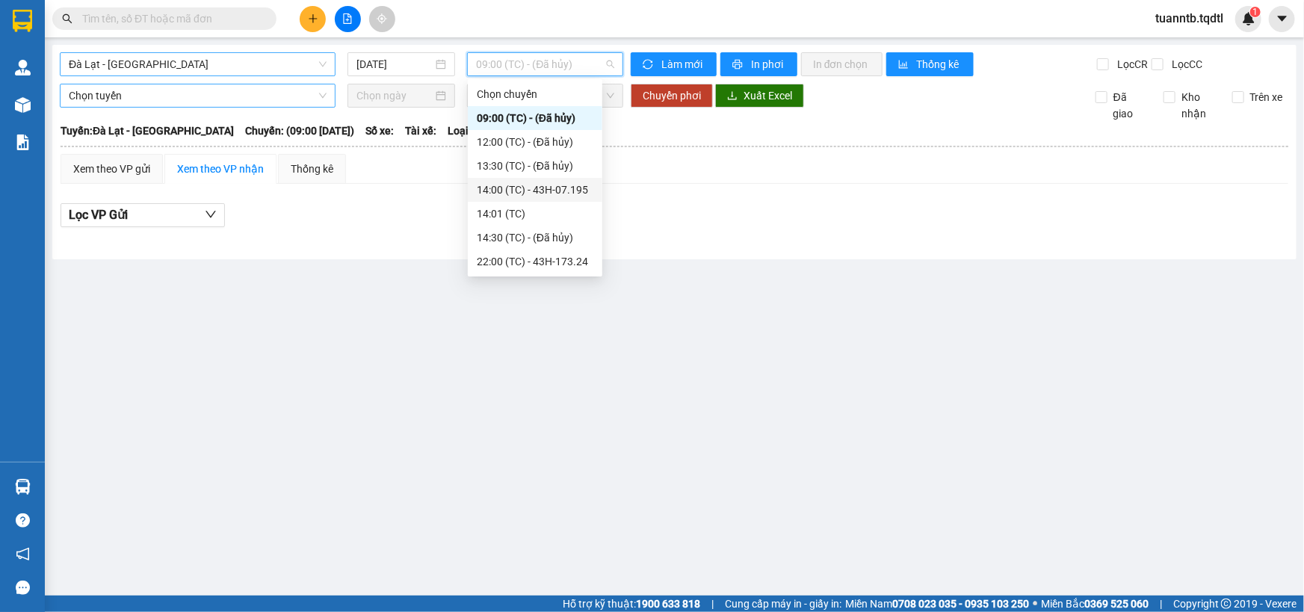
click at [553, 193] on div "14:00 (TC) - 43H-07.195" at bounding box center [535, 190] width 117 height 16
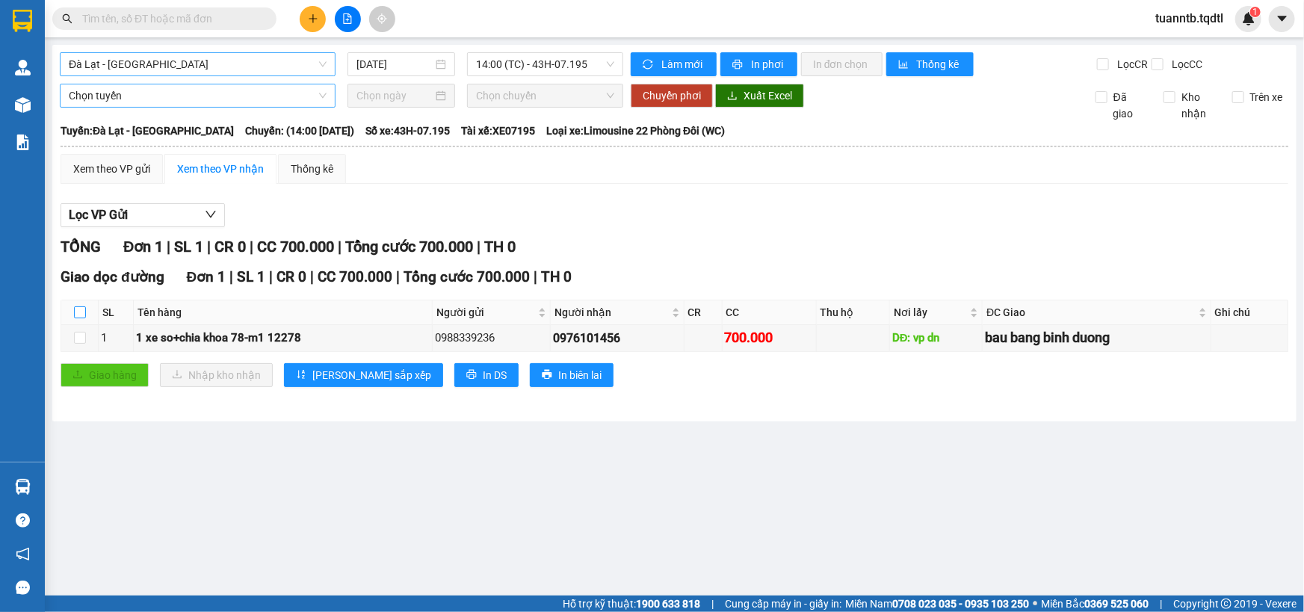
click at [80, 312] on input "checkbox" at bounding box center [80, 312] width 12 height 12
checkbox input "true"
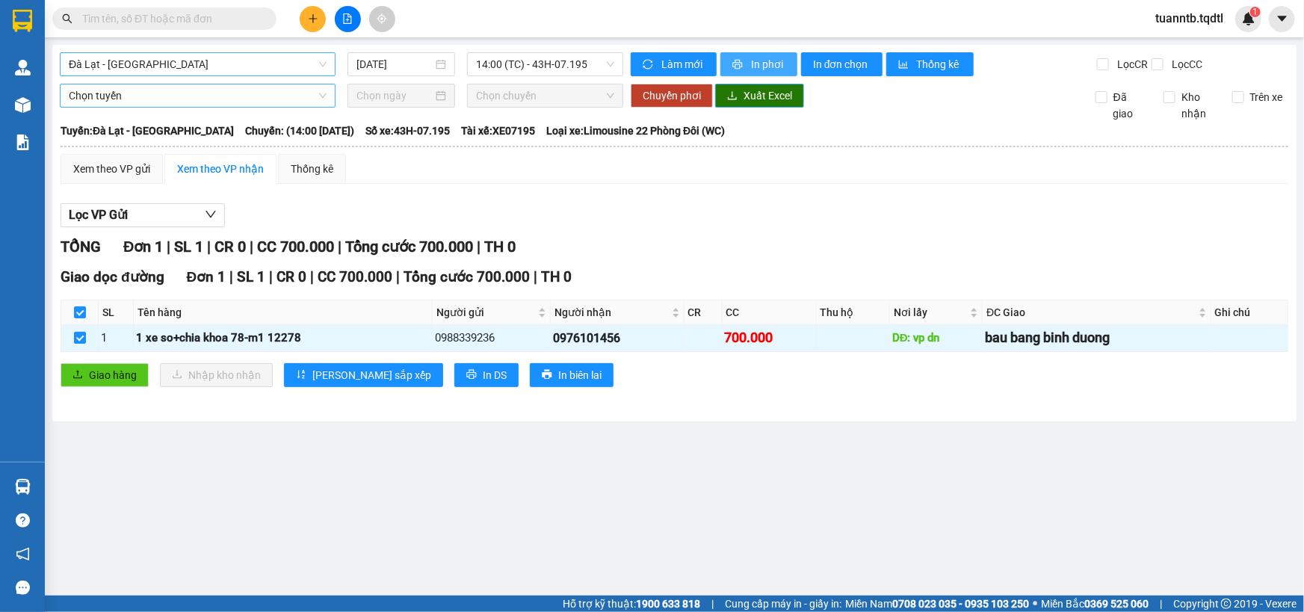
drag, startPoint x: 80, startPoint y: 312, endPoint x: 770, endPoint y: 99, distance: 721.7
click at [758, 66] on span "In phơi" at bounding box center [768, 64] width 34 height 16
click at [778, 60] on span "In phơi" at bounding box center [768, 64] width 34 height 16
click at [739, 61] on icon "printer" at bounding box center [737, 64] width 10 height 10
click at [786, 64] on button "In phơi" at bounding box center [758, 64] width 77 height 24
